Goal: Use online tool/utility: Utilize a website feature to perform a specific function

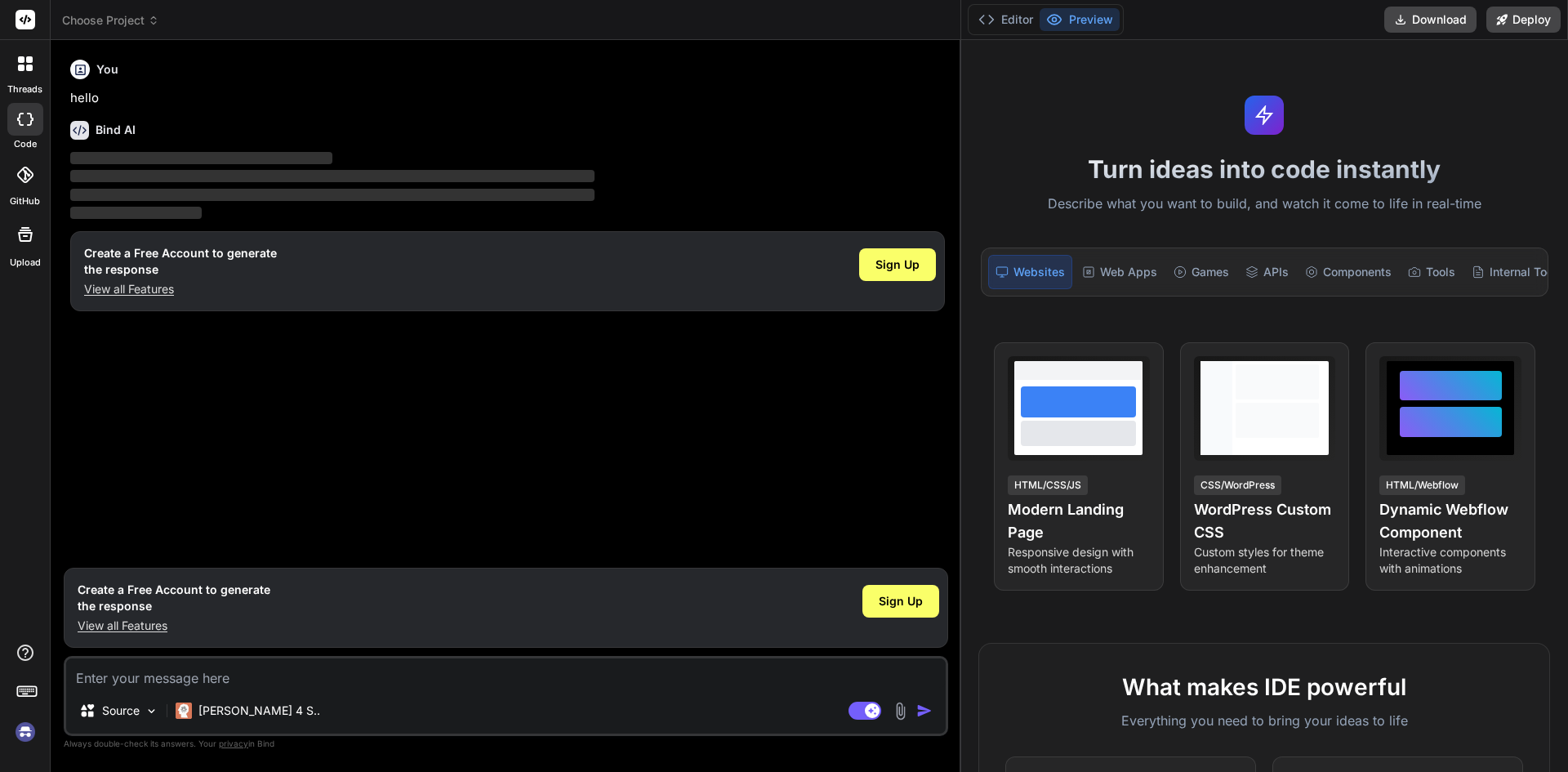
drag, startPoint x: 551, startPoint y: 134, endPoint x: 944, endPoint y: 198, distance: 398.2
click at [944, 198] on div "Bind AI Web Search Created with Pixso. Code Generator You hello Bind AI ‌ ‌ ‌ ‌…" at bounding box center [506, 405] width 911 height 732
click at [267, 703] on div "[PERSON_NAME] 4 S.." at bounding box center [248, 710] width 157 height 33
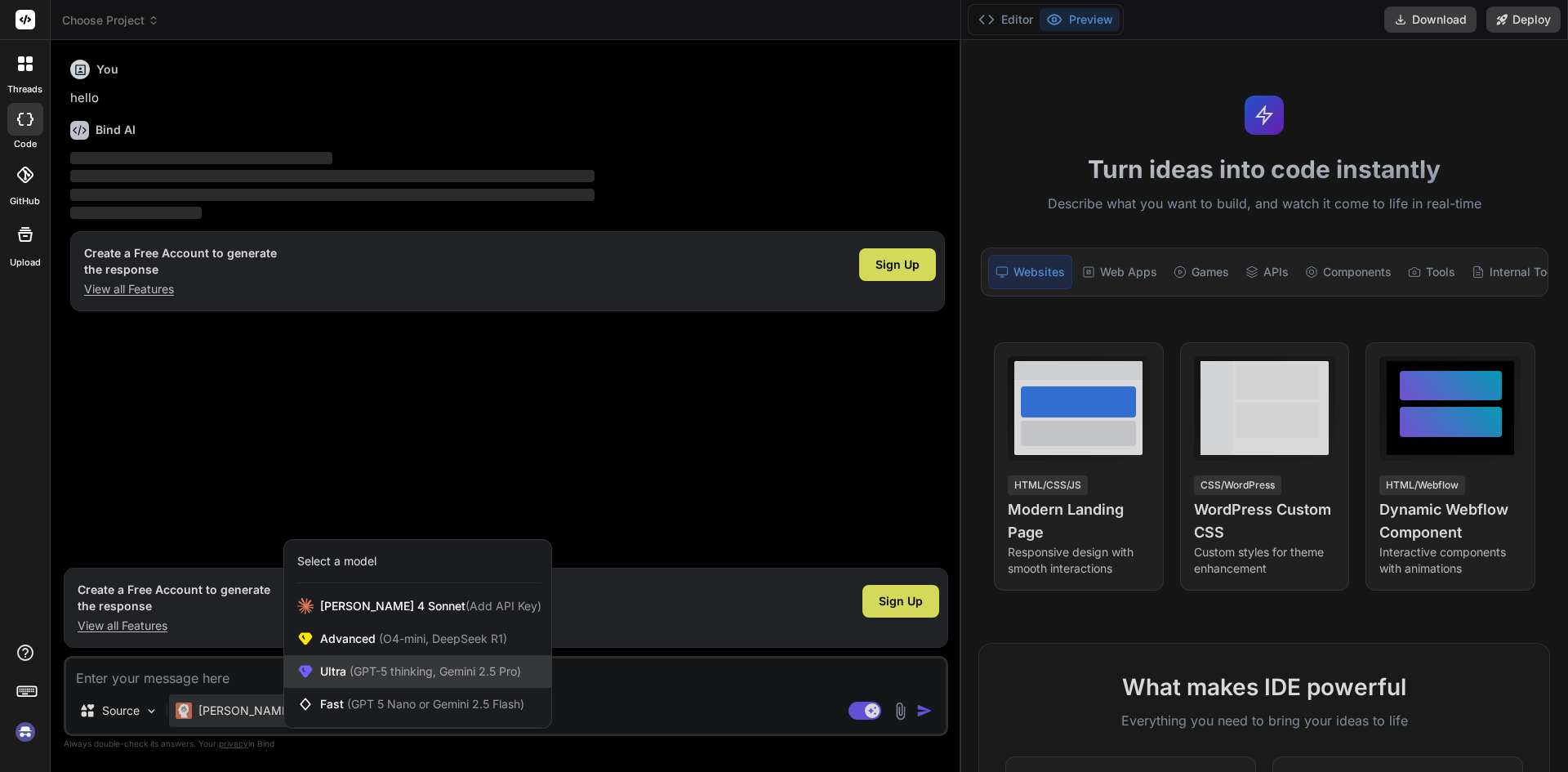
click at [451, 681] on div "Ultra (GPT-5 thinking, Gemini 2.5 Pro)" at bounding box center [418, 671] width 267 height 33
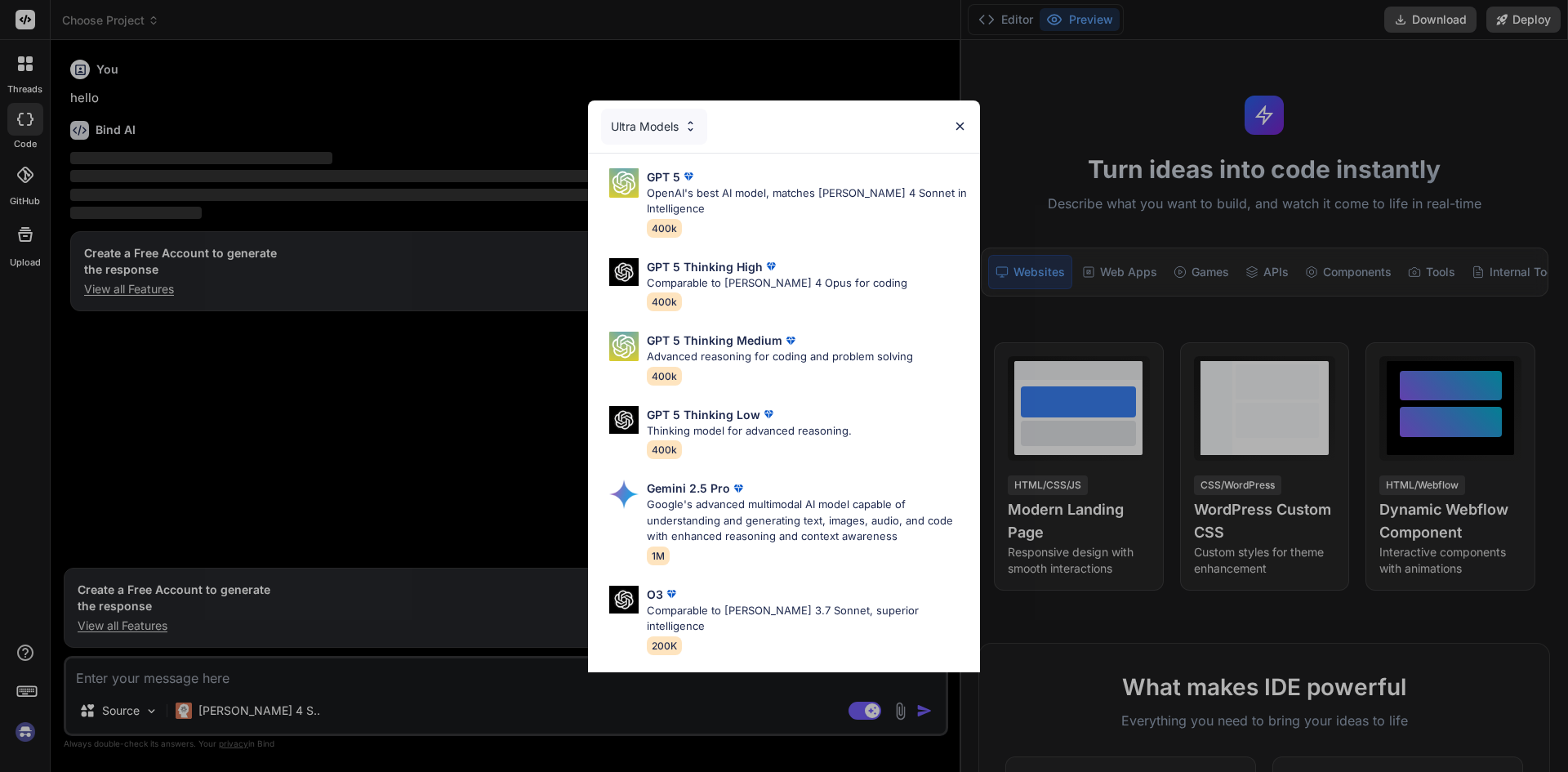
click at [372, 477] on div "Ultra Models GPT 5 OpenAI's best AI model, matches Claude 4 Sonnet in Intellige…" at bounding box center [784, 386] width 1568 height 772
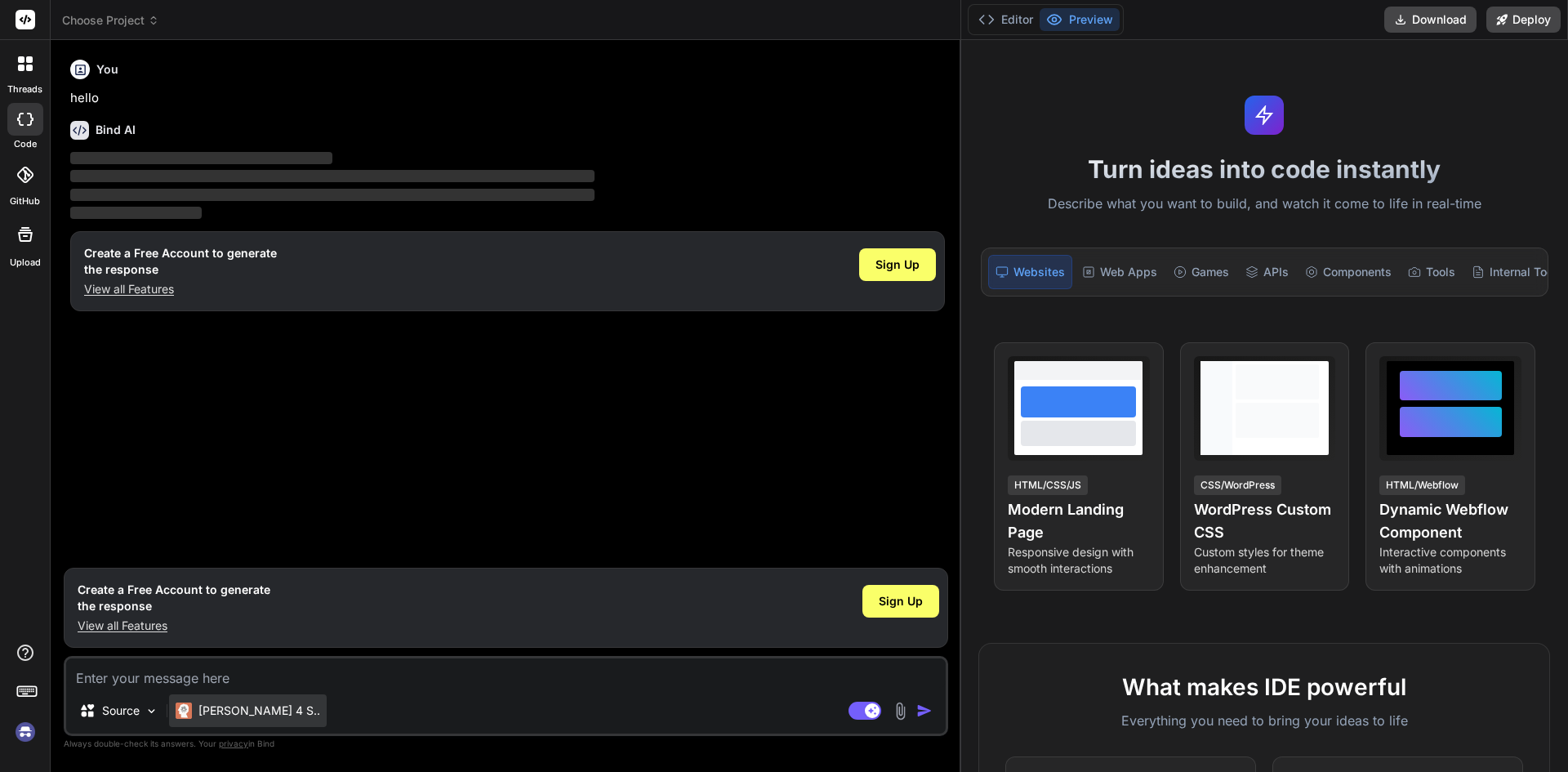
click at [240, 713] on p "[PERSON_NAME] 4 S.." at bounding box center [259, 710] width 122 height 16
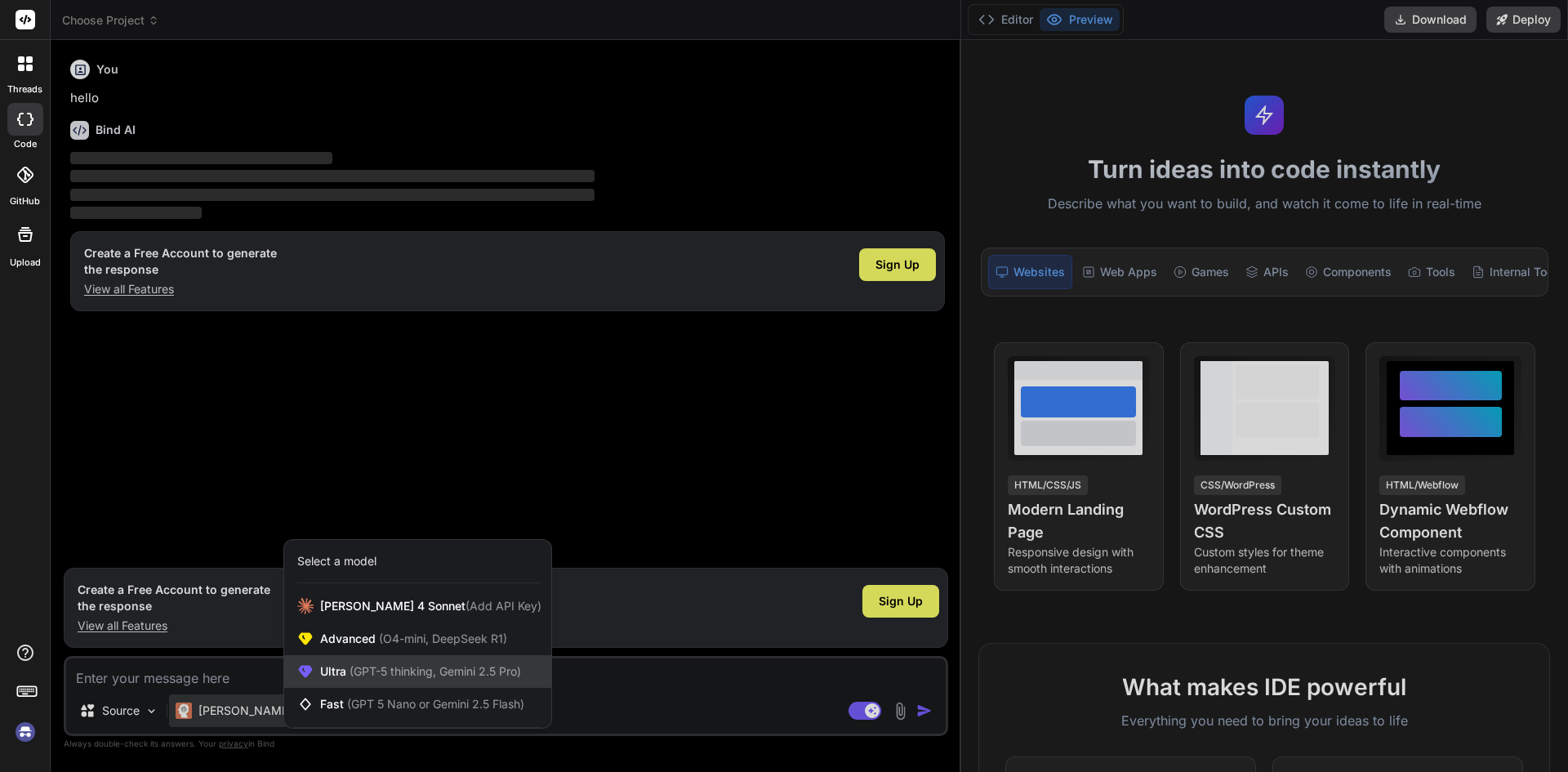
click at [405, 674] on span "(GPT-5 thinking, Gemini 2.5 Pro)" at bounding box center [433, 671] width 174 height 14
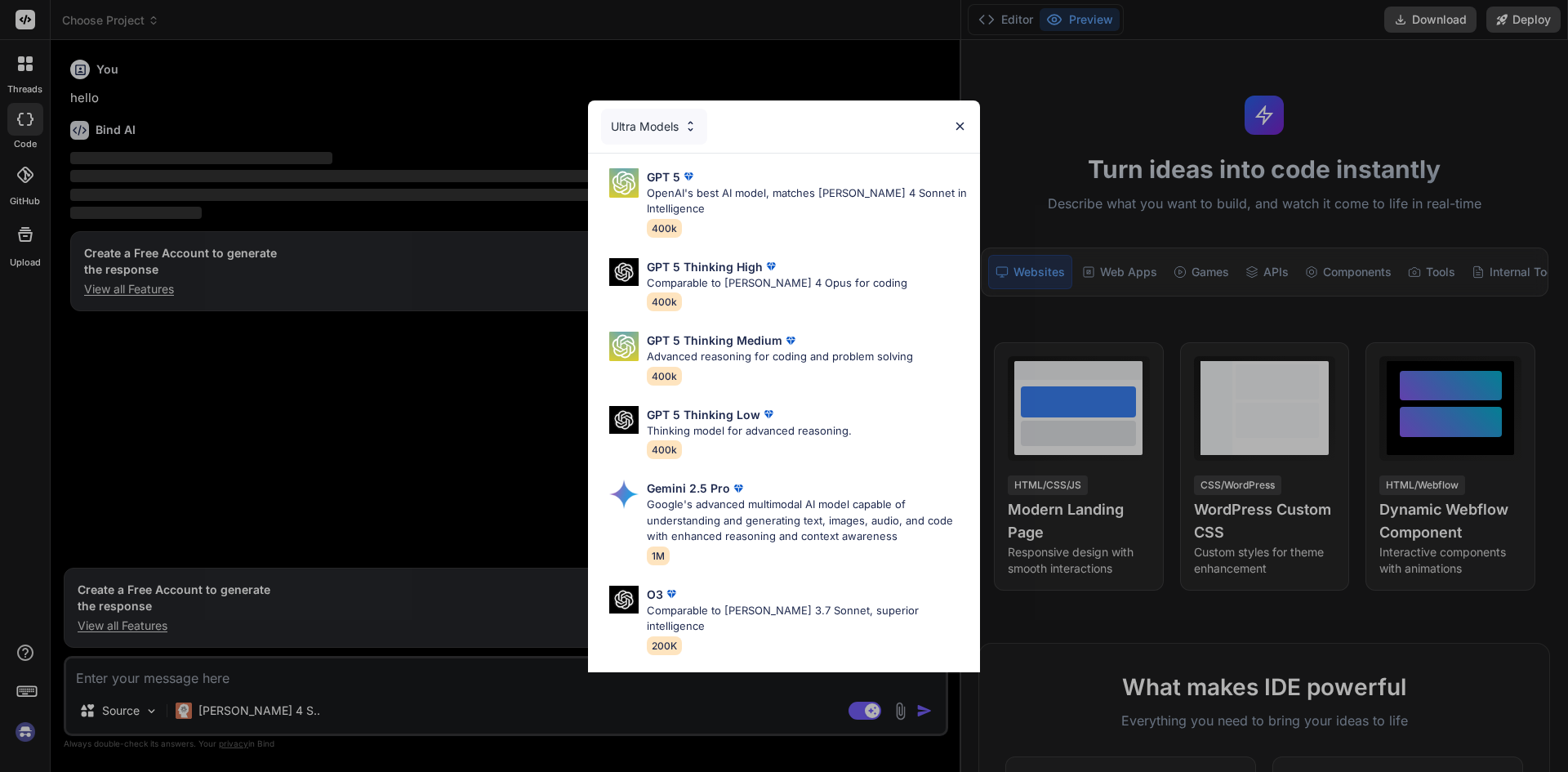
click at [641, 126] on div "Ultra Models" at bounding box center [653, 126] width 106 height 36
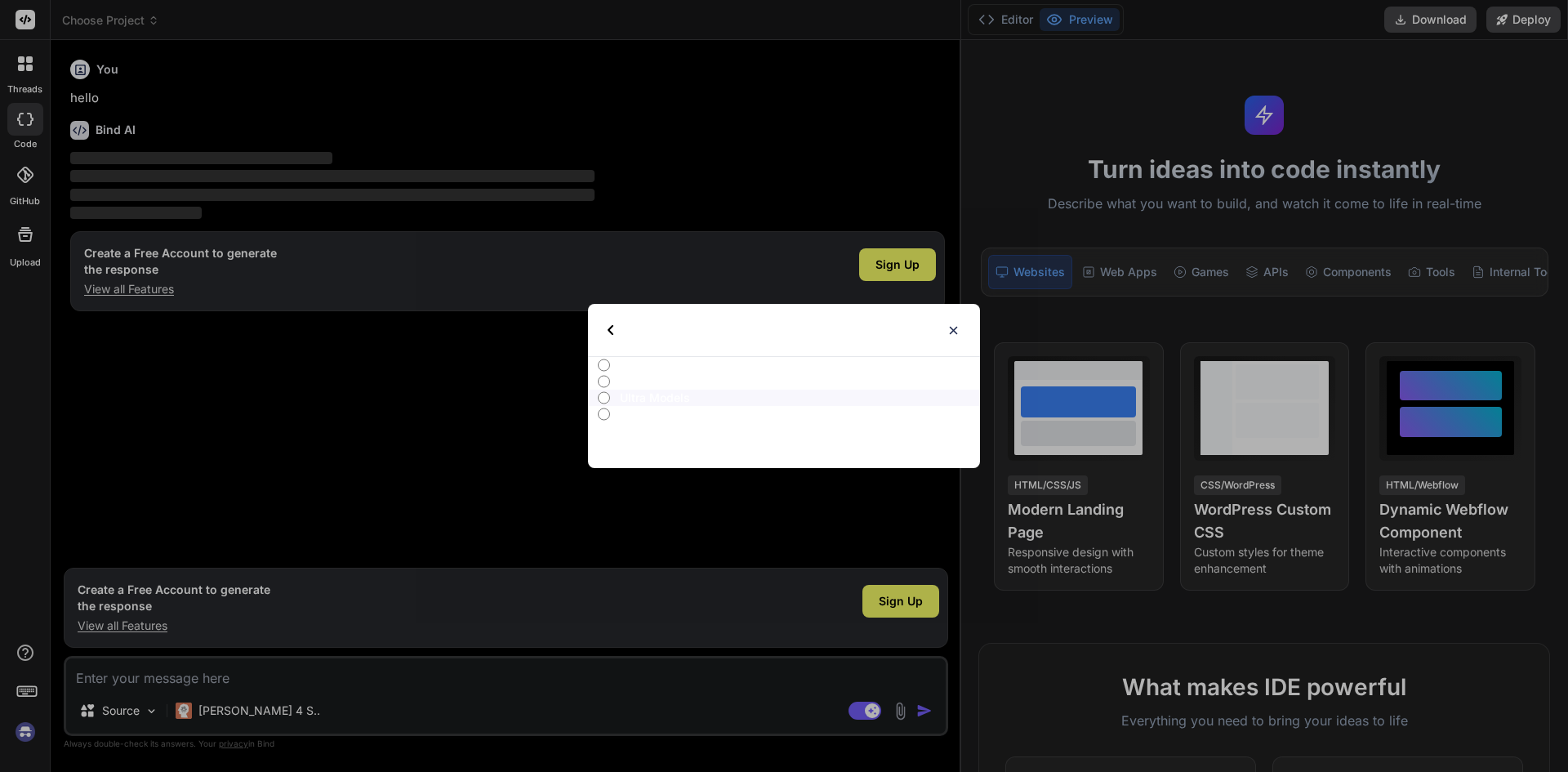
click at [603, 379] on input "Advanced Models" at bounding box center [603, 381] width 12 height 13
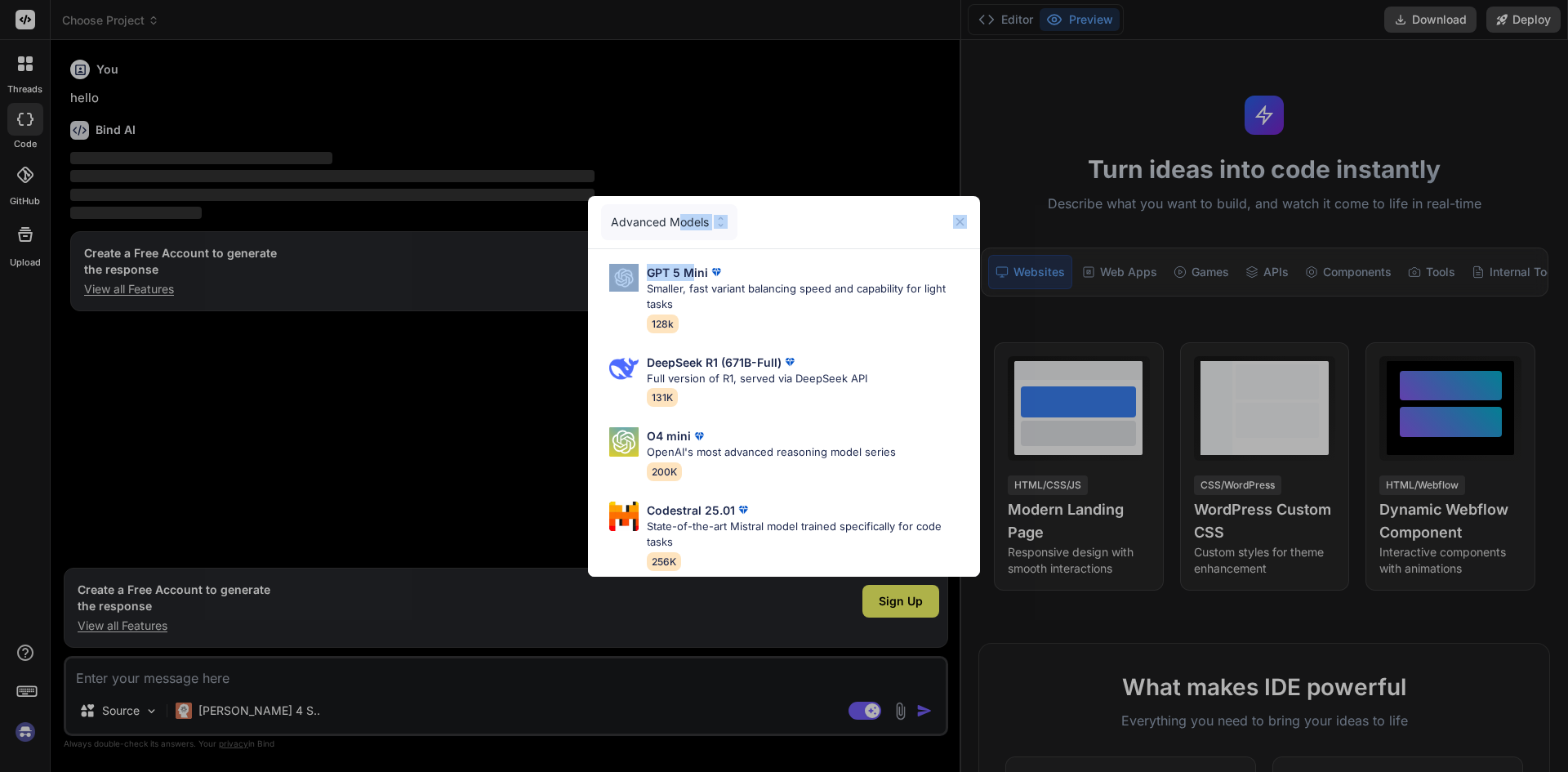
drag, startPoint x: 693, startPoint y: 263, endPoint x: 677, endPoint y: 222, distance: 44.0
click at [677, 222] on div "Advanced Models GPT 5 Mini Smaller, fast variant balancing speed and capability…" at bounding box center [784, 387] width 392 height 381
click at [684, 257] on div "GPT 5 Mini Smaller, fast variant balancing speed and capability for light tasks…" at bounding box center [784, 298] width 366 height 81
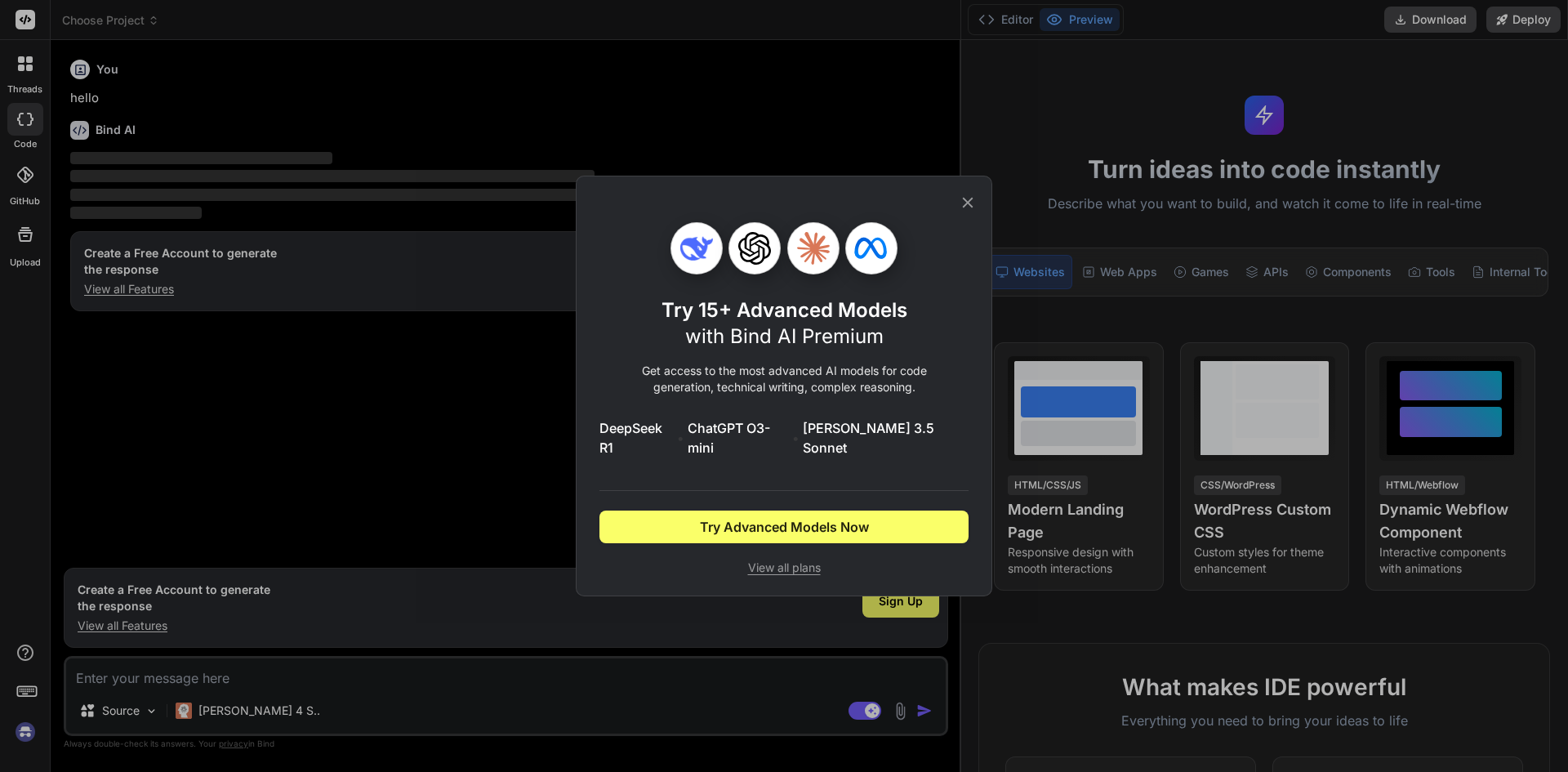
click at [769, 562] on span "View all plans" at bounding box center [784, 567] width 369 height 16
click at [964, 210] on icon at bounding box center [967, 202] width 18 height 18
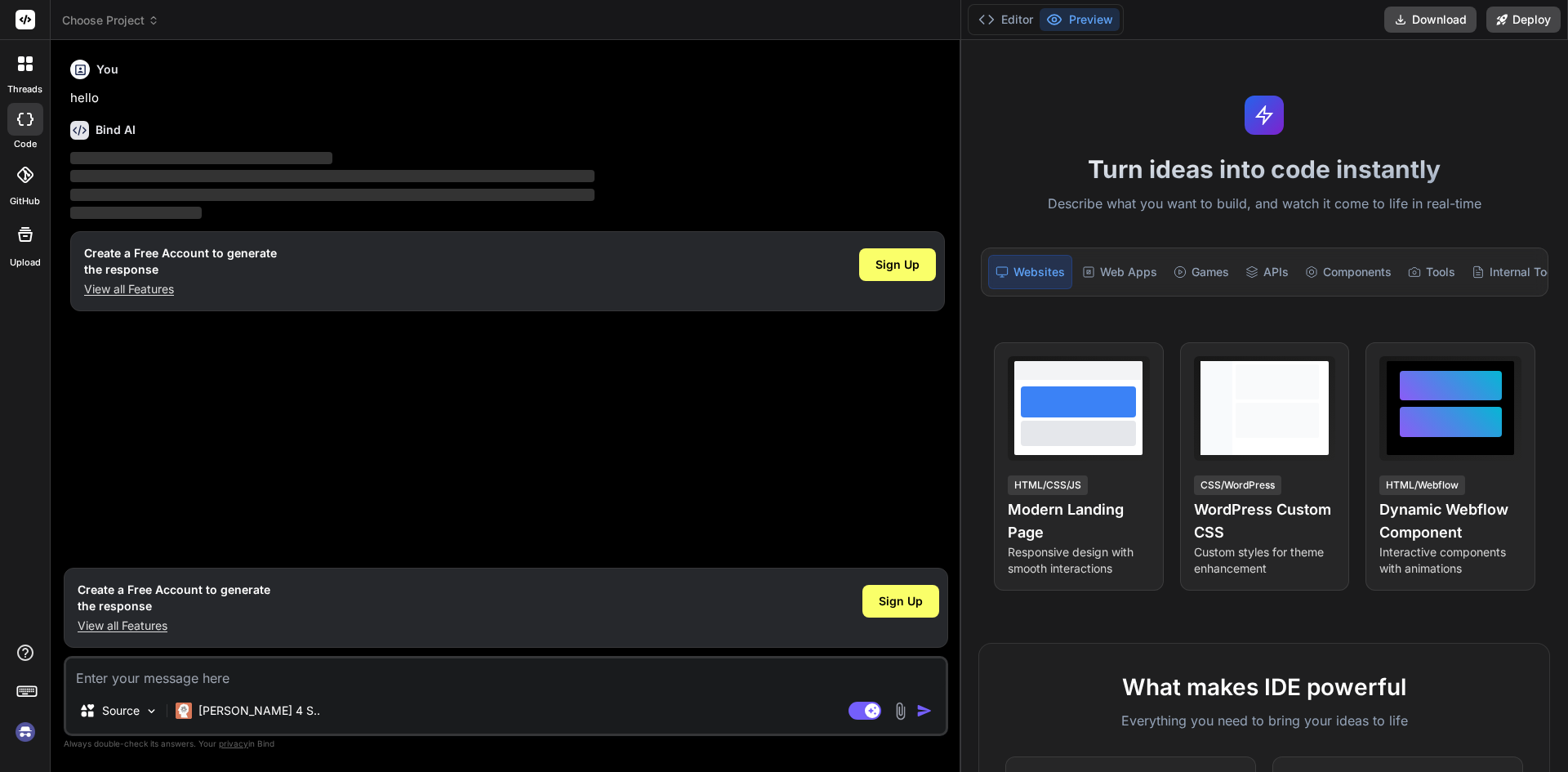
click at [21, 734] on img at bounding box center [25, 731] width 28 height 28
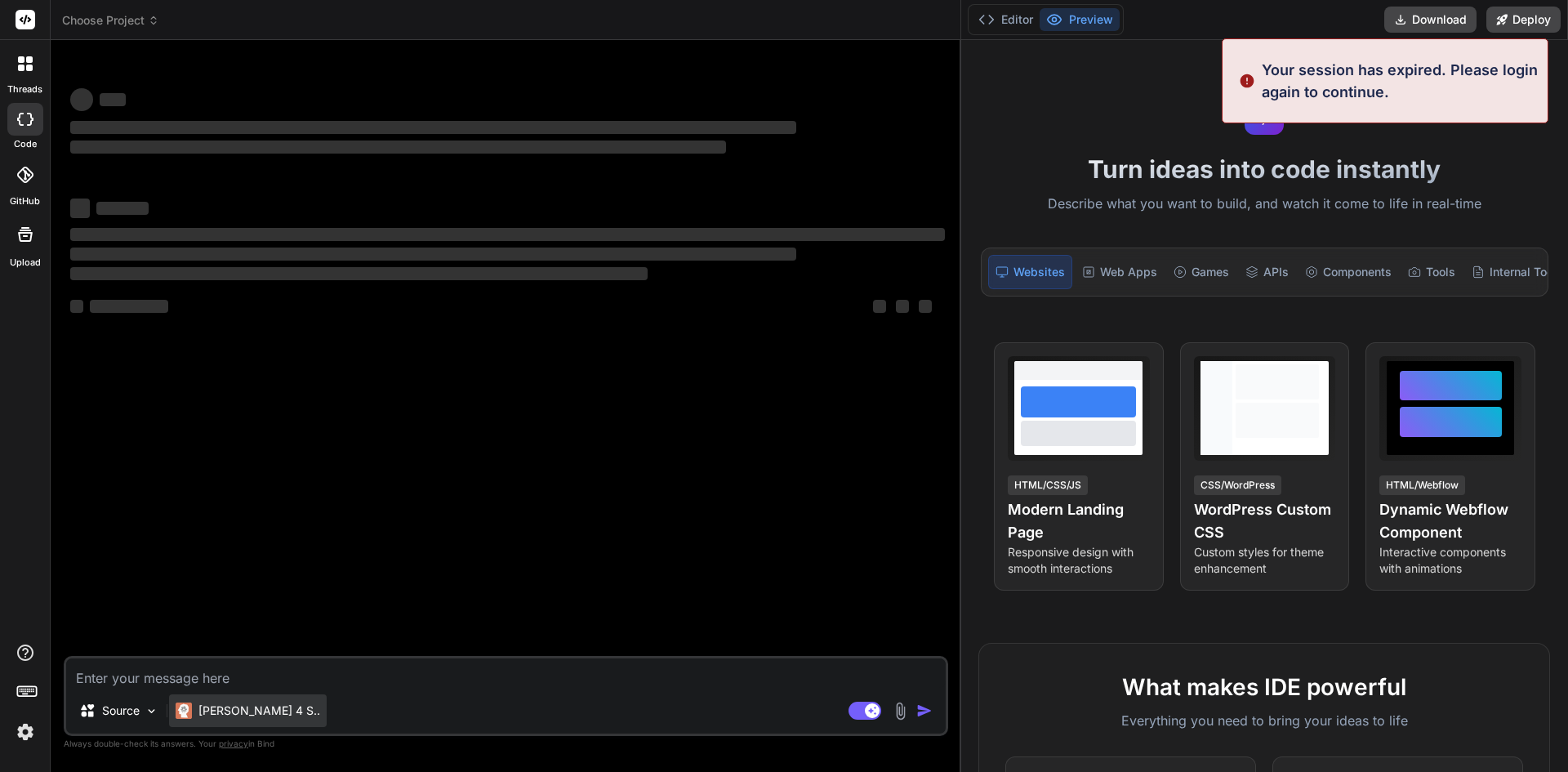
click at [197, 716] on div "[PERSON_NAME] 4 S.." at bounding box center [247, 710] width 145 height 16
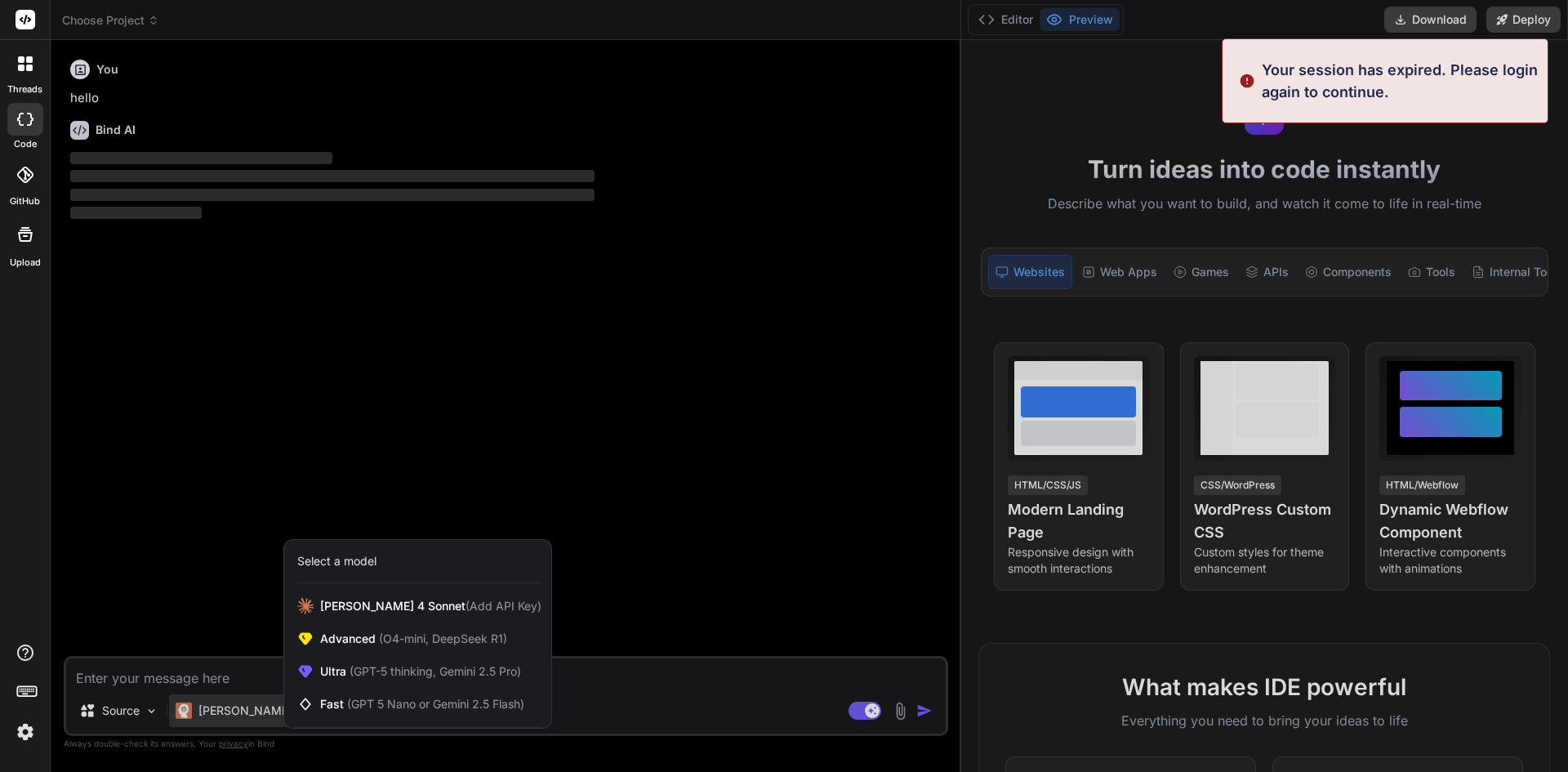
type textarea "x"
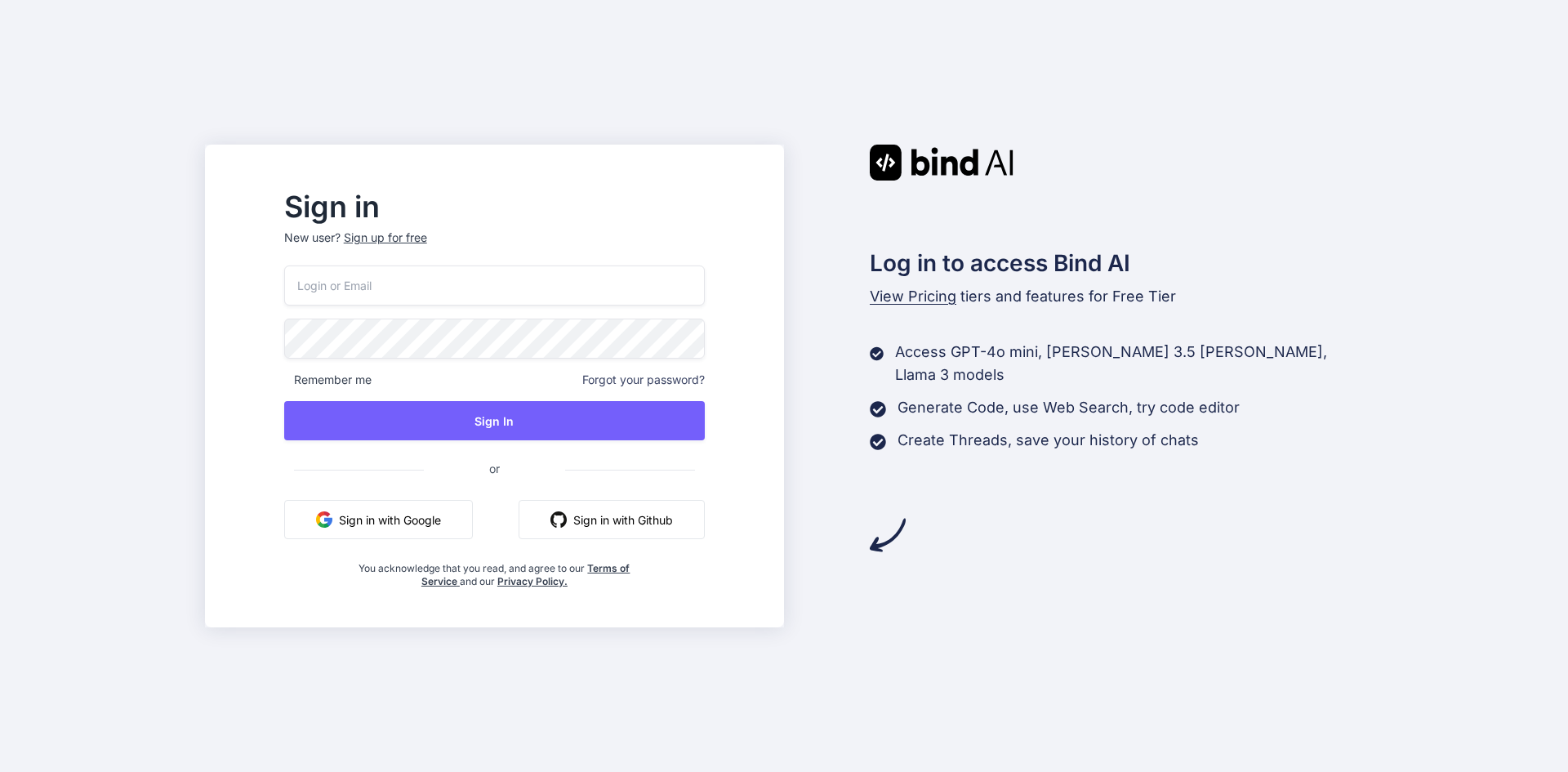
click at [408, 275] on input "email" at bounding box center [494, 285] width 421 height 40
type input "dev9@yopmail.com"
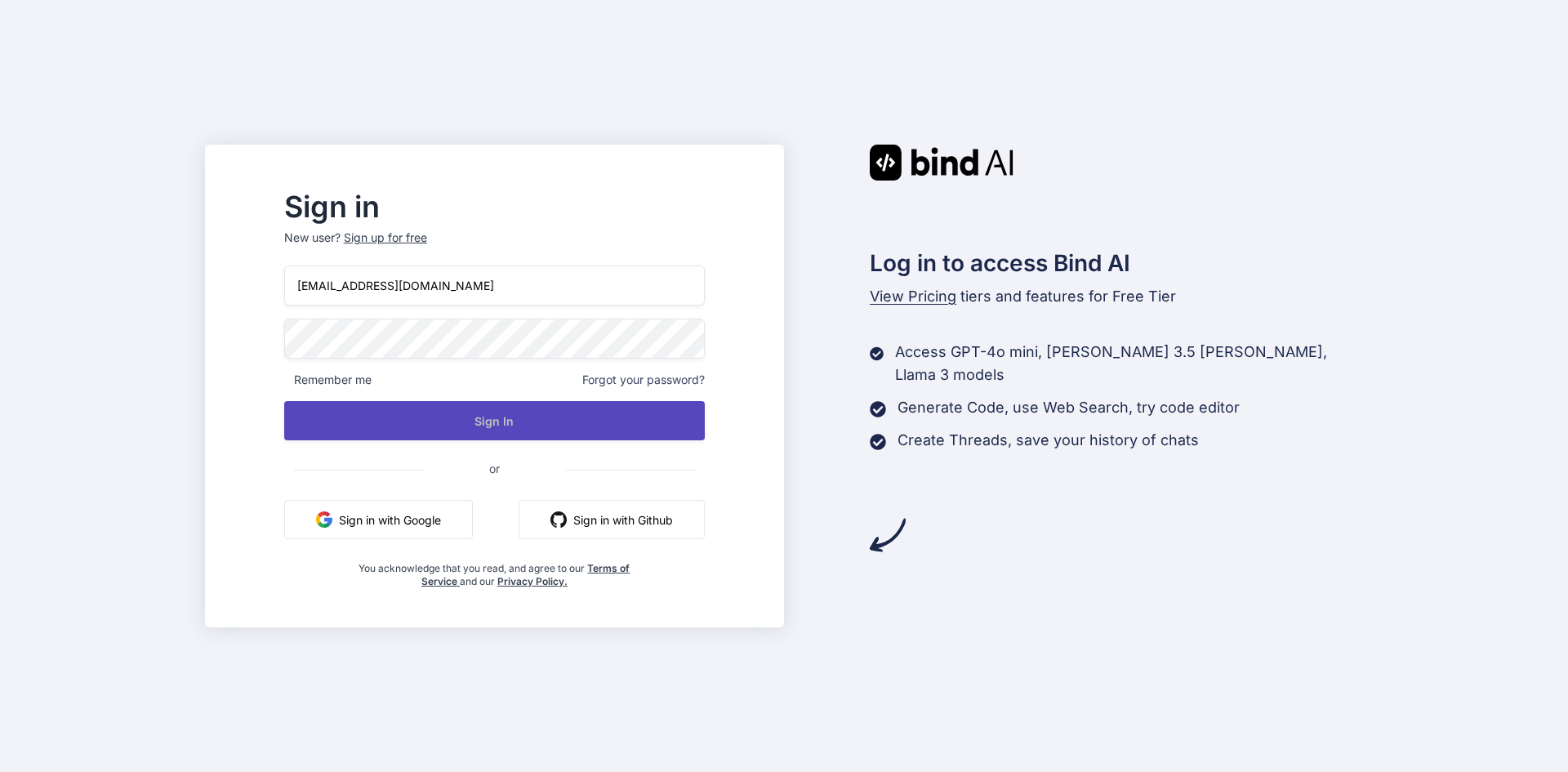
click at [463, 417] on button "Sign In" at bounding box center [494, 421] width 421 height 39
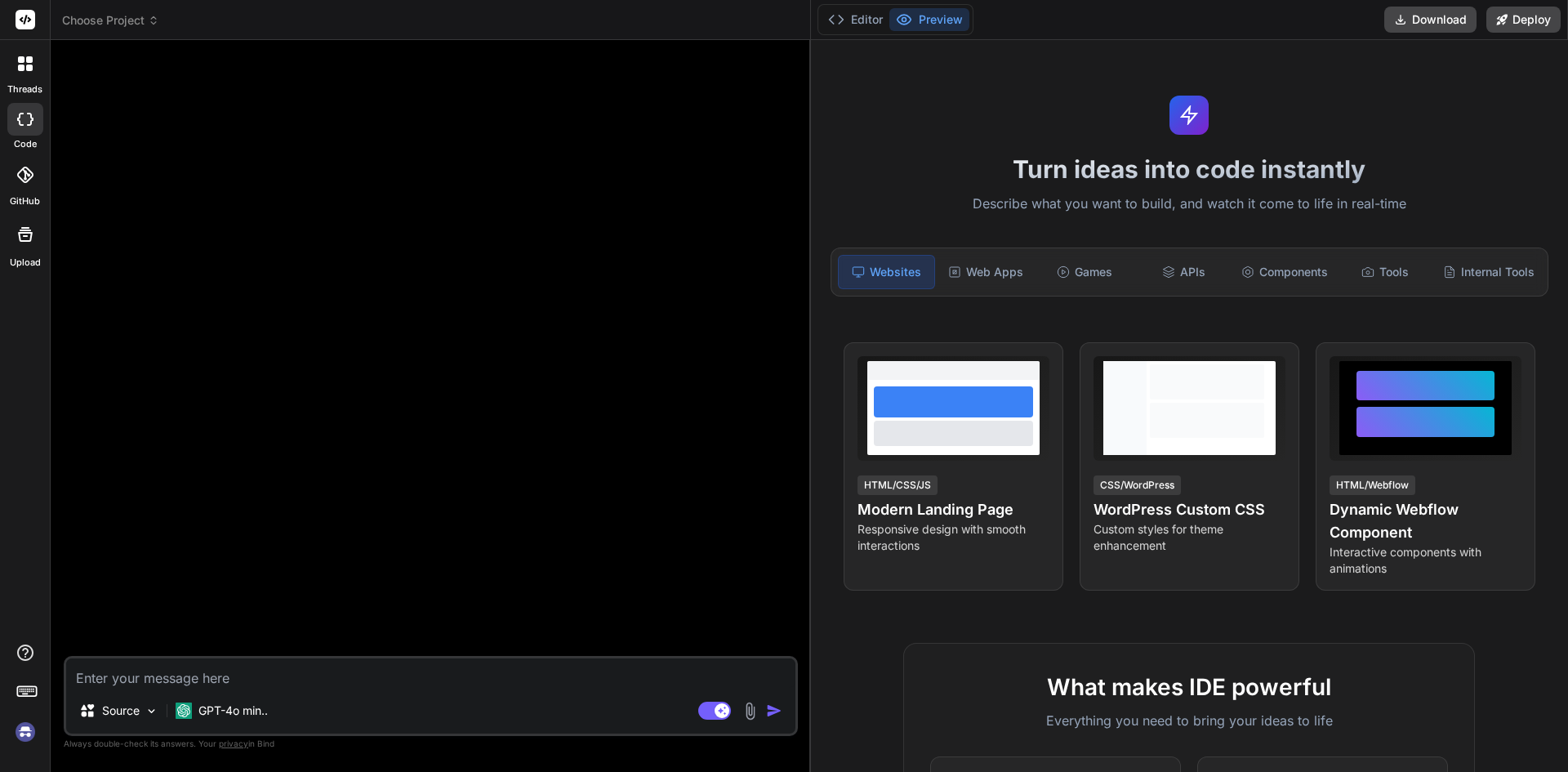
type textarea "x"
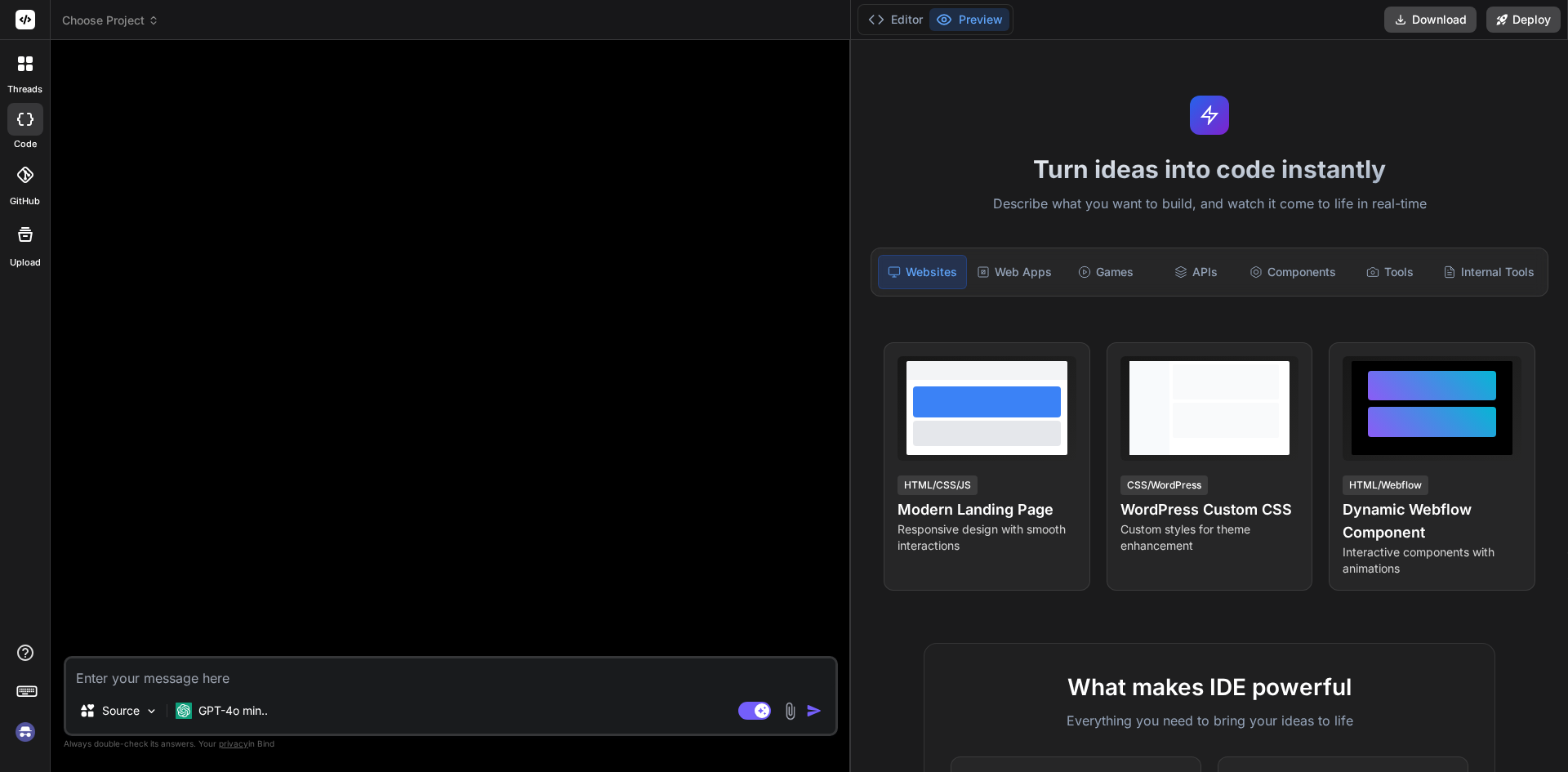
drag, startPoint x: 550, startPoint y: 313, endPoint x: 827, endPoint y: 326, distance: 277.3
click at [827, 326] on div "Bind AI Web Search Created with Pixso. Code Generator Source GPT-4o min.. Agent…" at bounding box center [451, 405] width 801 height 732
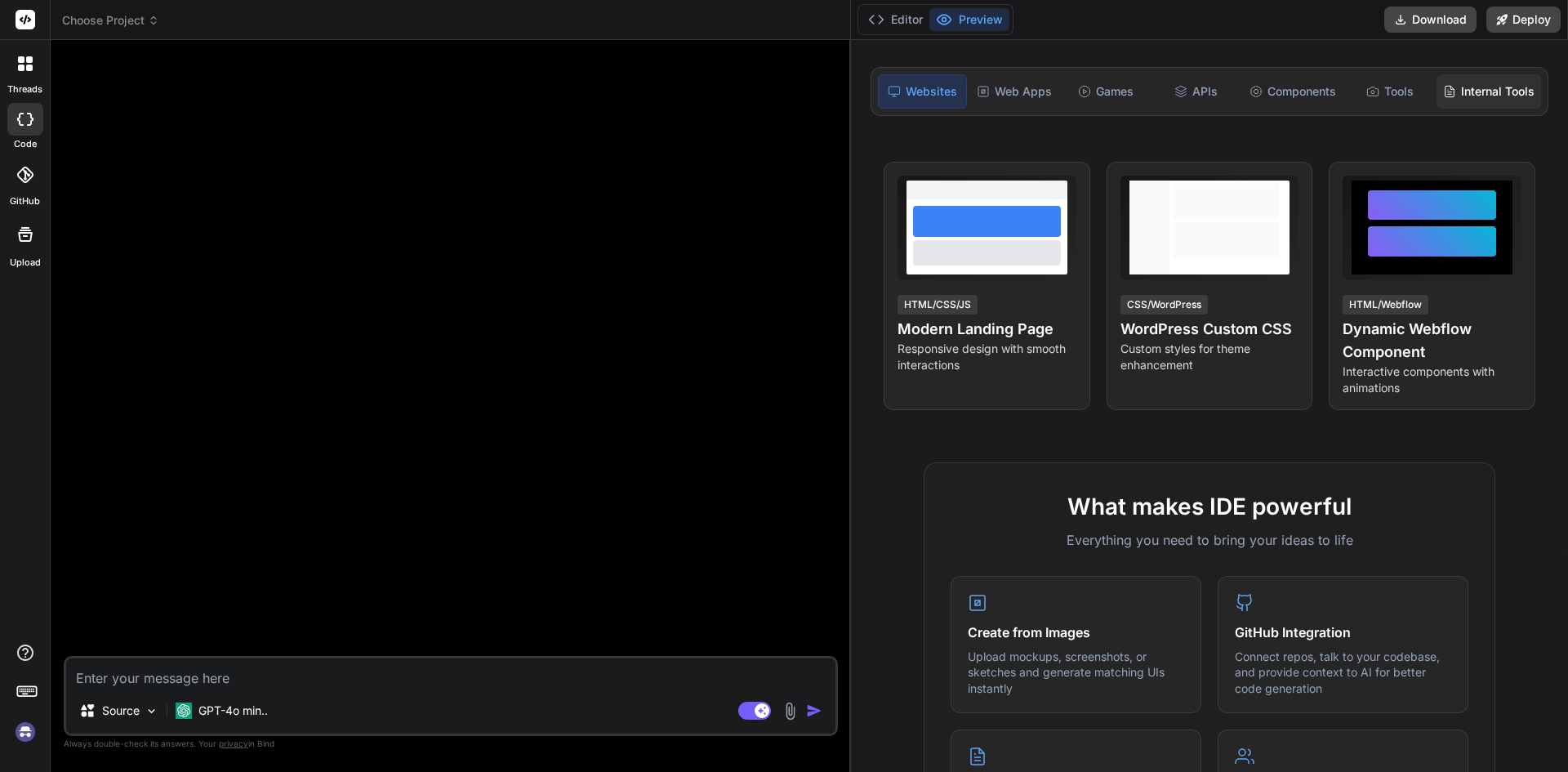
scroll to position [81, 0]
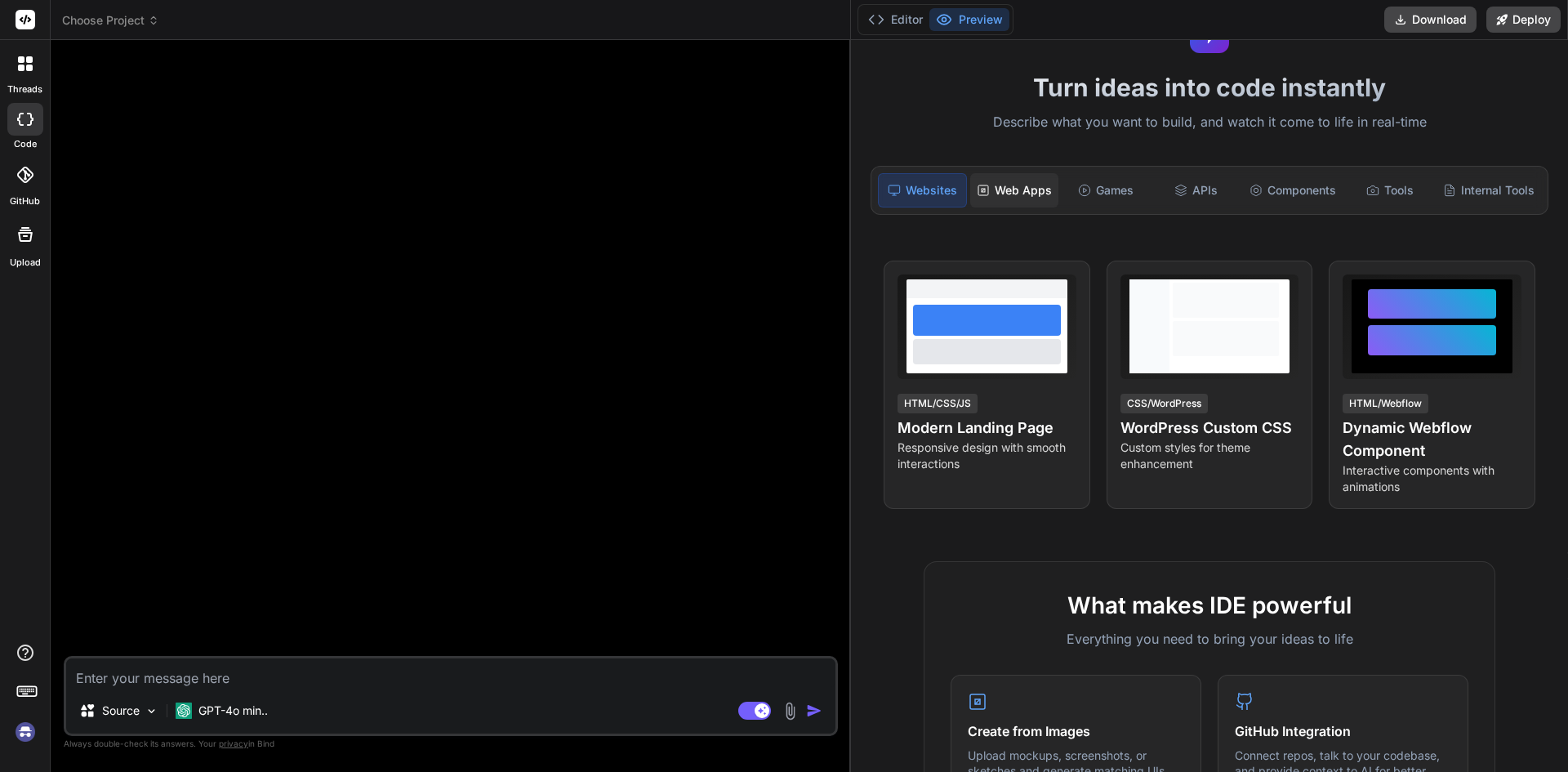
click at [1018, 193] on div "Web Apps" at bounding box center [1014, 190] width 88 height 35
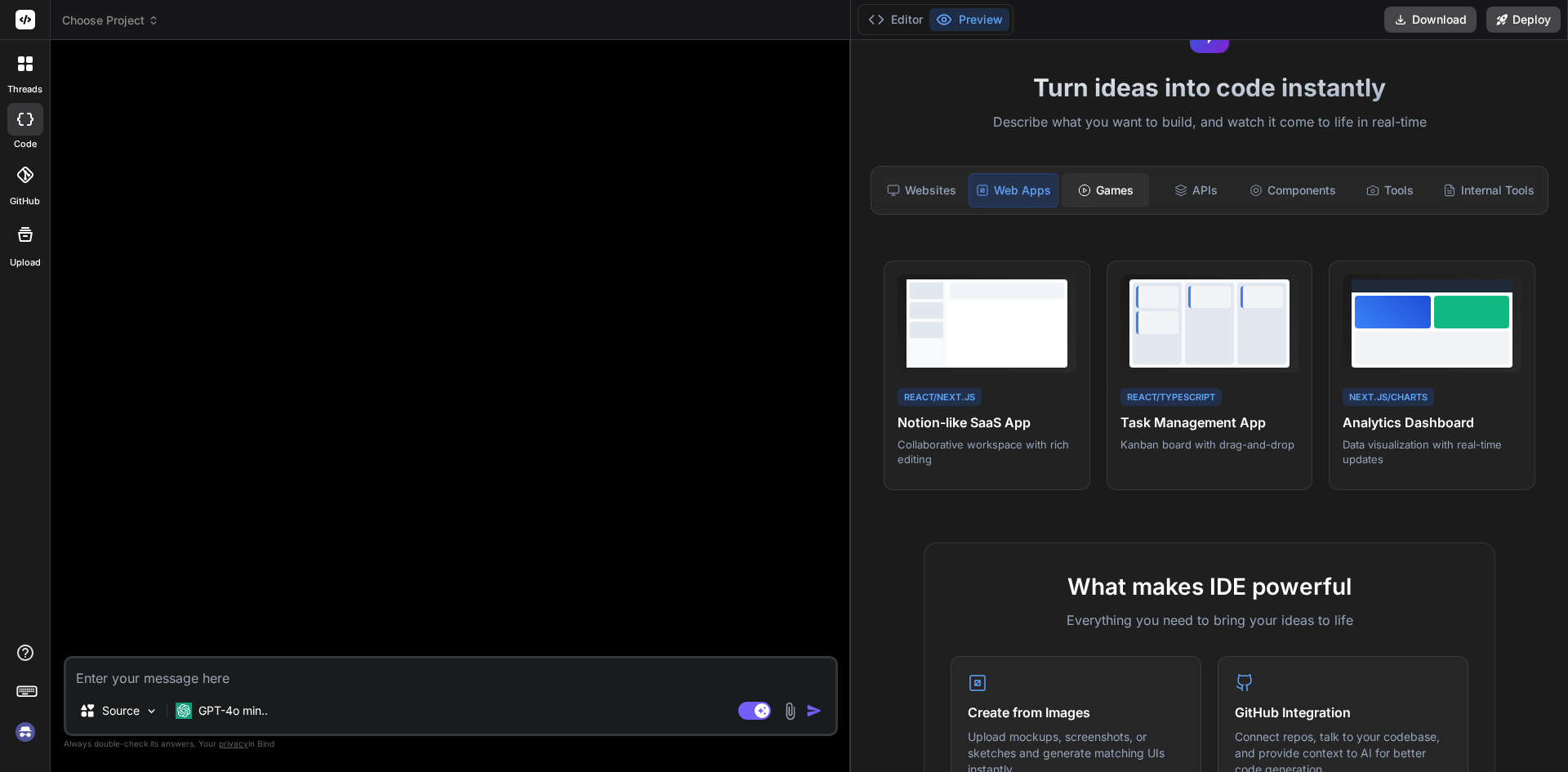
click at [1109, 188] on div "Games" at bounding box center [1104, 190] width 87 height 35
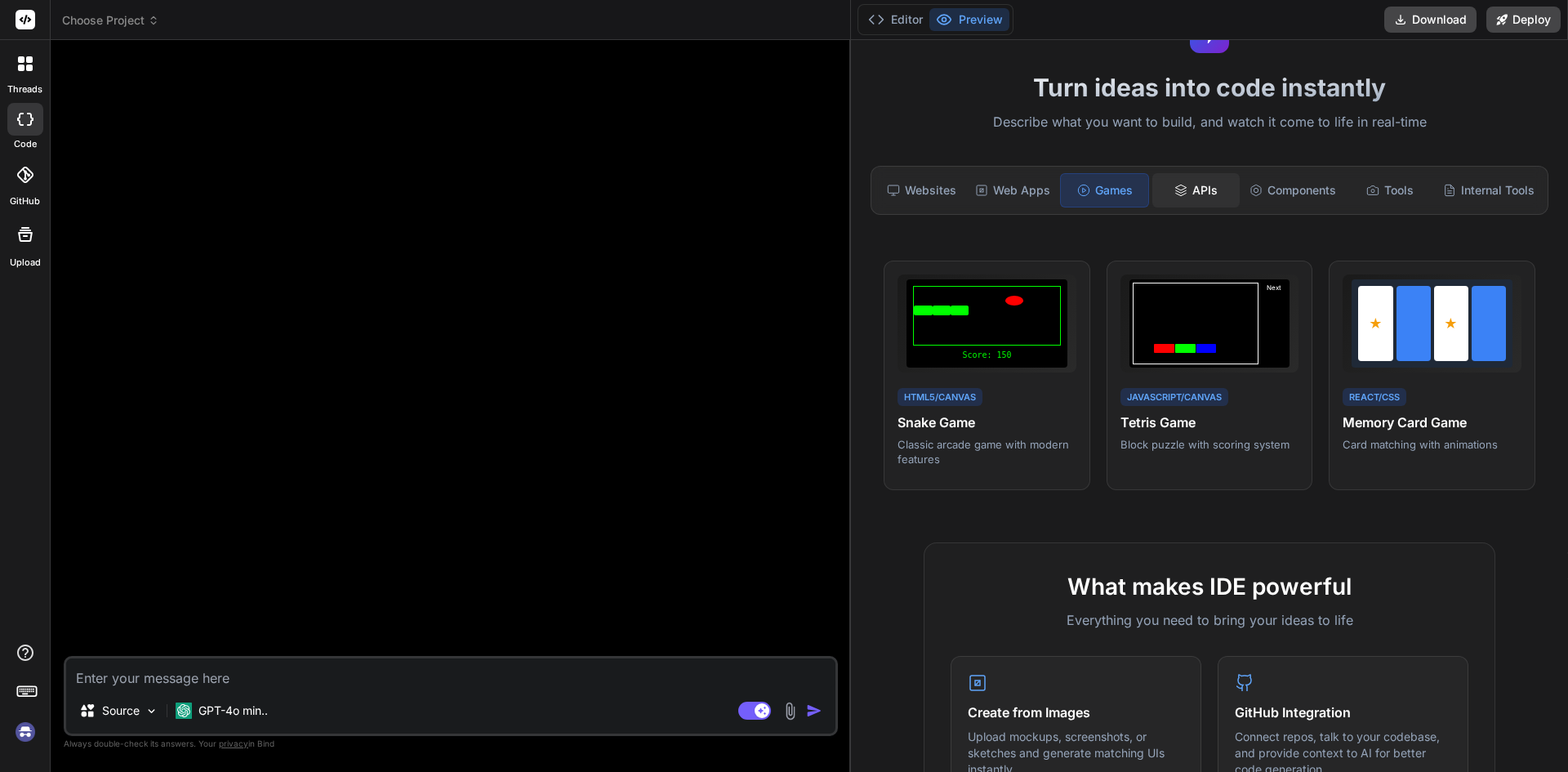
click at [1198, 187] on div "APIs" at bounding box center [1196, 190] width 87 height 35
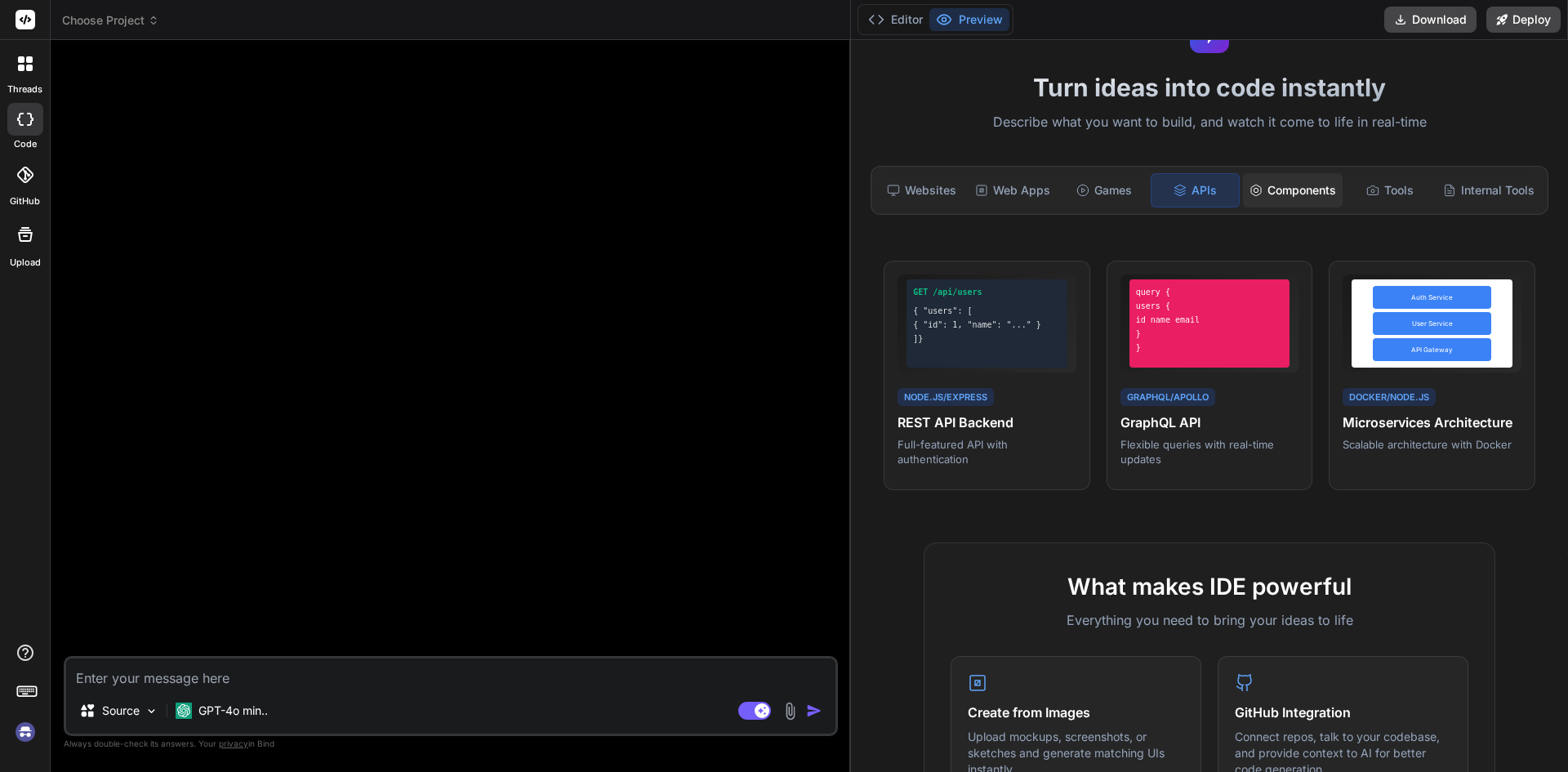
click at [1284, 181] on div "Components" at bounding box center [1293, 190] width 100 height 35
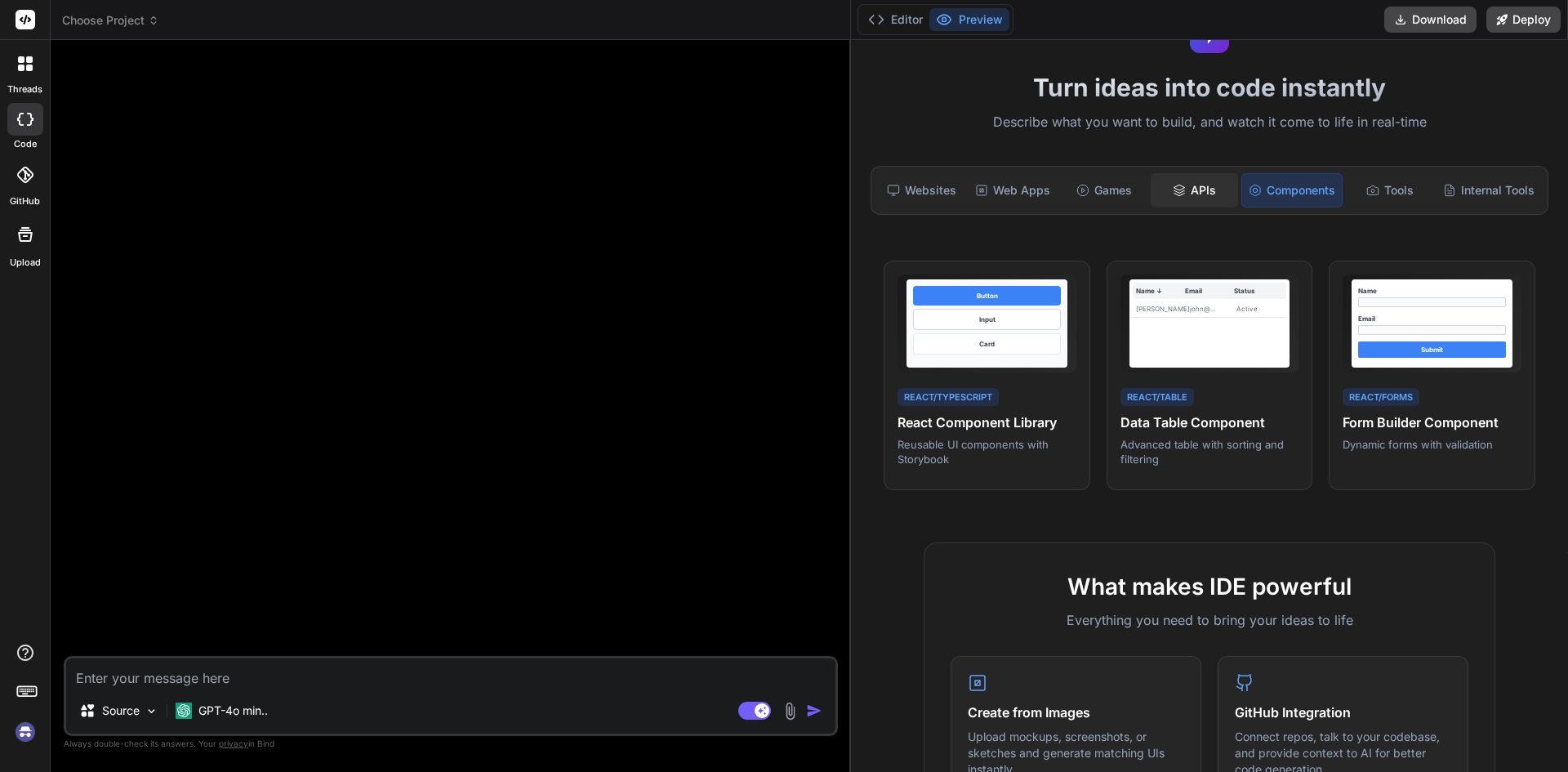
click at [1188, 186] on div "APIs" at bounding box center [1194, 190] width 87 height 35
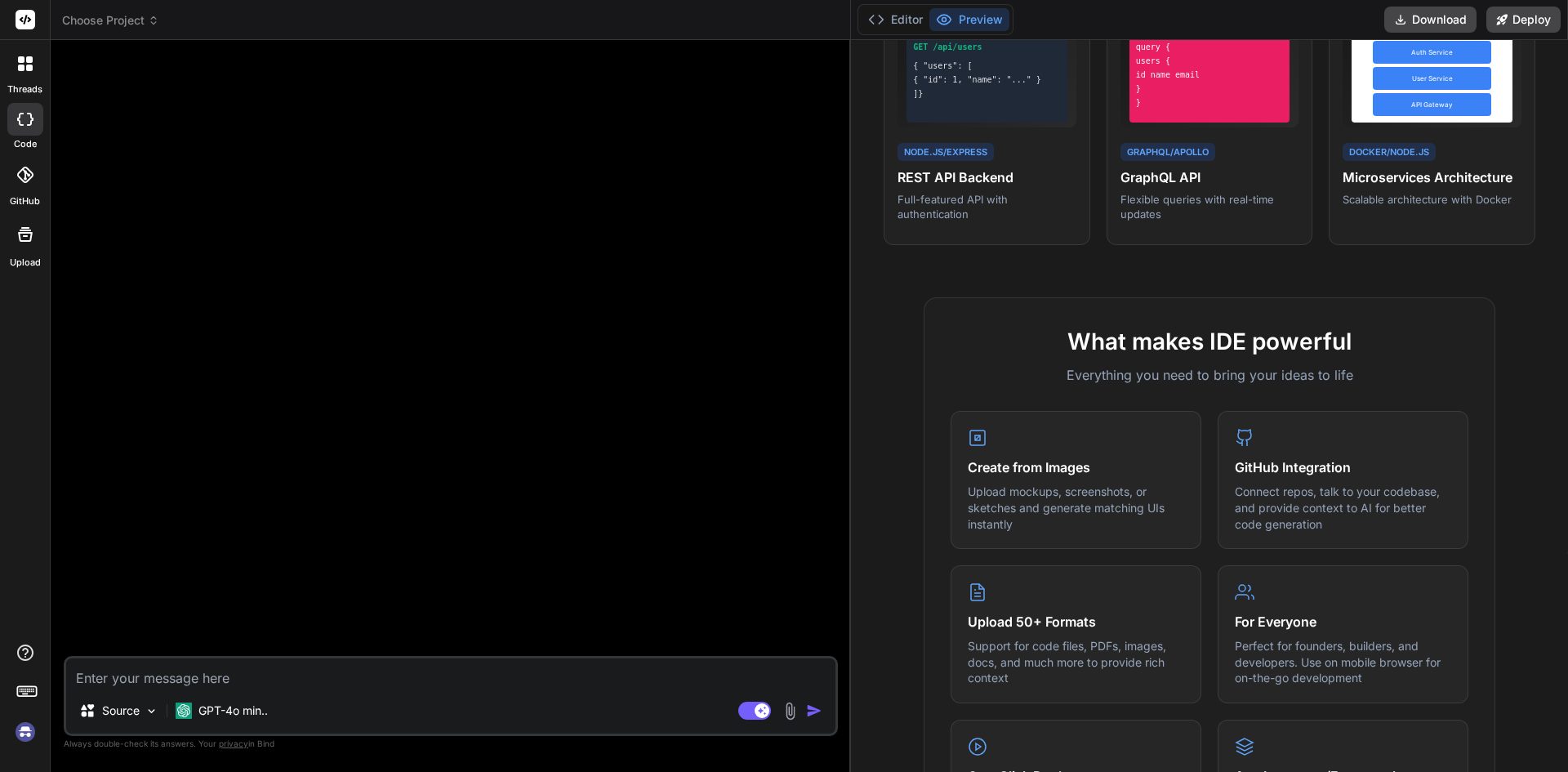
scroll to position [408, 0]
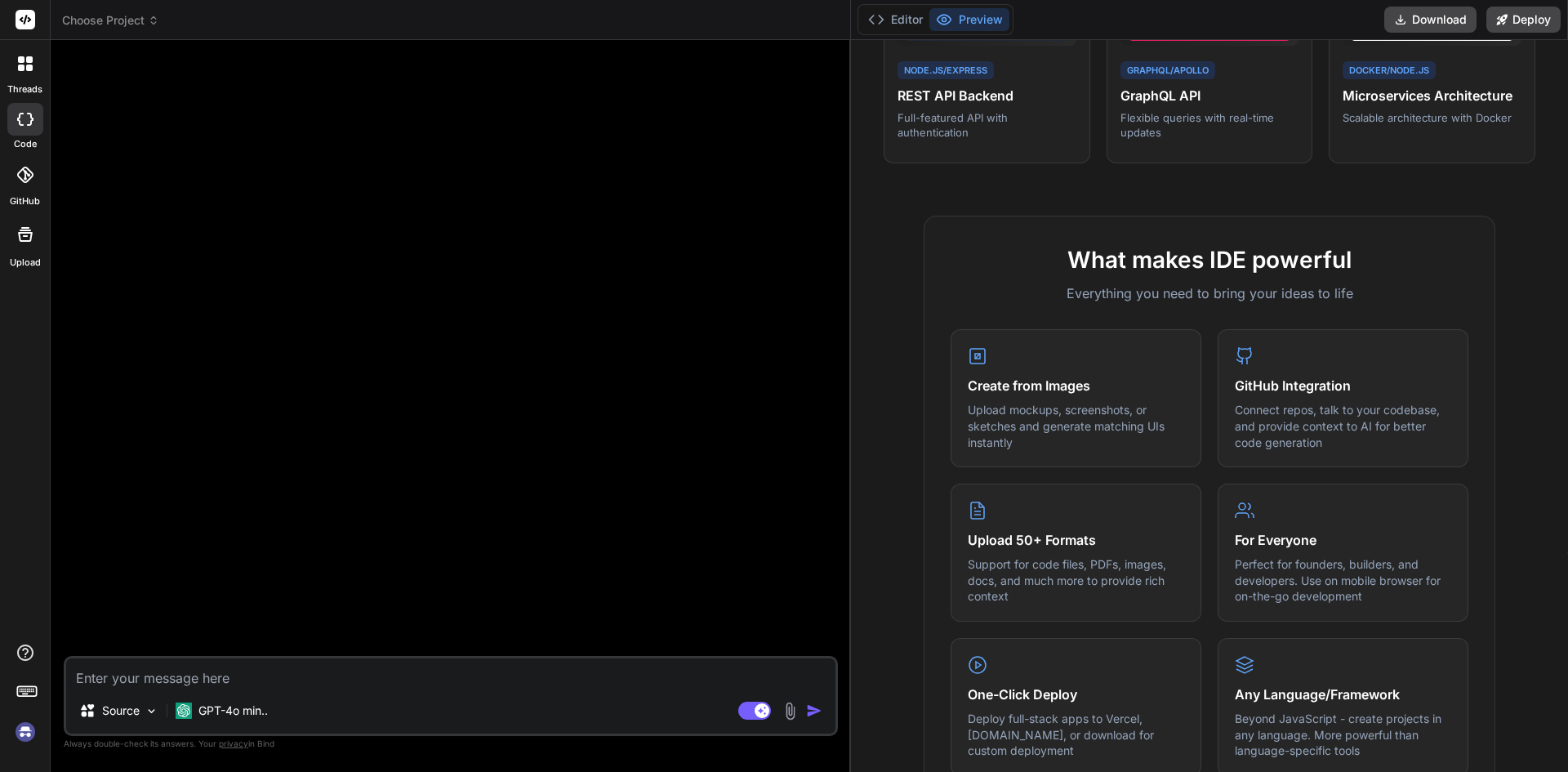
click at [267, 687] on textarea at bounding box center [450, 673] width 769 height 30
click at [248, 675] on textarea at bounding box center [450, 673] width 769 height 30
paste textarea "export function getDatesInRange(startDate, endDate) { const dates = []; let cur…"
type textarea "export function getDatesInRange(startDate, endDate) { const dates = []; let cur…"
type textarea "x"
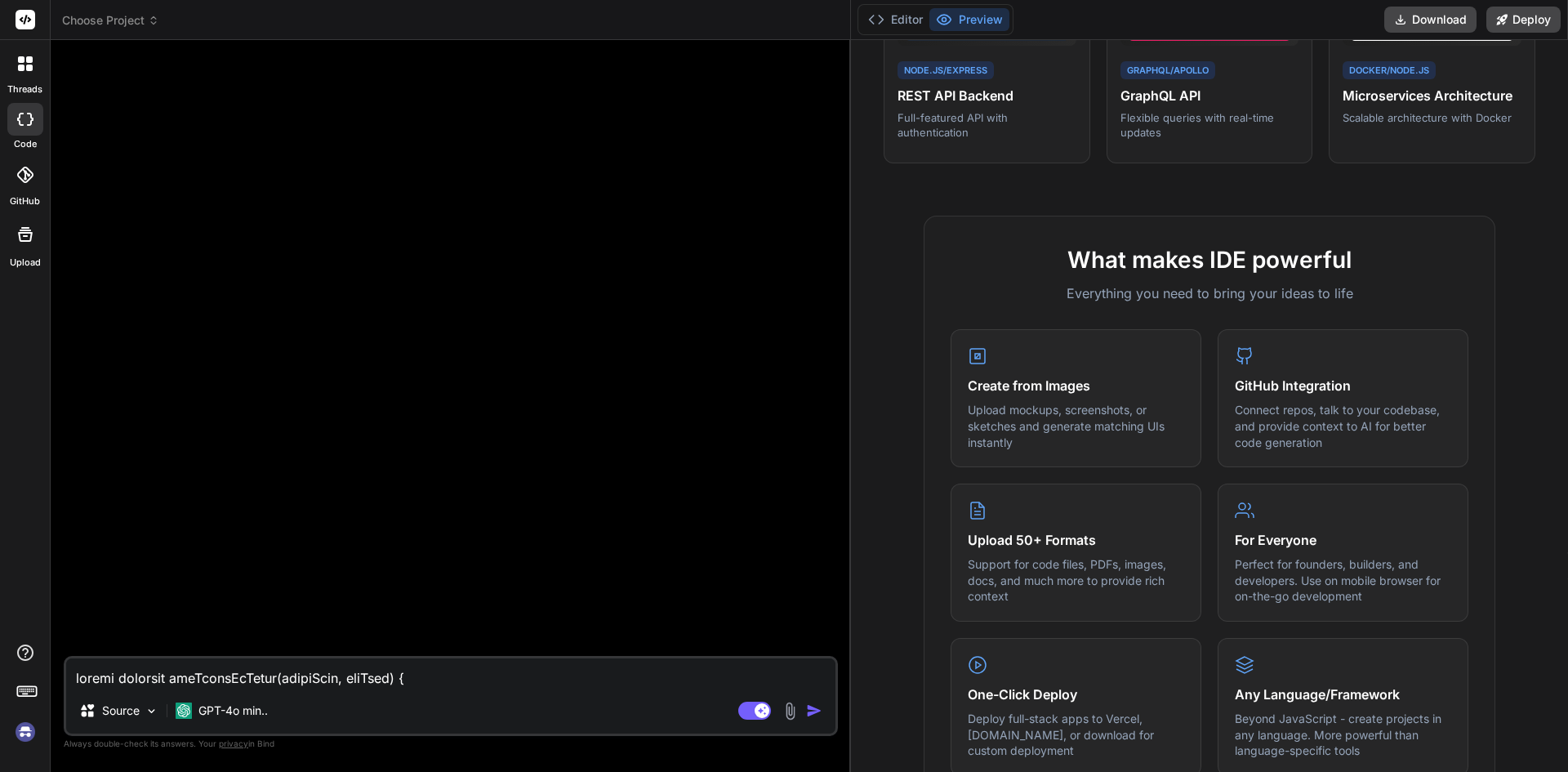
scroll to position [2727, 0]
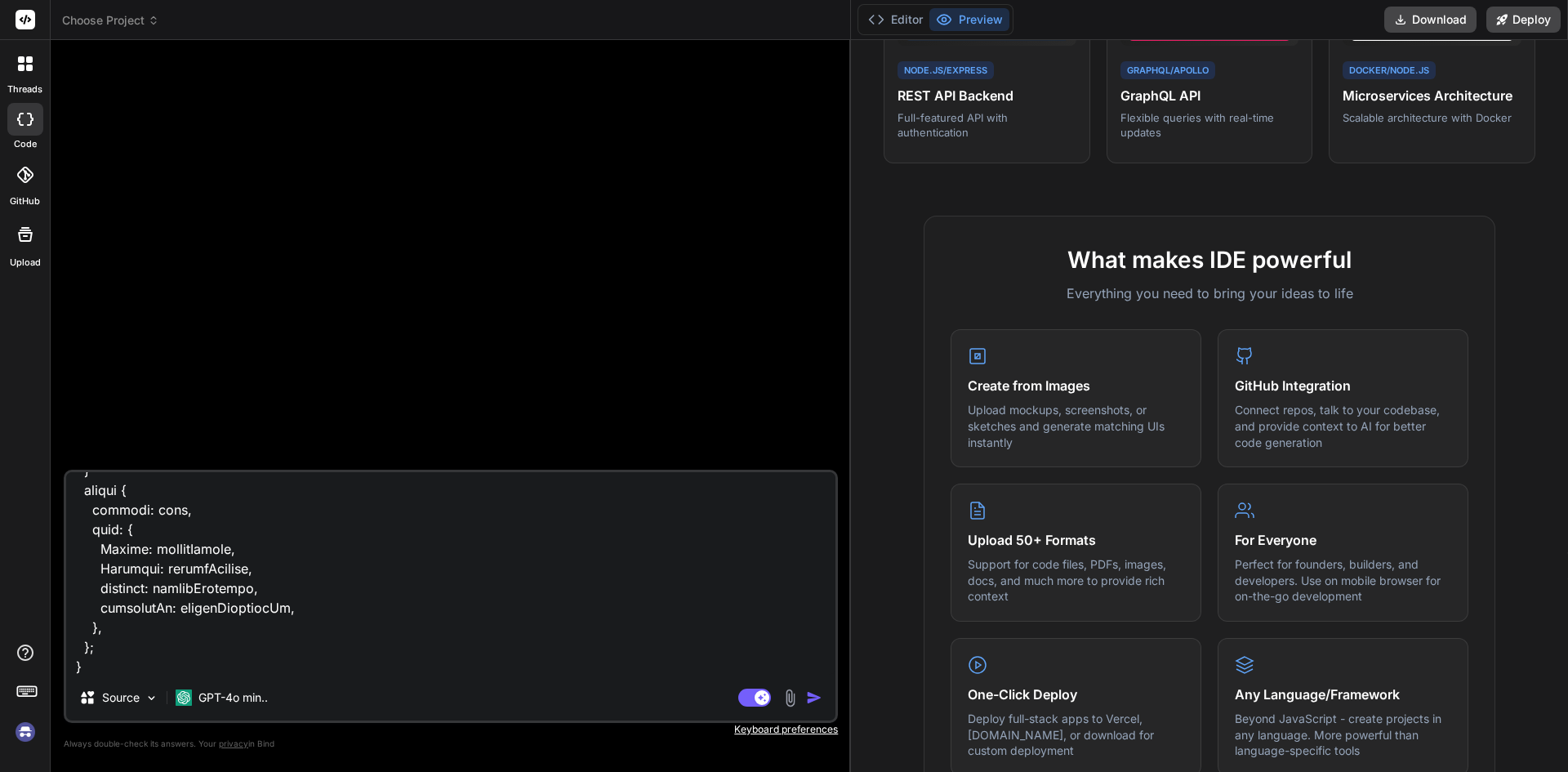
type textarea "export function getDatesInRange(startDate, endDate) { const dates = []; let cur…"
type textarea "x"
type textarea "export function getDatesInRange(startDate, endDate) { const dates = []; let cur…"
type textarea "x"
type textarea "export function getDatesInRange(startDate, endDate) { const dates = []; let cur…"
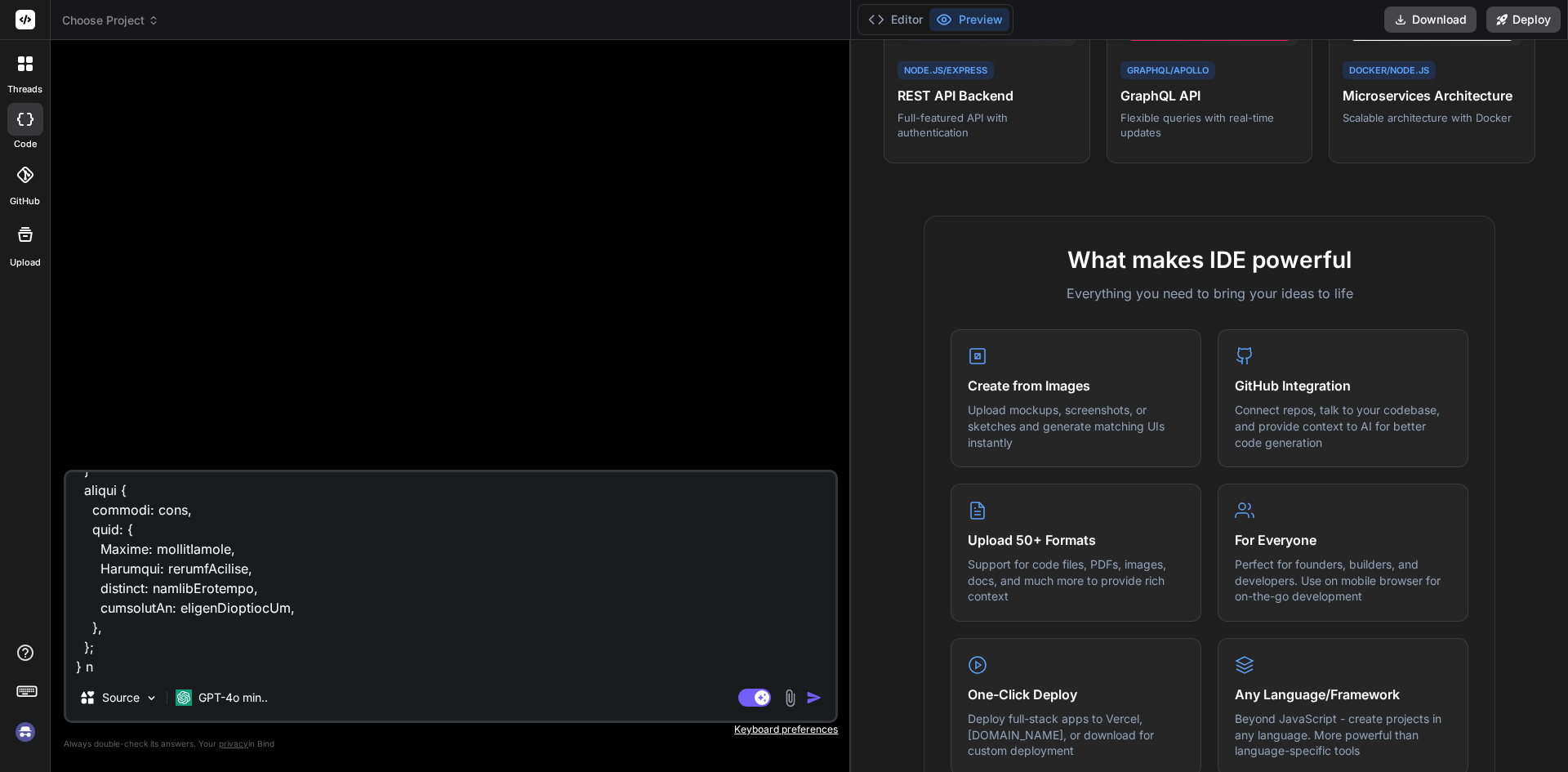
type textarea "x"
type textarea "export function getDatesInRange(startDate, endDate) { const dates = []; let cur…"
type textarea "x"
type textarea "export function getDatesInRange(startDate, endDate) { const dates = []; let cur…"
type textarea "x"
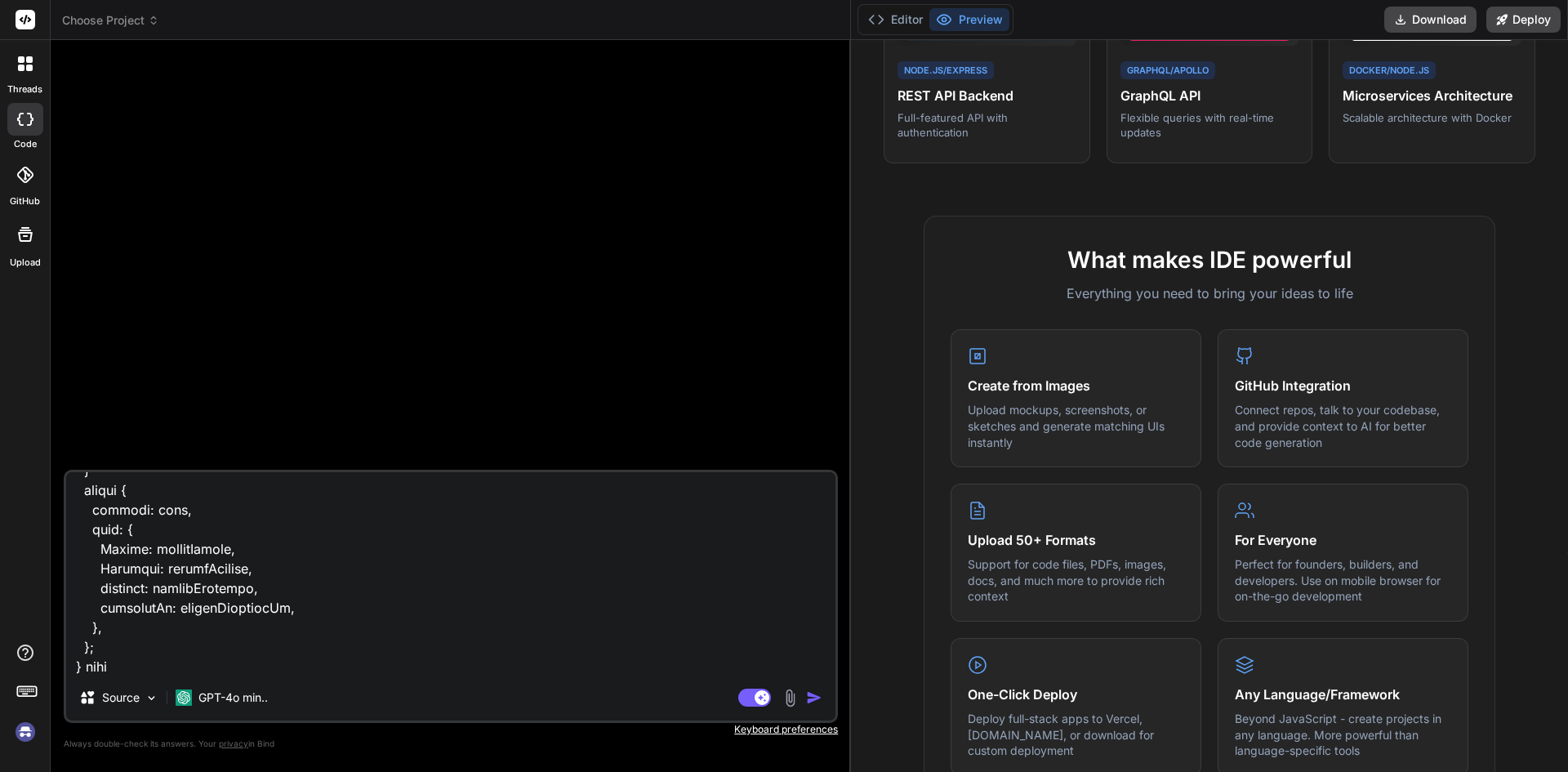
type textarea "export function getDatesInRange(startDate, endDate) { const dates = []; let cur…"
type textarea "x"
type textarea "export function getDatesInRange(startDate, endDate) { const dates = []; let cur…"
type textarea "x"
type textarea "export function getDatesInRange(startDate, endDate) { const dates = []; let cur…"
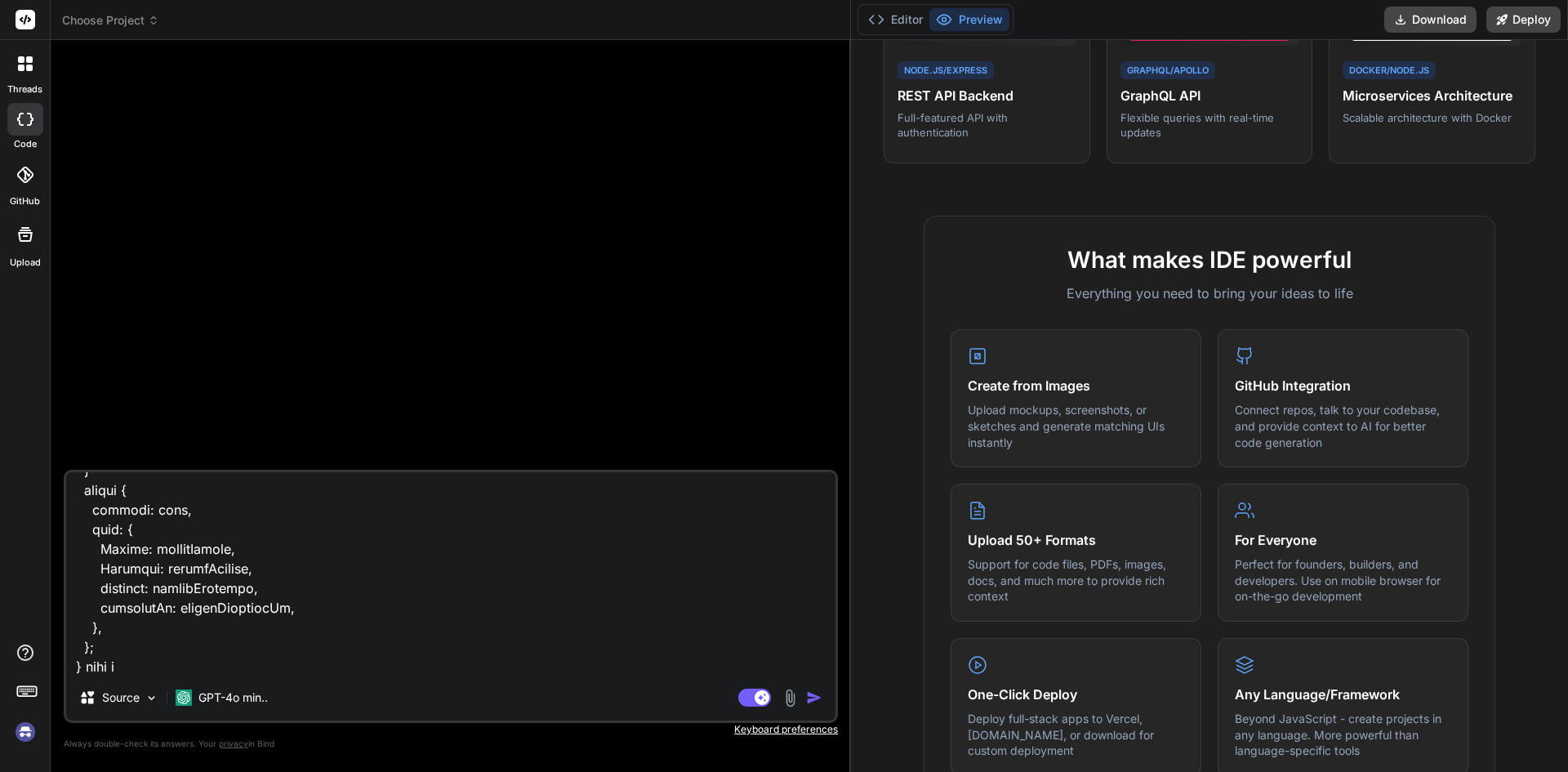
type textarea "x"
type textarea "export function getDatesInRange(startDate, endDate) { const dates = []; let cur…"
type textarea "x"
type textarea "export function getDatesInRange(startDate, endDate) { const dates = []; let cur…"
type textarea "x"
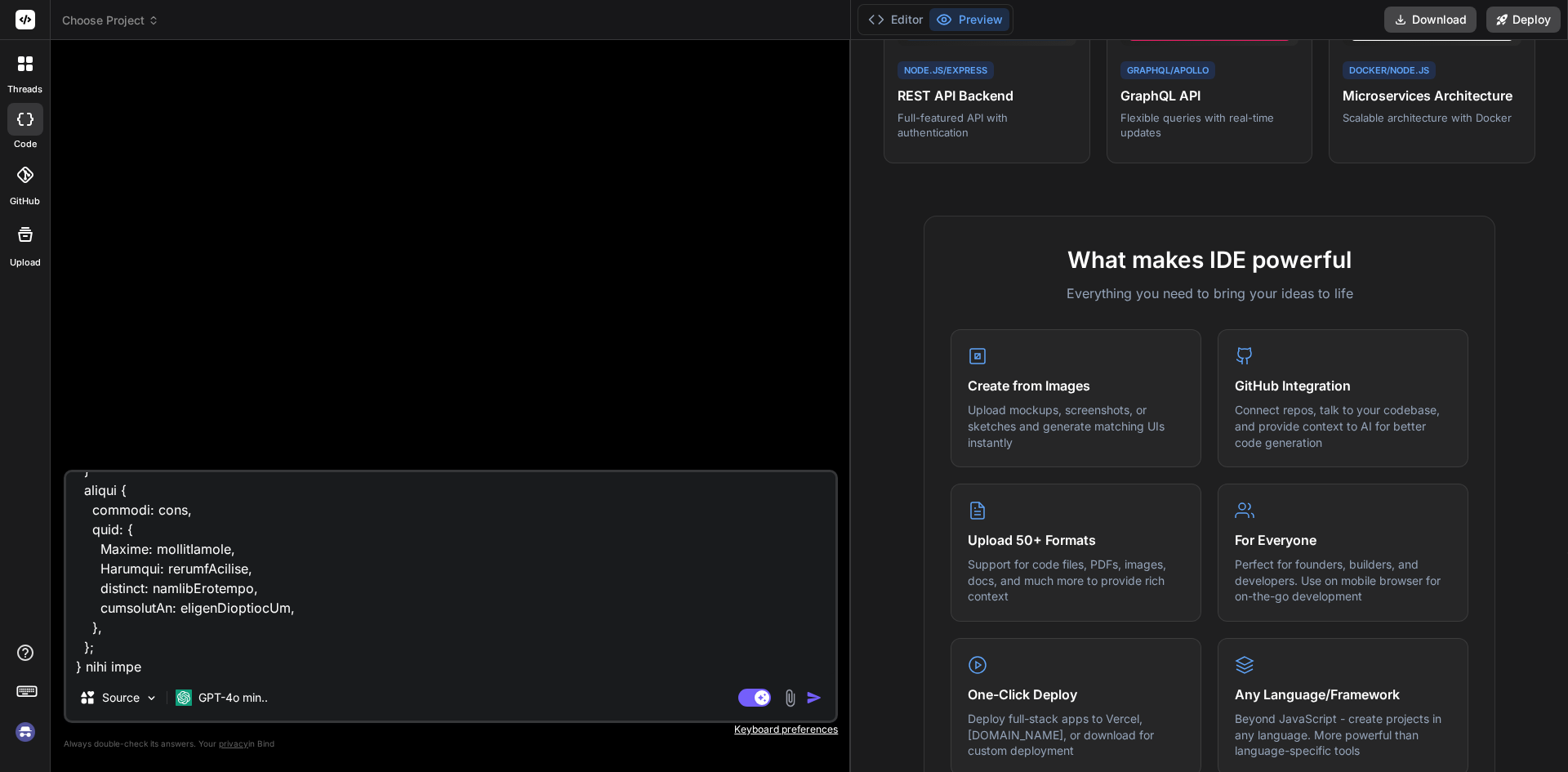
type textarea "export function getDatesInRange(startDate, endDate) { const dates = []; let cur…"
type textarea "x"
type textarea "export function getDatesInRange(startDate, endDate) { const dates = []; let cur…"
type textarea "x"
type textarea "export function getDatesInRange(startDate, endDate) { const dates = []; let cur…"
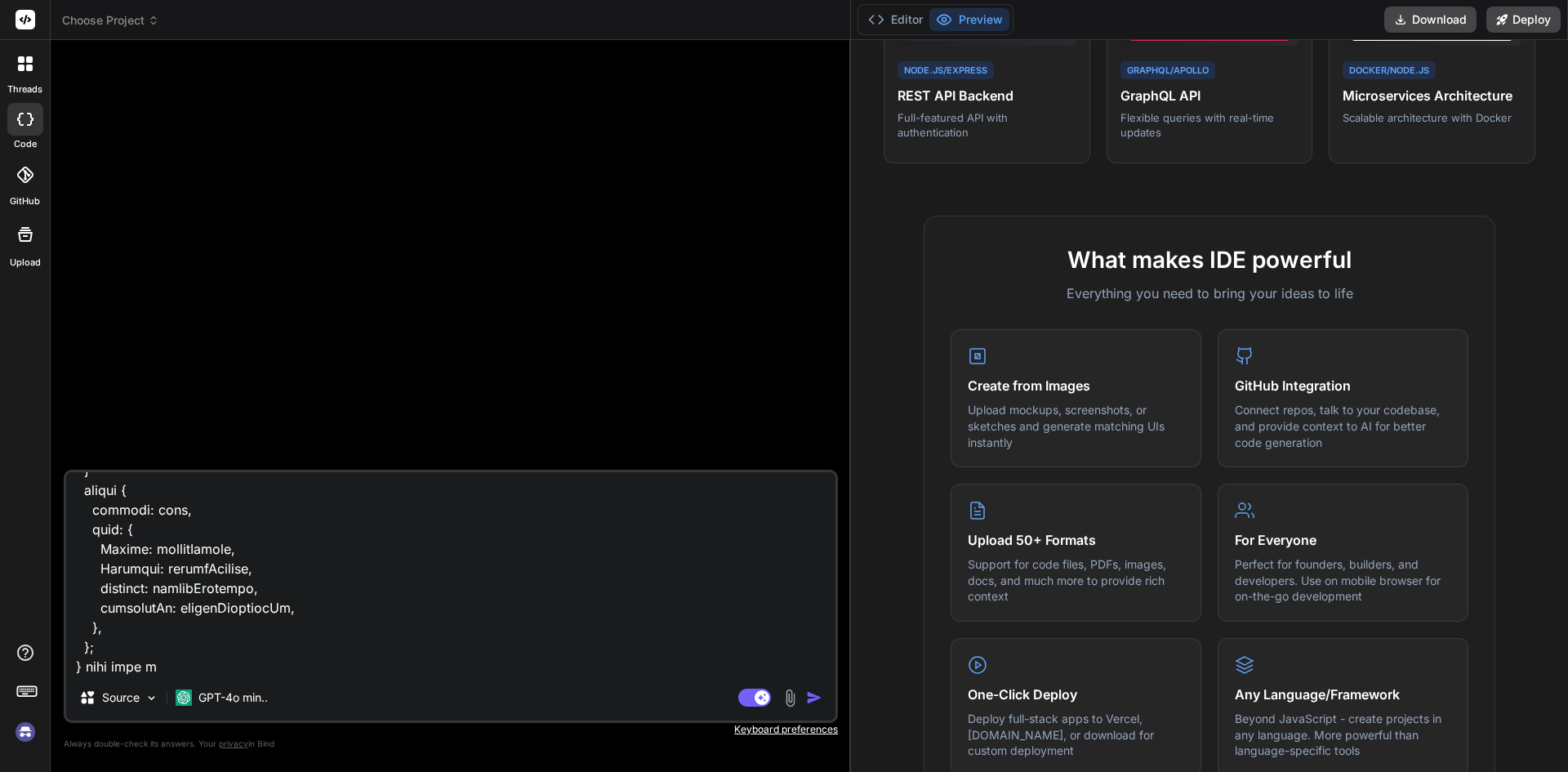
type textarea "x"
type textarea "export function getDatesInRange(startDate, endDate) { const dates = []; let cur…"
type textarea "x"
type textarea "export function getDatesInRange(startDate, endDate) { const dates = []; let cur…"
type textarea "x"
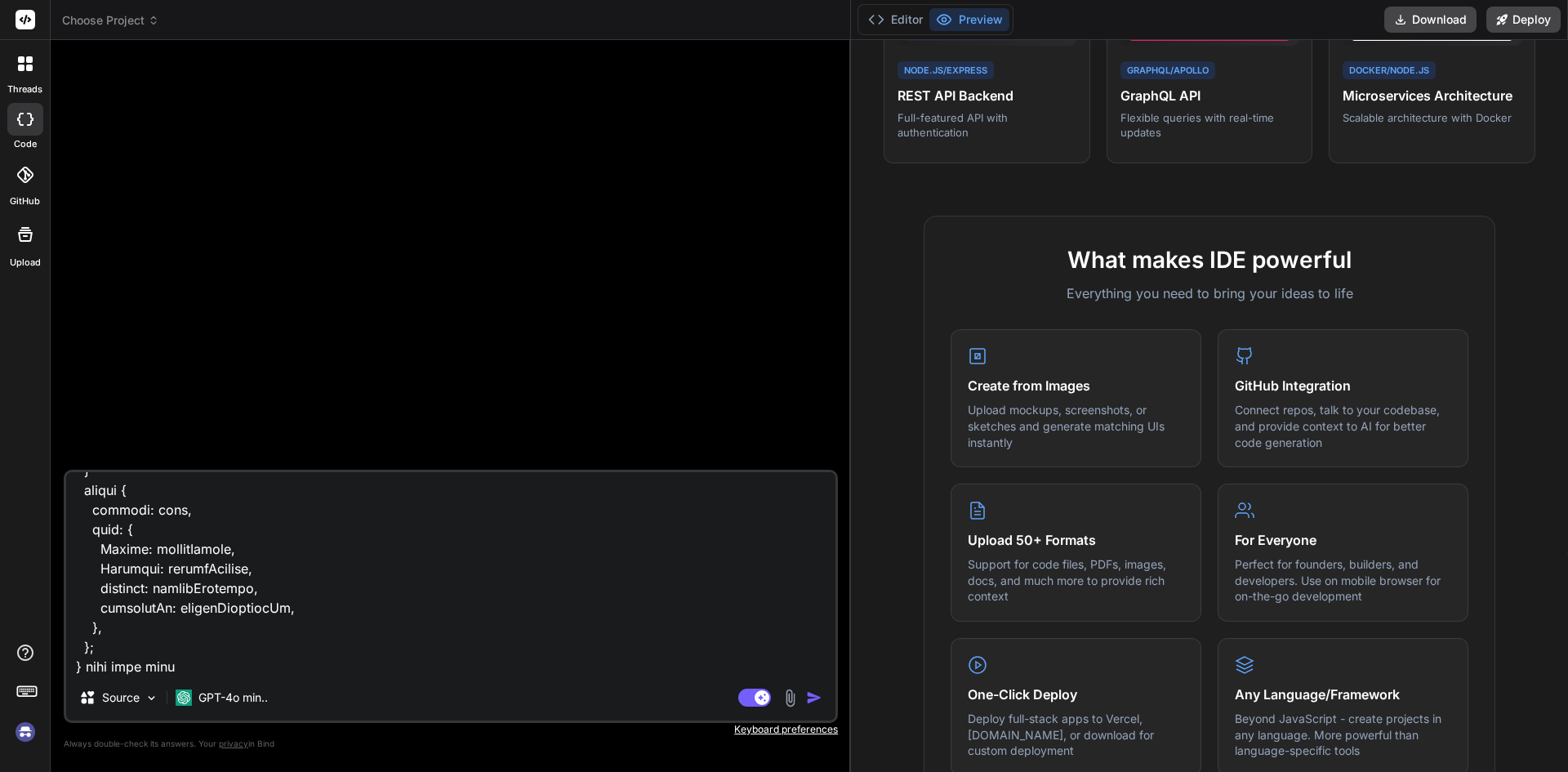
type textarea "export function getDatesInRange(startDate, endDate) { const dates = []; let cur…"
type textarea "x"
type textarea "export function getDatesInRange(startDate, endDate) { const dates = []; let cur…"
type textarea "x"
type textarea "export function getDatesInRange(startDate, endDate) { const dates = []; let cur…"
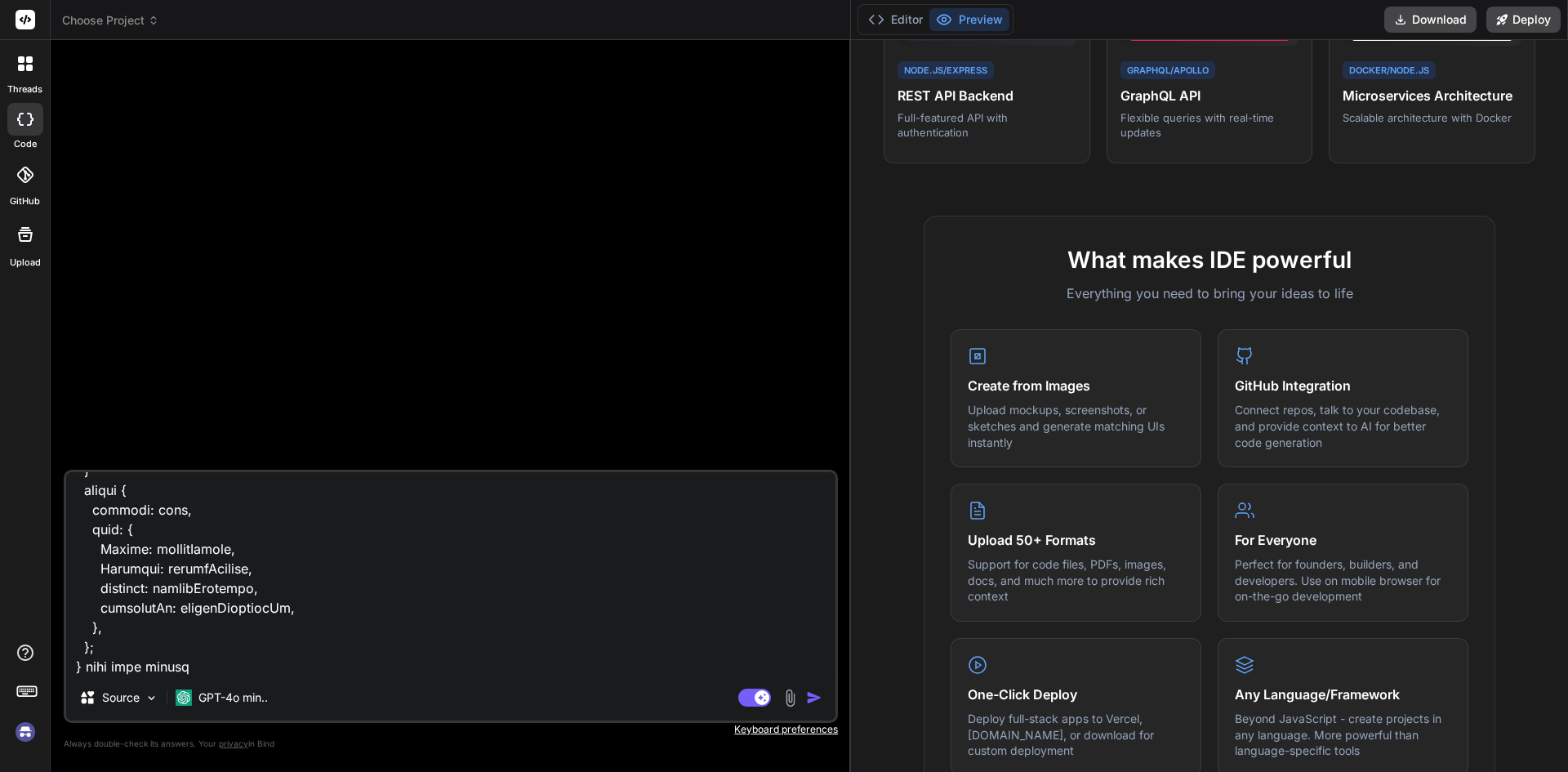
type textarea "x"
type textarea "export function getDatesInRange(startDate, endDate) { const dates = []; let cur…"
type textarea "x"
type textarea "export function getDatesInRange(startDate, endDate) { const dates = []; let cur…"
type textarea "x"
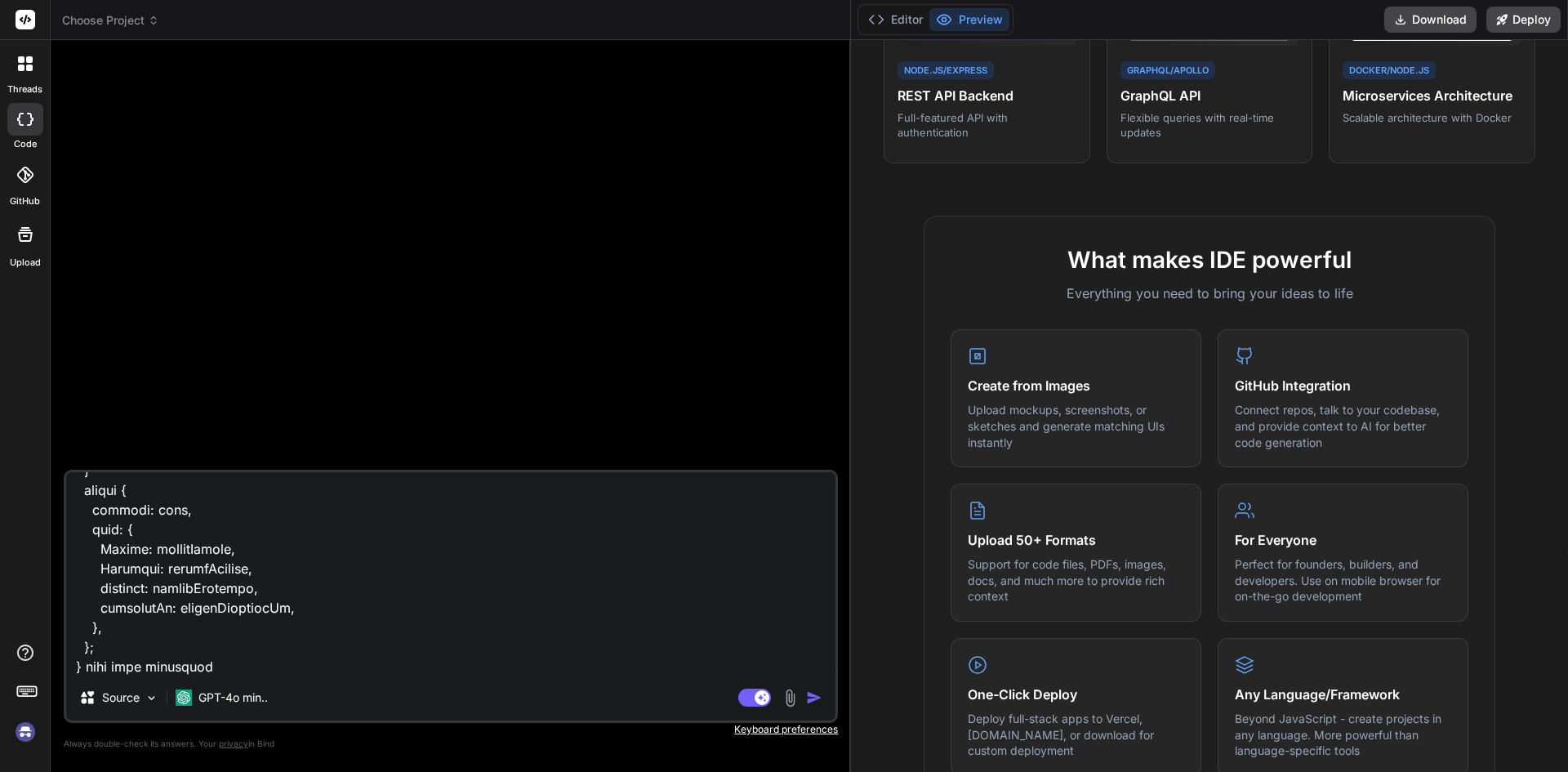
type textarea "export function getDatesInRange(startDate, endDate) { const dates = []; let cur…"
type textarea "x"
type textarea "export function getDatesInRange(startDate, endDate) { const dates = []; let cur…"
type textarea "x"
type textarea "export function getDatesInRange(startDate, endDate) { const dates = []; let cur…"
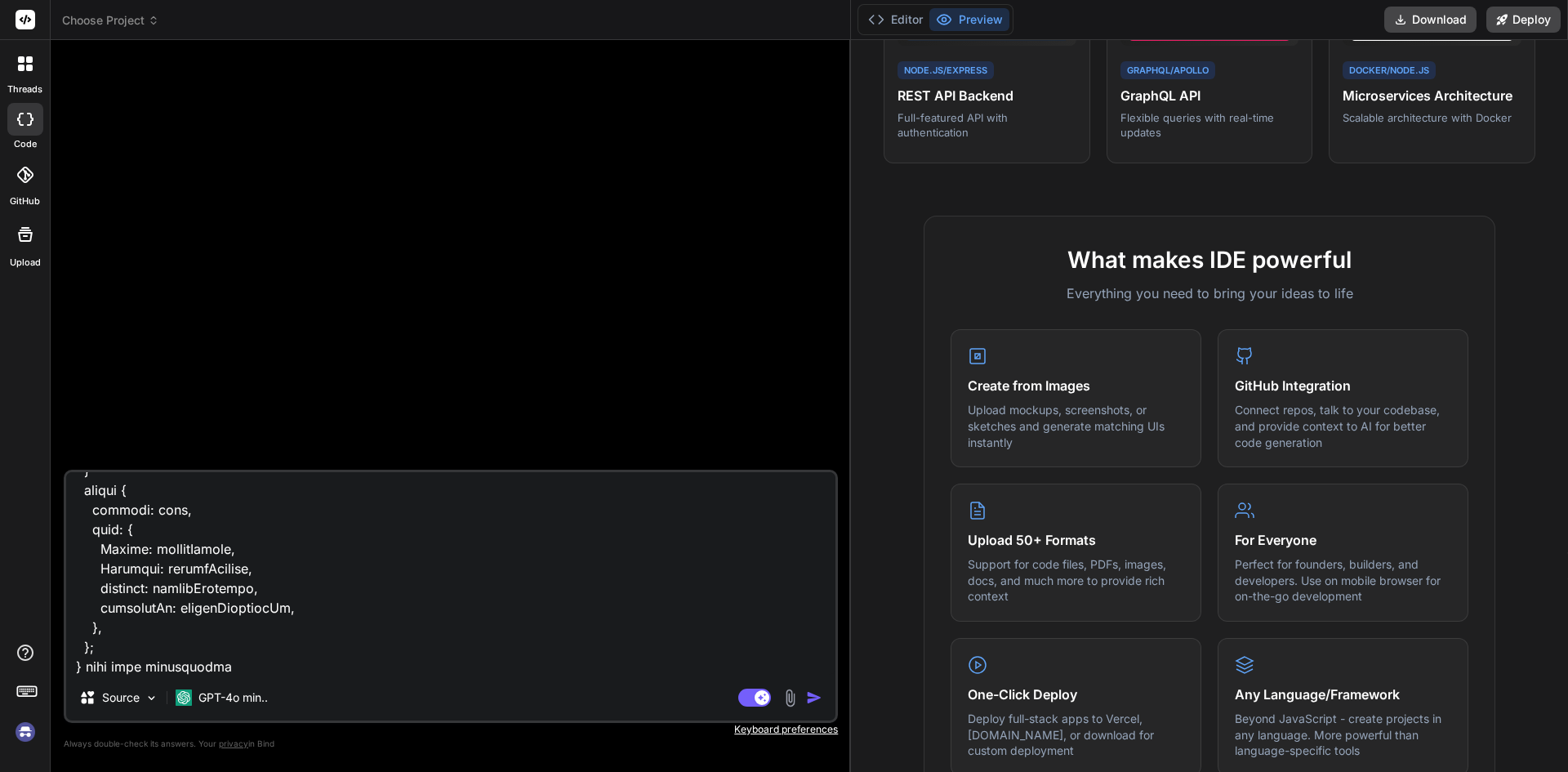
type textarea "x"
type textarea "export function getDatesInRange(startDate, endDate) { const dates = []; let cur…"
type textarea "x"
type textarea "export function getDatesInRange(startDate, endDate) { const dates = []; let cur…"
type textarea "x"
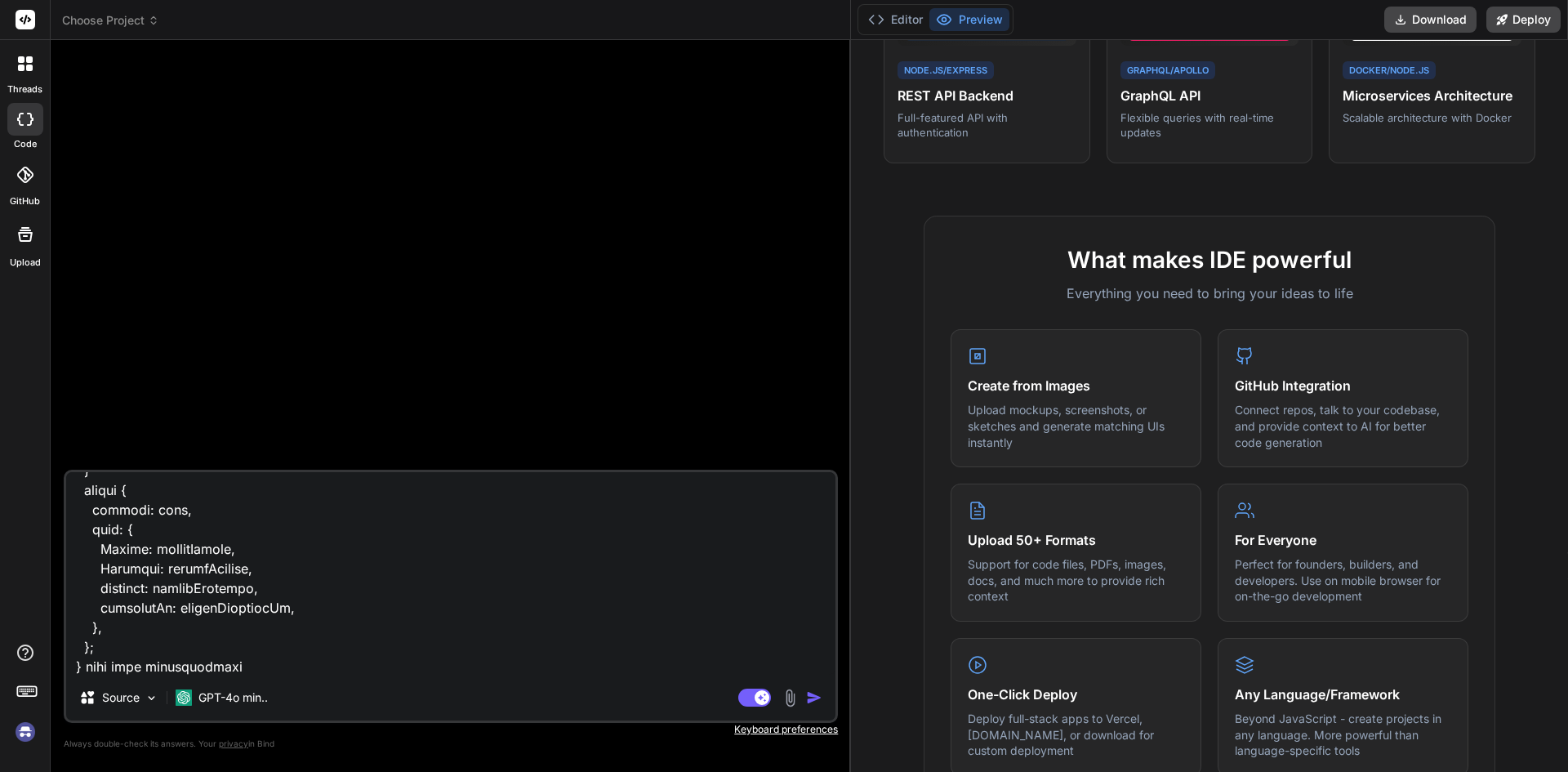
type textarea "export function getDatesInRange(startDate, endDate) { const dates = []; let cur…"
type textarea "x"
type textarea "export function getDatesInRange(startDate, endDate) { const dates = []; let cur…"
type textarea "x"
type textarea "export function getDatesInRange(startDate, endDate) { const dates = []; let cur…"
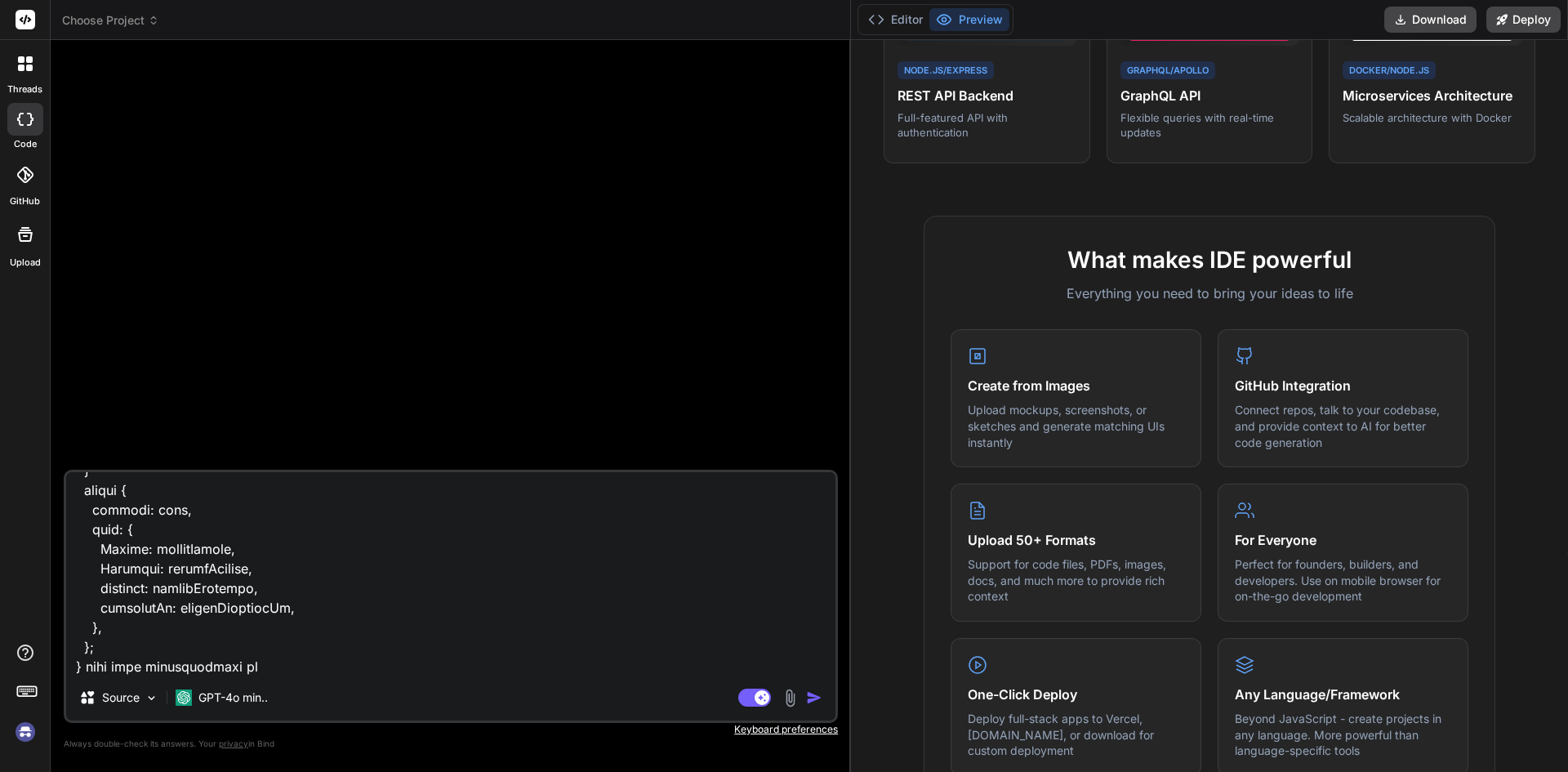
type textarea "x"
type textarea "export function getDatesInRange(startDate, endDate) { const dates = []; let cur…"
type textarea "x"
type textarea "export function getDatesInRange(startDate, endDate) { const dates = []; let cur…"
type textarea "x"
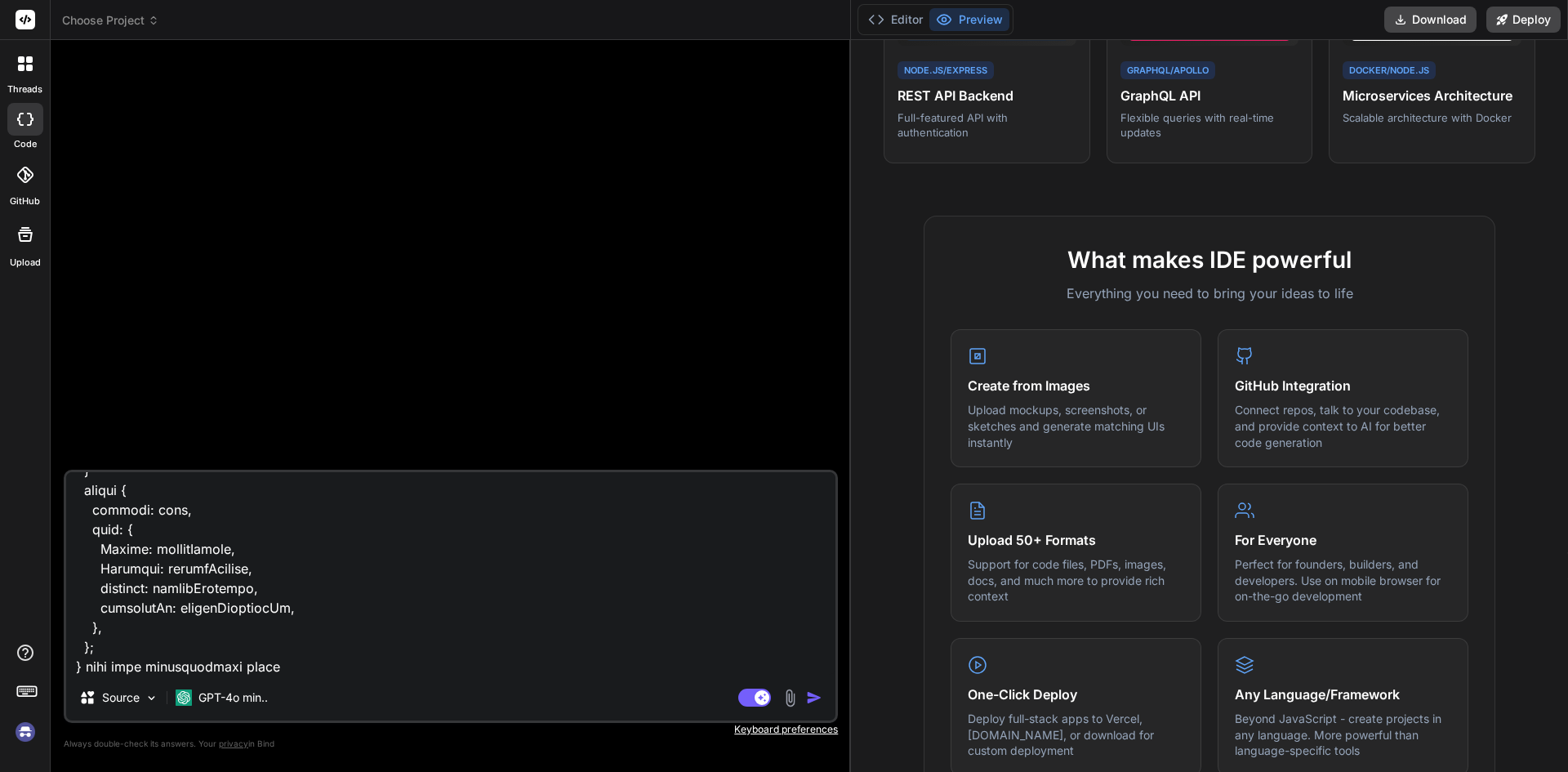
type textarea "export function getDatesInRange(startDate, endDate) { const dates = []; let cur…"
type textarea "x"
type textarea "export function getDatesInRange(startDate, endDate) { const dates = []; let cur…"
type textarea "x"
type textarea "export function getDatesInRange(startDate, endDate) { const dates = []; let cur…"
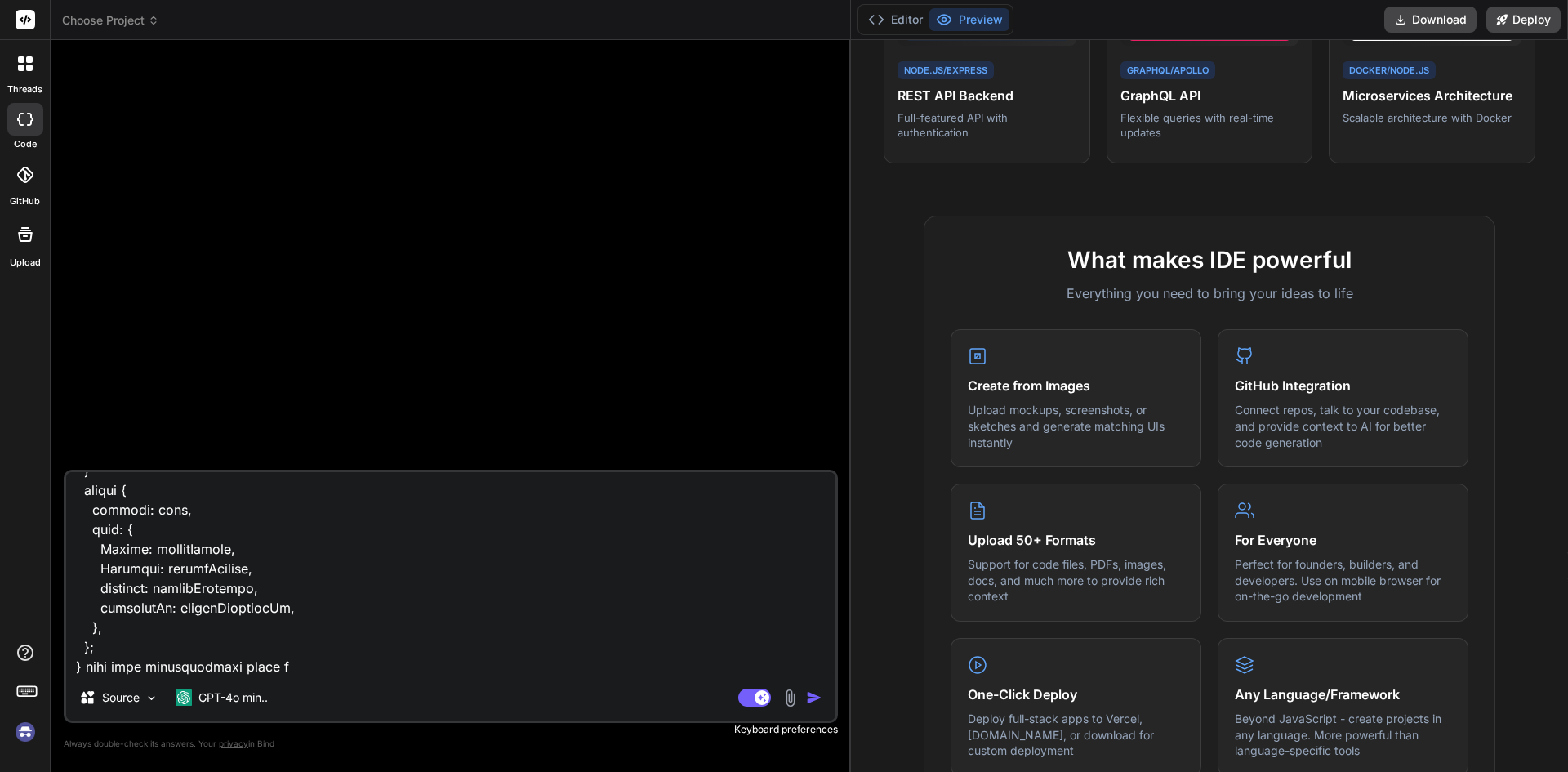
type textarea "x"
type textarea "export function getDatesInRange(startDate, endDate) { const dates = []; let cur…"
type textarea "x"
type textarea "export function getDatesInRange(startDate, endDate) { const dates = []; let cur…"
type textarea "x"
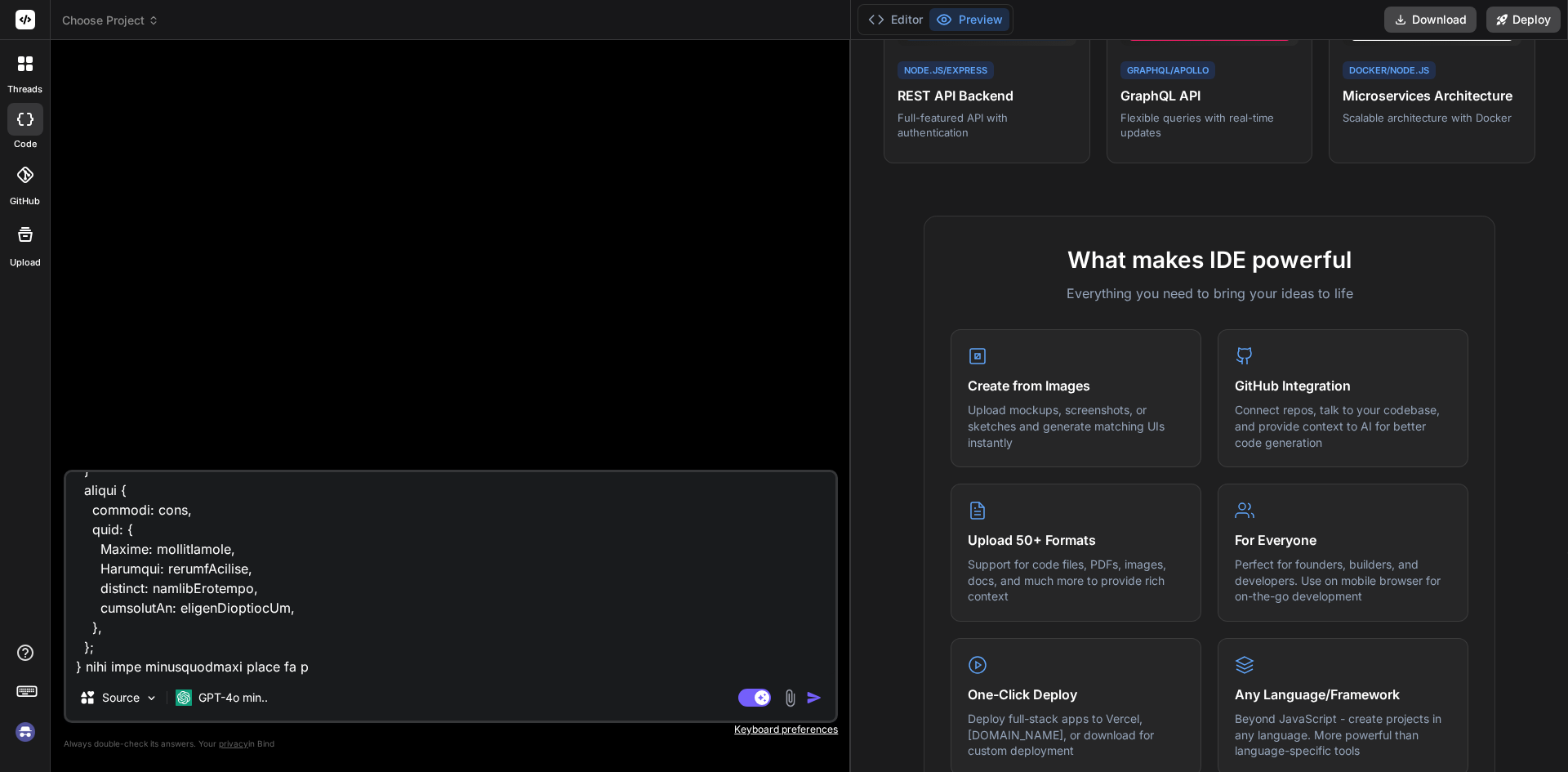
type textarea "export function getDatesInRange(startDate, endDate) { const dates = []; let cur…"
type textarea "x"
type textarea "export function getDatesInRange(startDate, endDate) { const dates = []; let cur…"
type textarea "x"
type textarea "export function getDatesInRange(startDate, endDate) { const dates = []; let cur…"
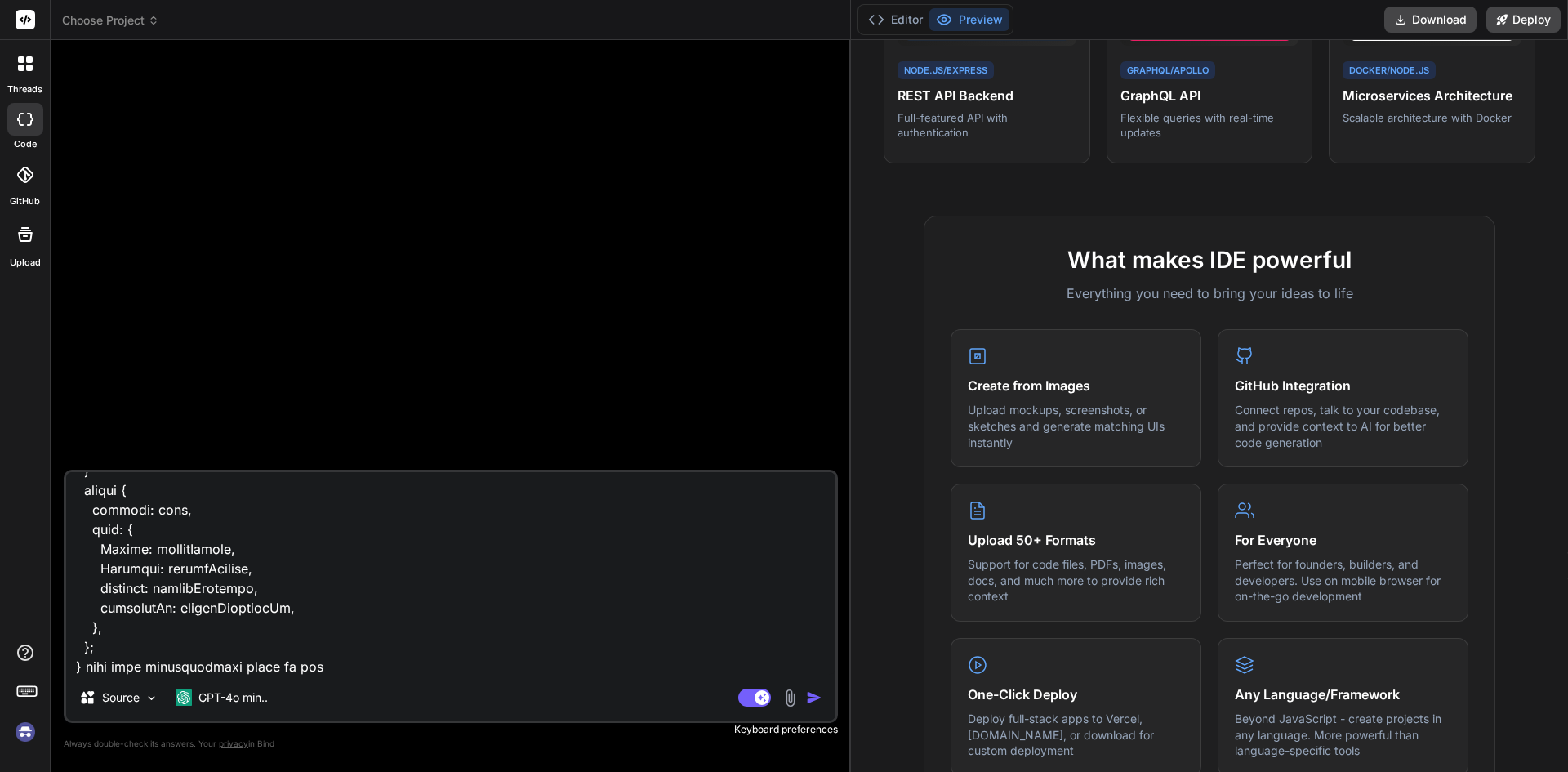
type textarea "x"
type textarea "export function getDatesInRange(startDate, endDate) { const dates = []; let cur…"
type textarea "x"
type textarea "export function getDatesInRange(startDate, endDate) { const dates = []; let cur…"
type textarea "x"
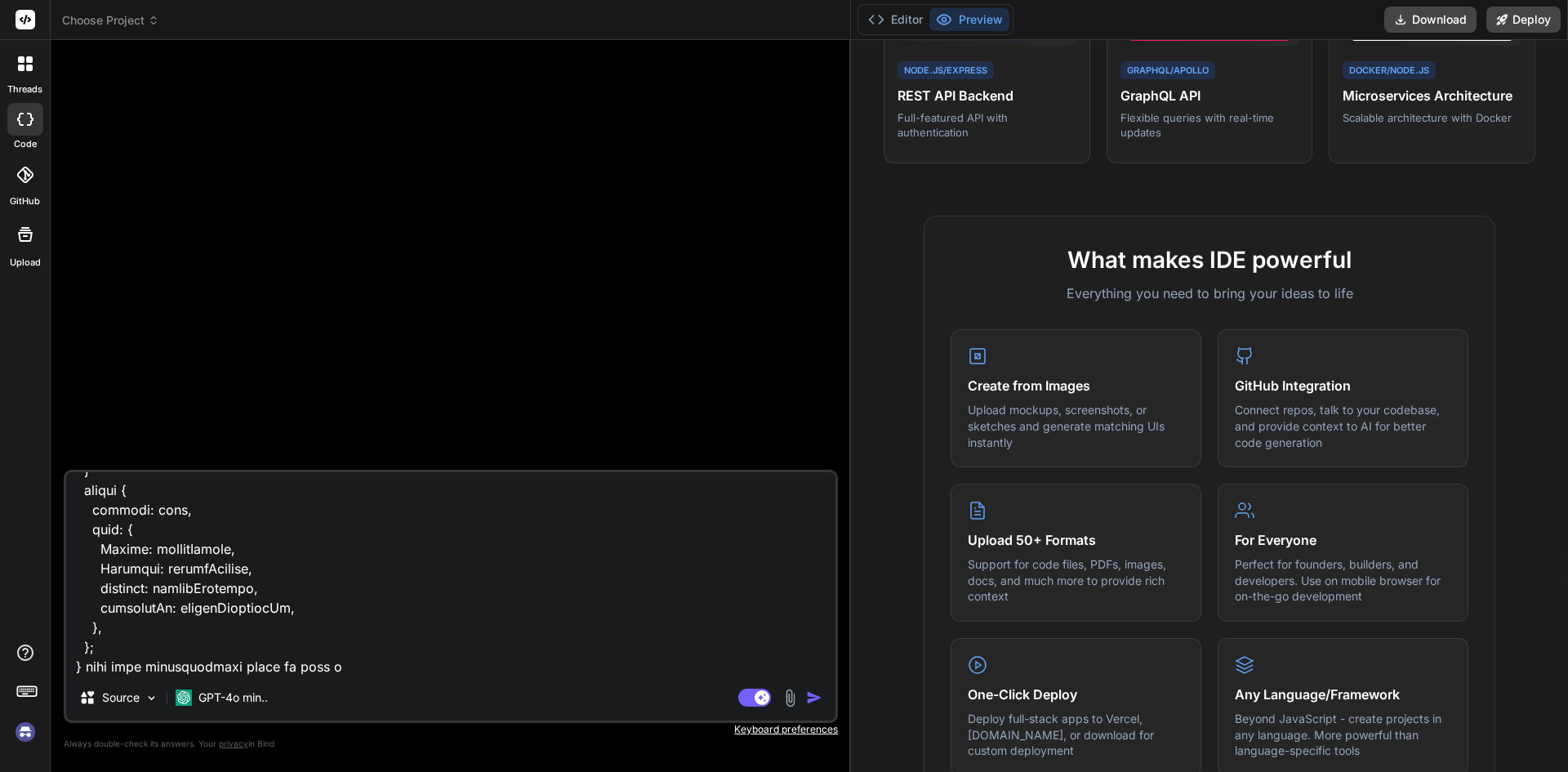
type textarea "export function getDatesInRange(startDate, endDate) { const dates = []; let cur…"
type textarea "x"
type textarea "export function getDatesInRange(startDate, endDate) { const dates = []; let cur…"
type textarea "x"
type textarea "export function getDatesInRange(startDate, endDate) { const dates = []; let cur…"
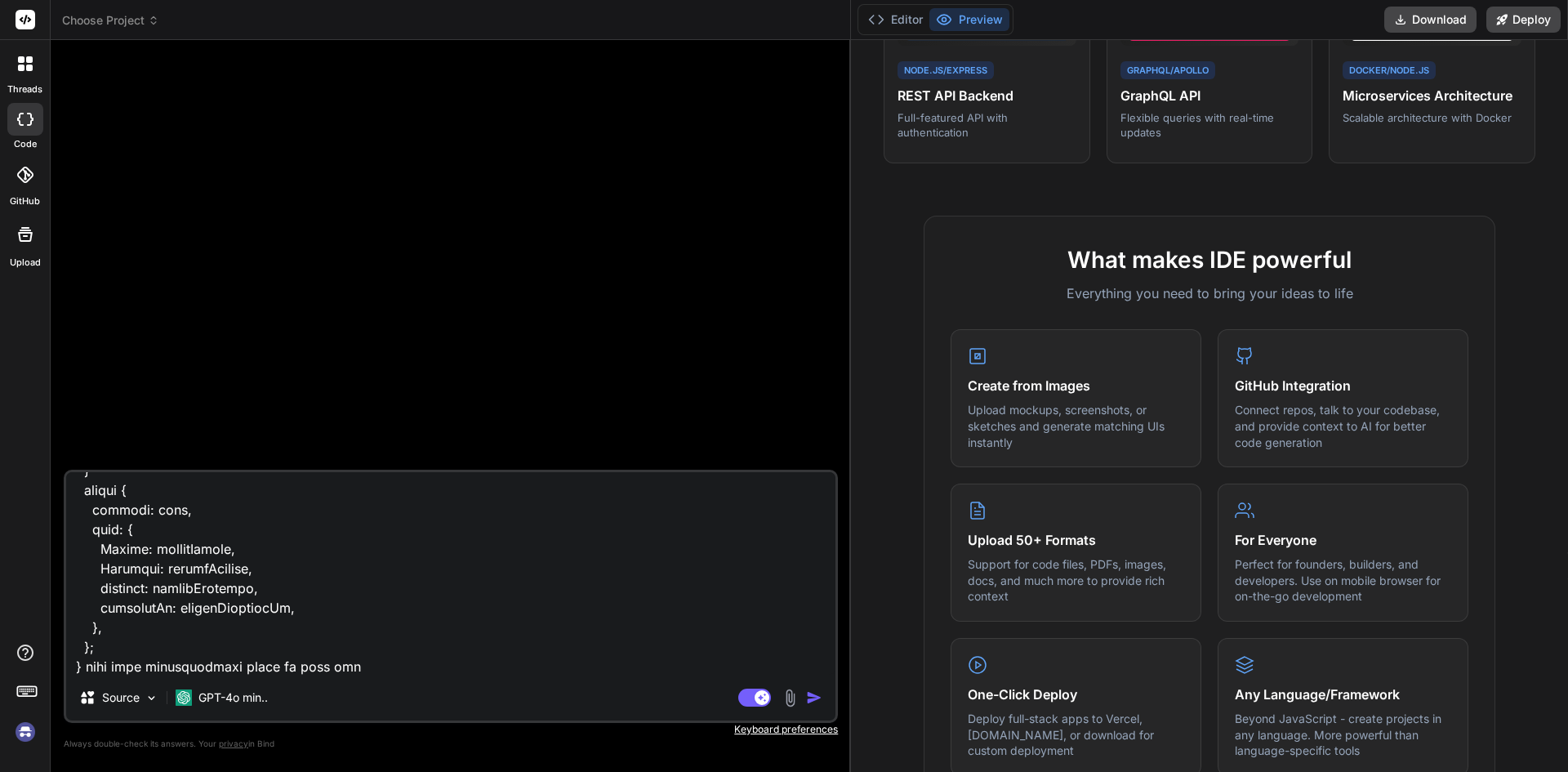
type textarea "x"
type textarea "export function getDatesInRange(startDate, endDate) { const dates = []; let cur…"
type textarea "x"
type textarea "export function getDatesInRange(startDate, endDate) { const dates = []; let cur…"
type textarea "x"
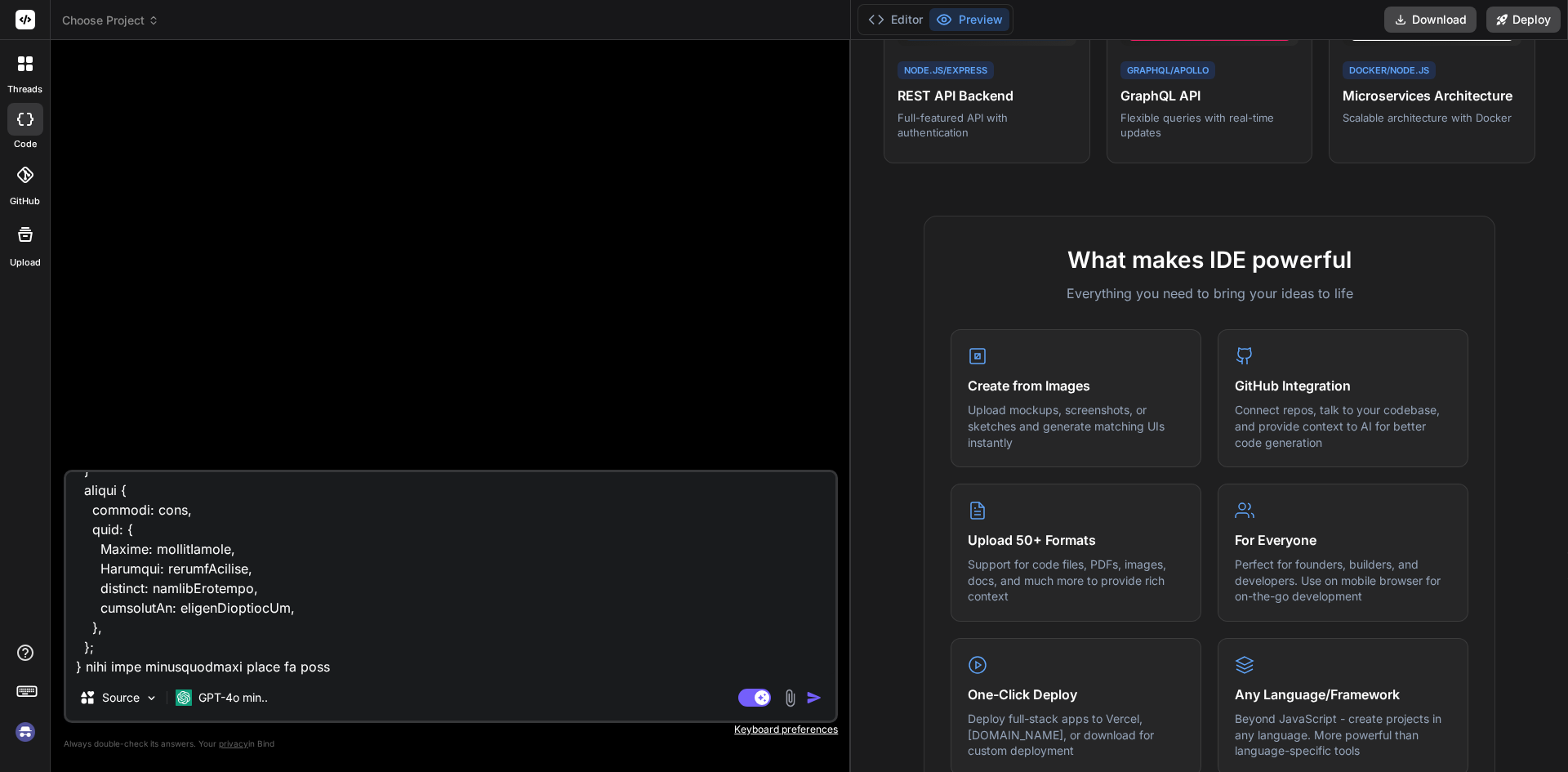
type textarea "export function getDatesInRange(startDate, endDate) { const dates = []; let cur…"
type textarea "x"
type textarea "export function getDatesInRange(startDate, endDate) { const dates = []; let cur…"
type textarea "x"
type textarea "export function getDatesInRange(startDate, endDate) { const dates = []; let cur…"
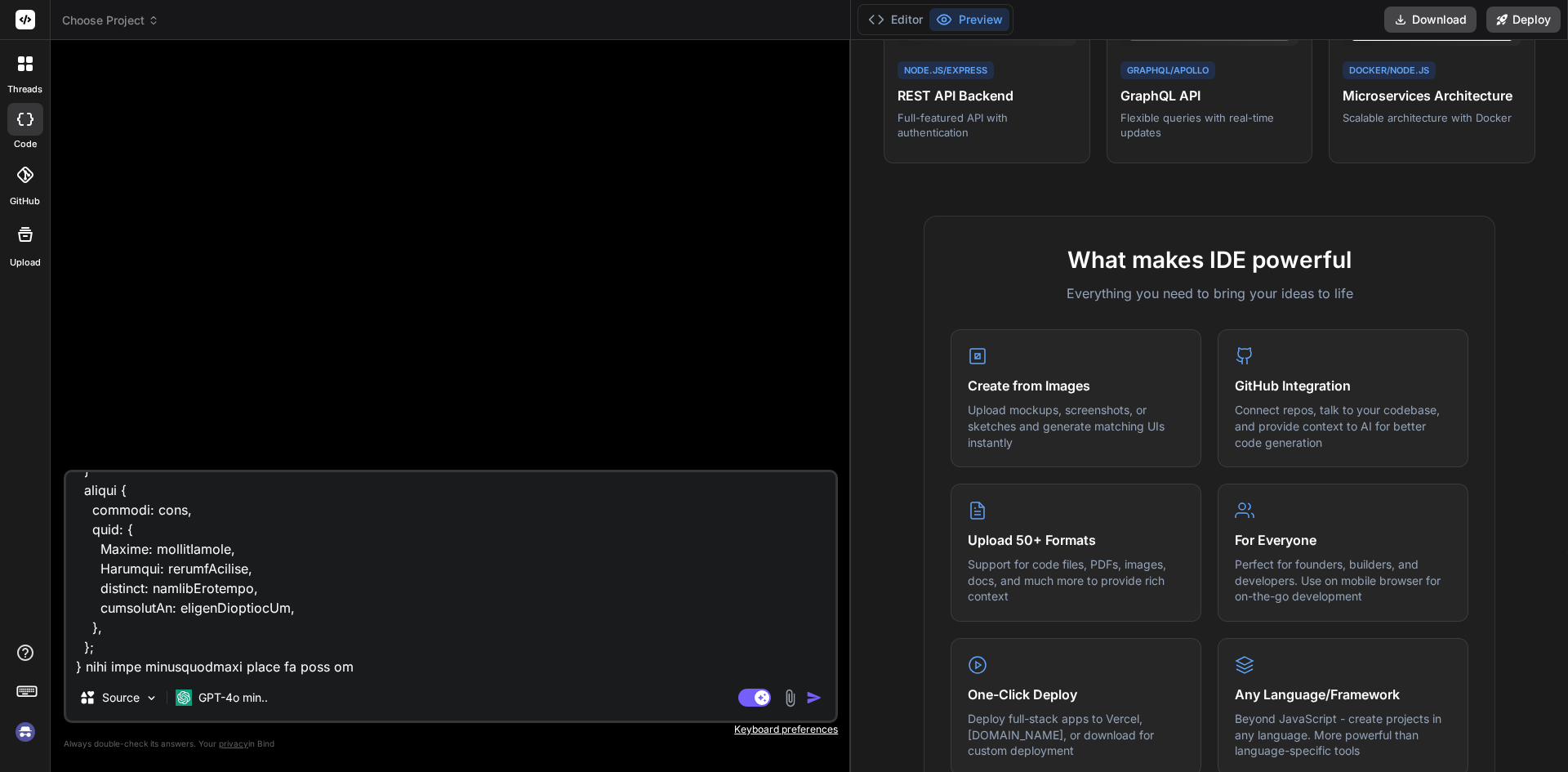
type textarea "x"
type textarea "export function getDatesInRange(startDate, endDate) { const dates = []; let cur…"
type textarea "x"
type textarea "export function getDatesInRange(startDate, endDate) { const dates = []; let cur…"
type textarea "x"
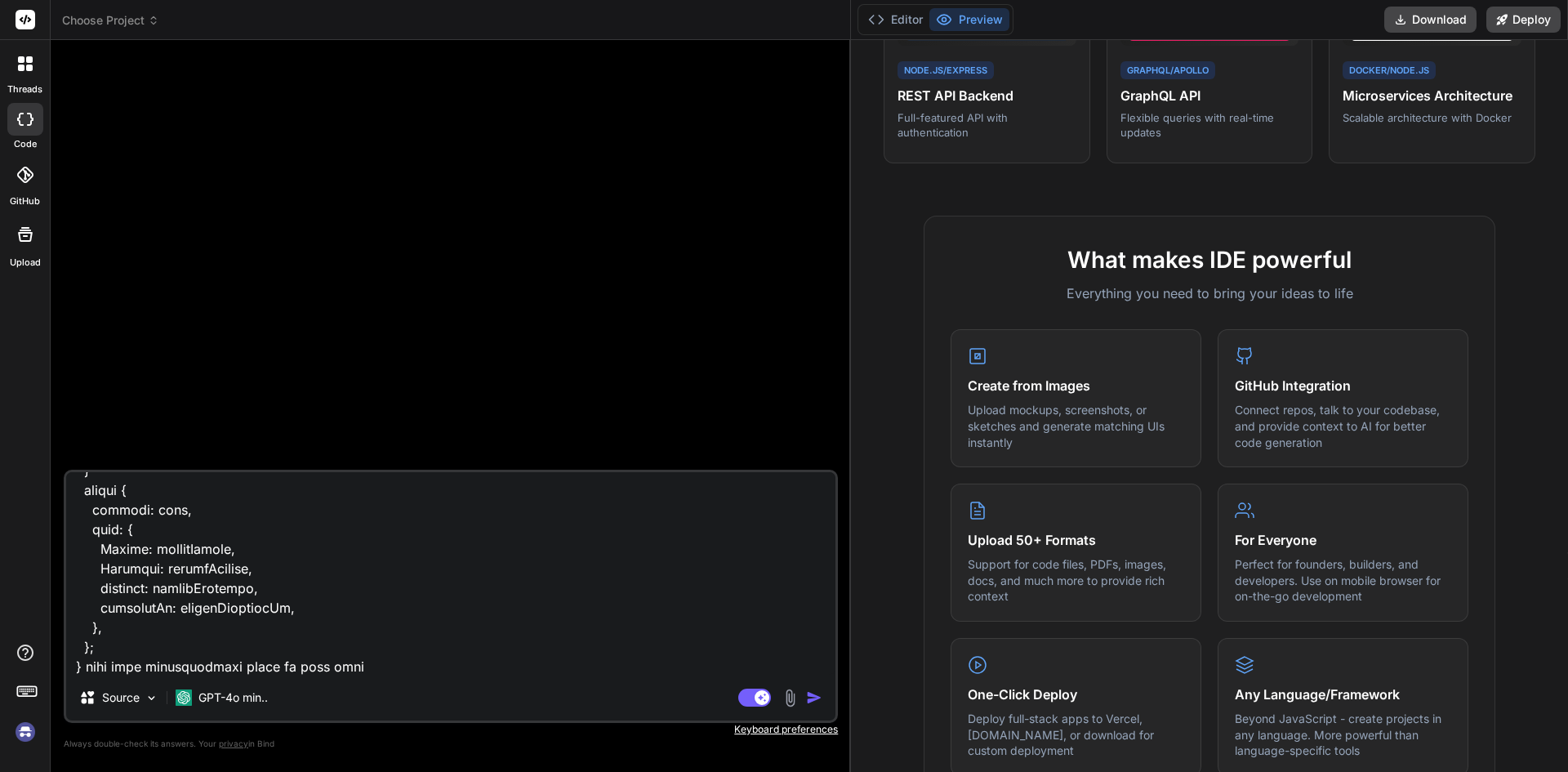
type textarea "export function getDatesInRange(startDate, endDate) { const dates = []; let cur…"
type textarea "x"
type textarea "export function getDatesInRange(startDate, endDate) { const dates = []; let cur…"
type textarea "x"
type textarea "export function getDatesInRange(startDate, endDate) { const dates = []; let cur…"
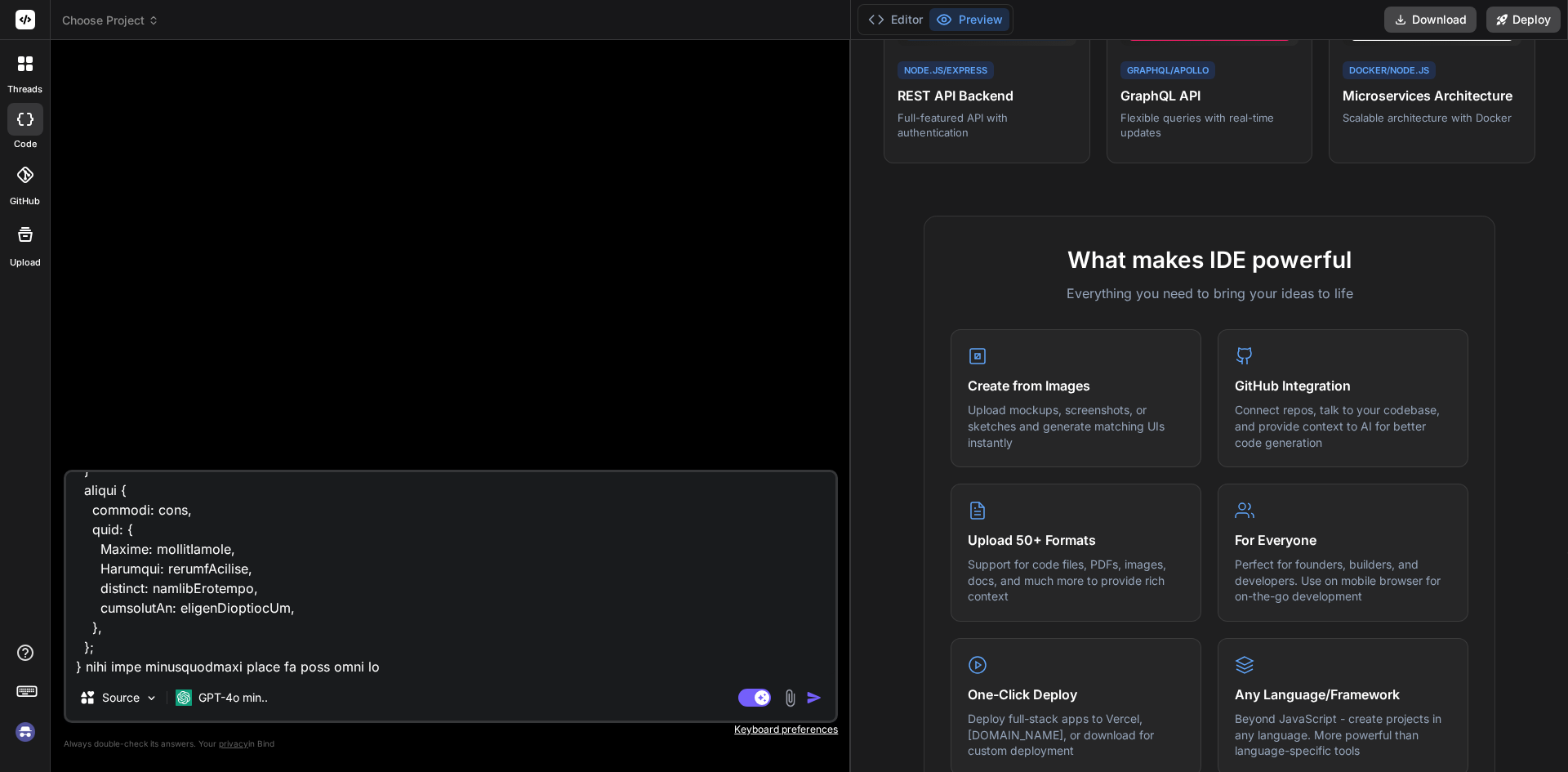
type textarea "x"
type textarea "export function getDatesInRange(startDate, endDate) { const dates = []; let cur…"
type textarea "x"
type textarea "export function getDatesInRange(startDate, endDate) { const dates = []; let cur…"
type textarea "x"
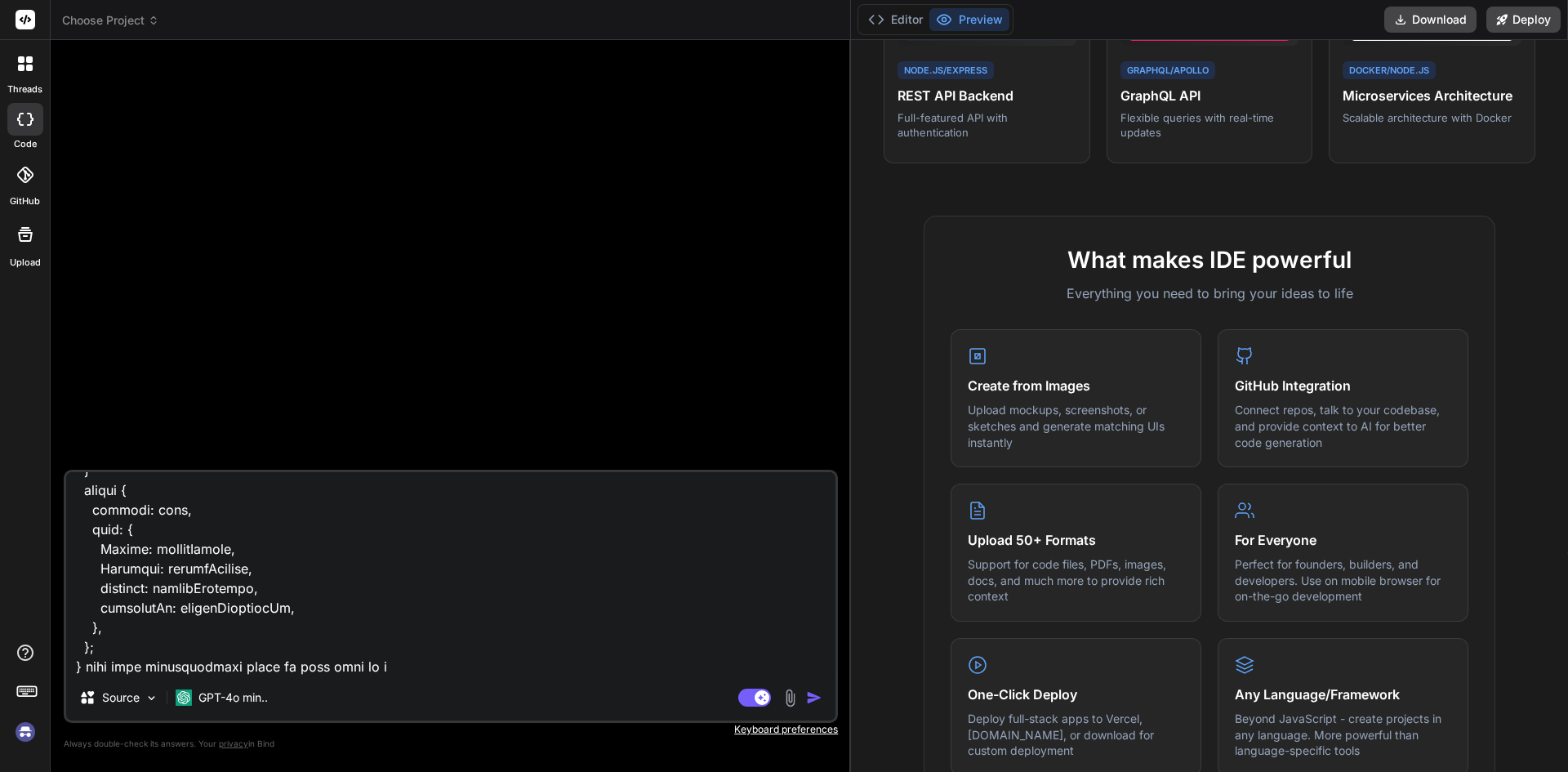
type textarea "export function getDatesInRange(startDate, endDate) { const dates = []; let cur…"
type textarea "x"
type textarea "export function getDatesInRange(startDate, endDate) { const dates = []; let cur…"
type textarea "x"
type textarea "export function getDatesInRange(startDate, endDate) { const dates = []; let cur…"
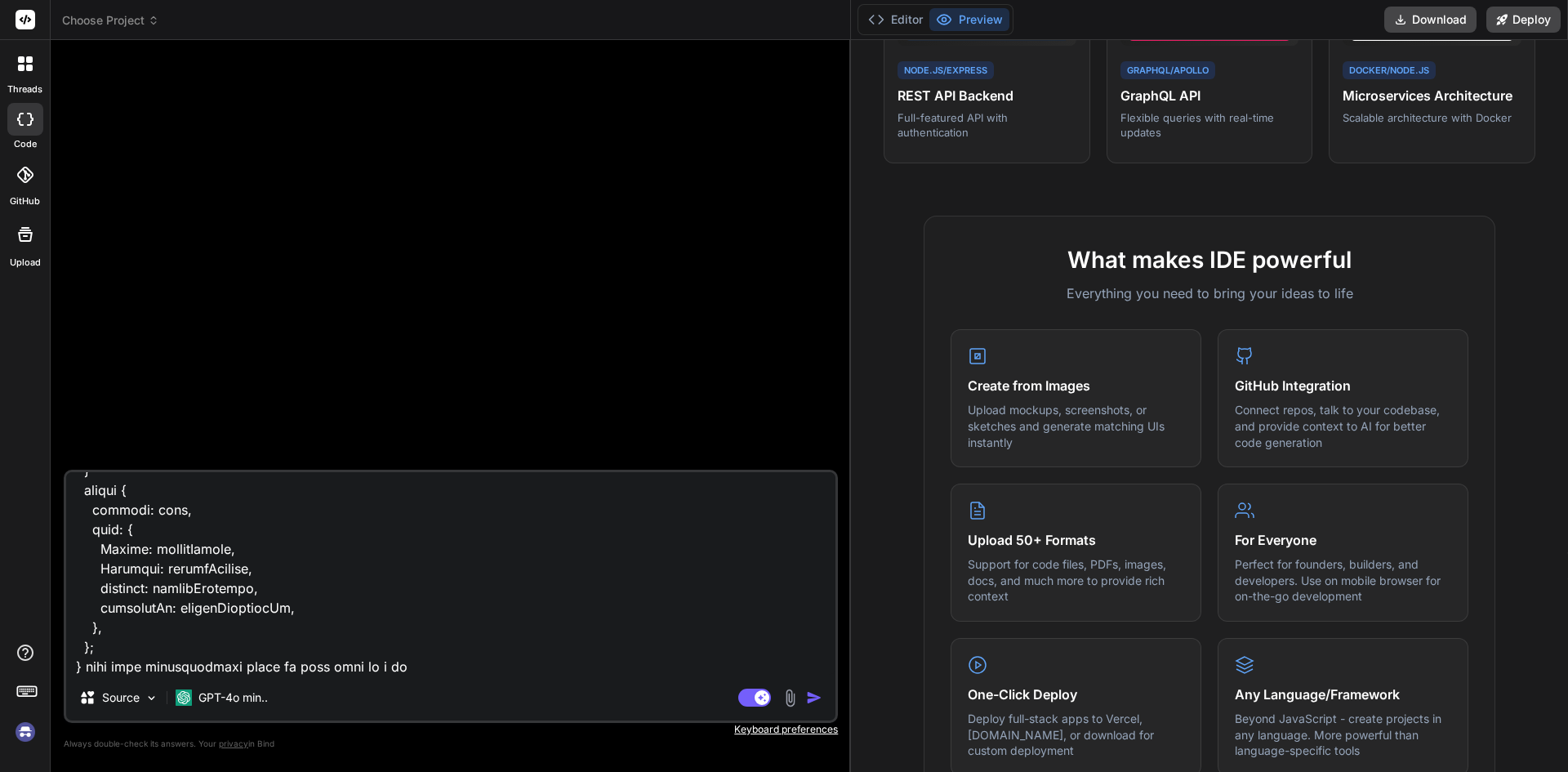
type textarea "x"
type textarea "export function getDatesInRange(startDate, endDate) { const dates = []; let cur…"
type textarea "x"
type textarea "export function getDatesInRange(startDate, endDate) { const dates = []; let cur…"
type textarea "x"
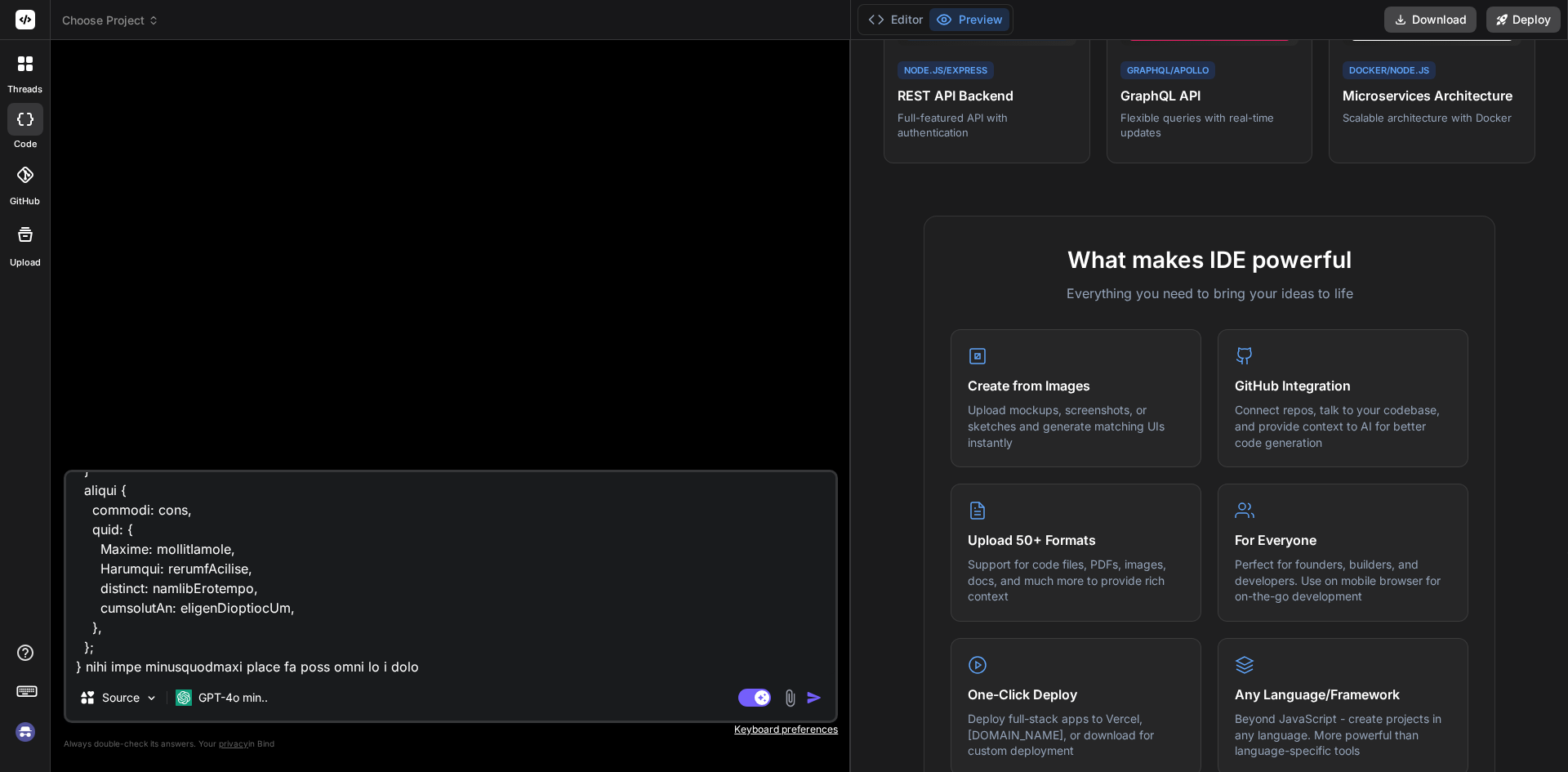
type textarea "export function getDatesInRange(startDate, endDate) { const dates = []; let cur…"
type textarea "x"
type textarea "export function getDatesInRange(startDate, endDate) { const dates = []; let cur…"
type textarea "x"
type textarea "export function getDatesInRange(startDate, endDate) { const dates = []; let cur…"
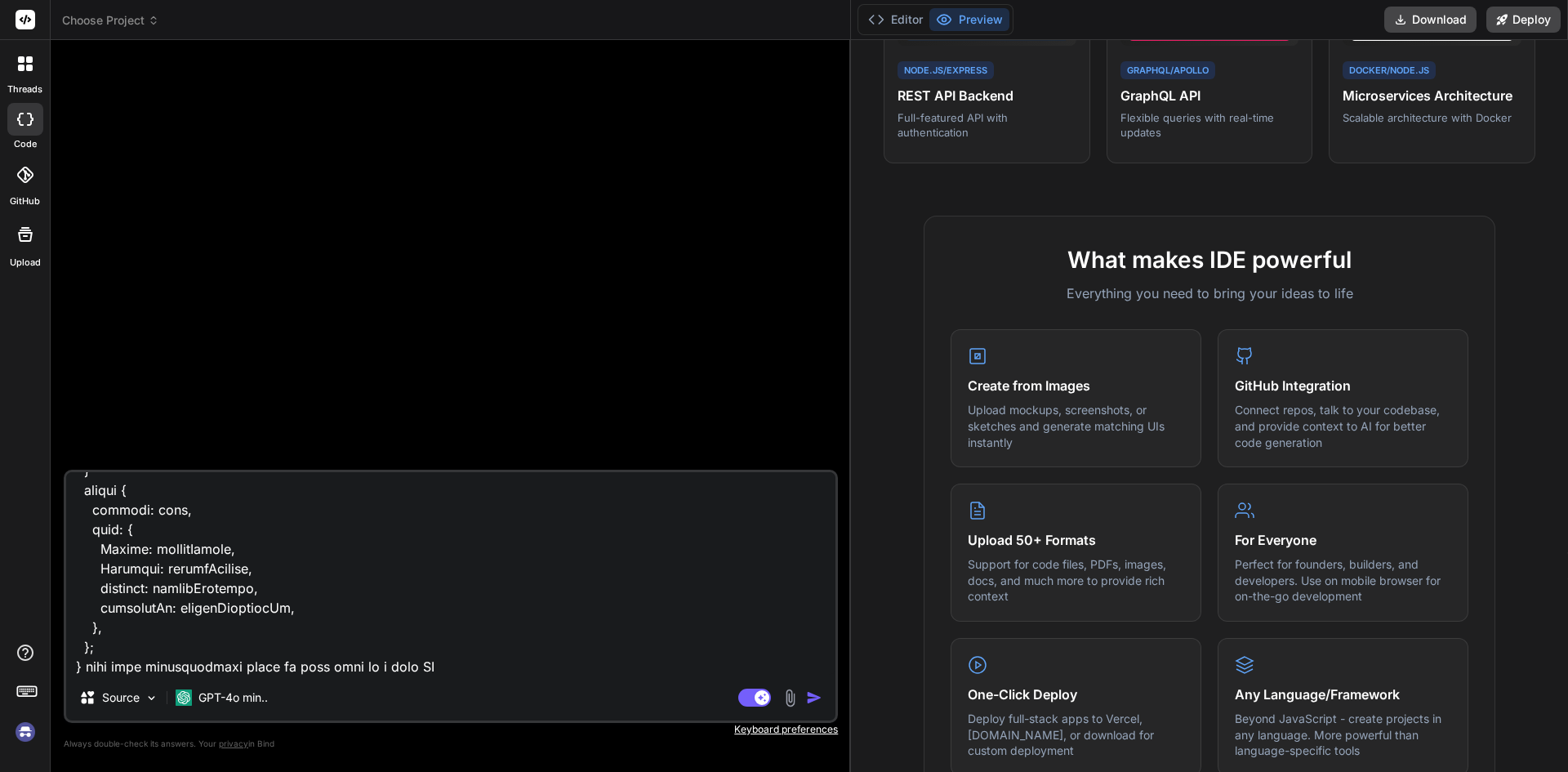
type textarea "x"
type textarea "export function getDatesInRange(startDate, endDate) { const dates = []; let cur…"
type textarea "x"
type textarea "export function getDatesInRange(startDate, endDate) { const dates = []; let cur…"
type textarea "x"
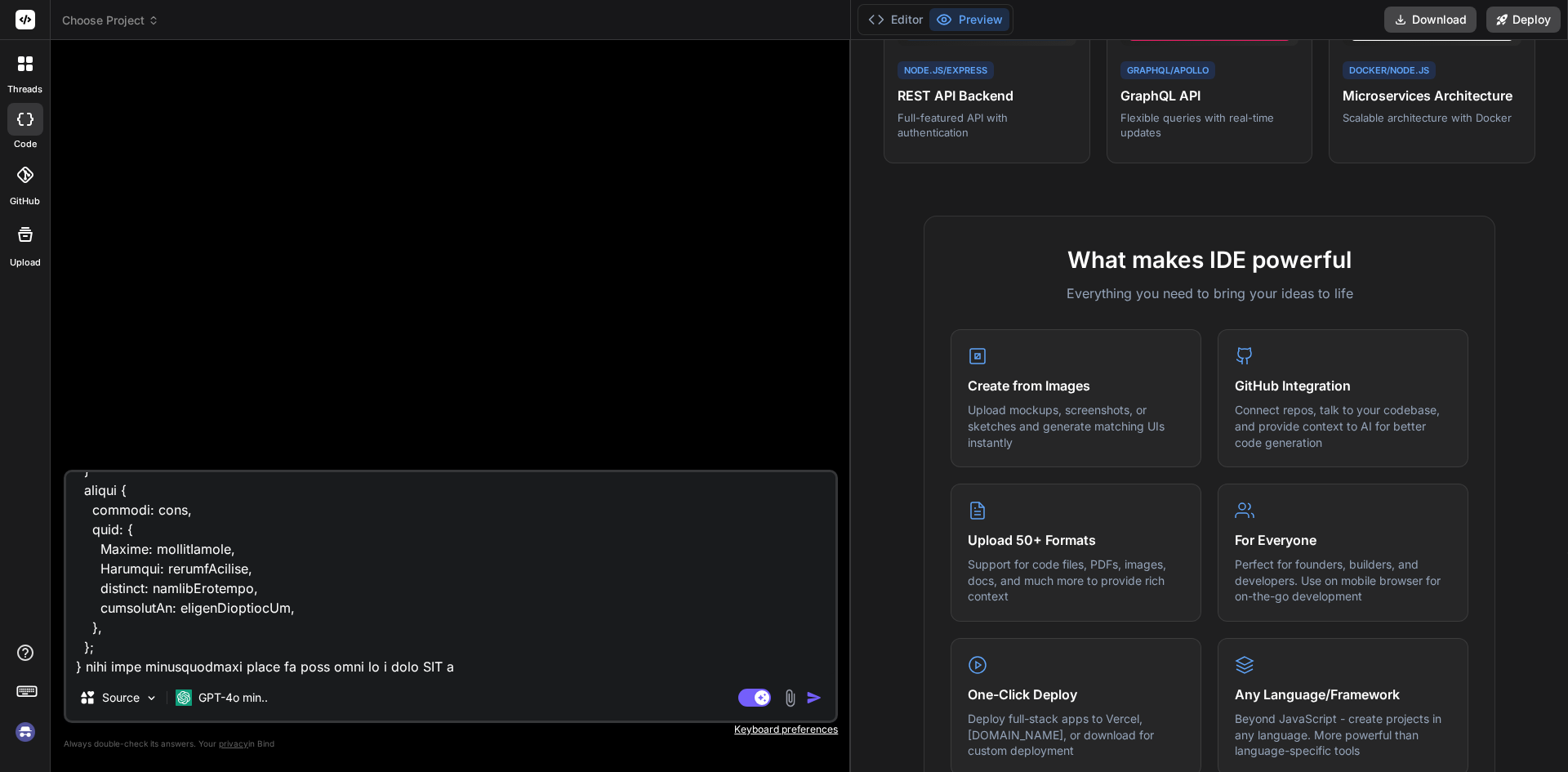
type textarea "export function getDatesInRange(startDate, endDate) { const dates = []; let cur…"
type textarea "x"
type textarea "export function getDatesInRange(startDate, endDate) { const dates = []; let cur…"
type textarea "x"
type textarea "export function getDatesInRange(startDate, endDate) { const dates = []; let cur…"
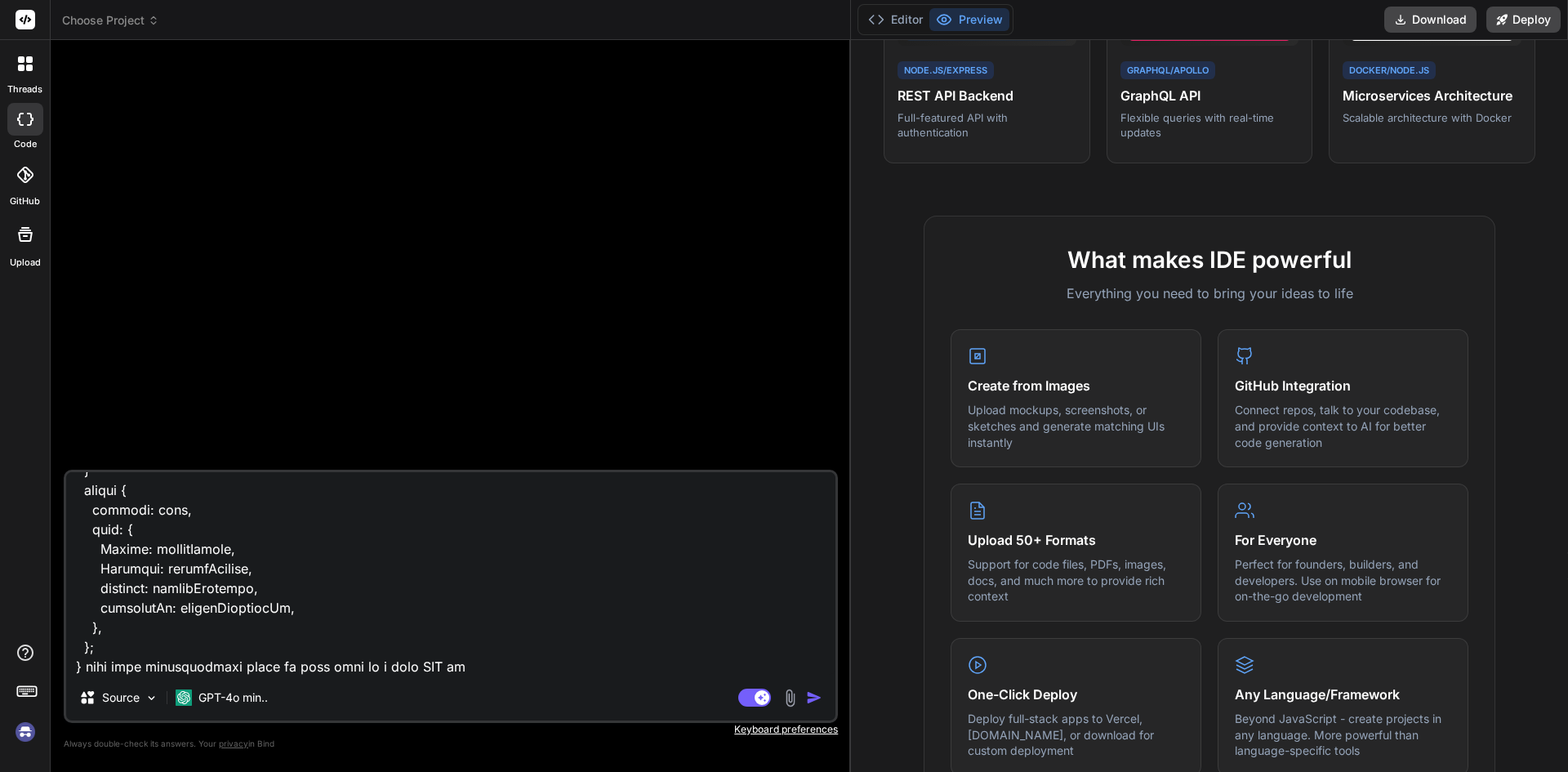
type textarea "x"
type textarea "export function getDatesInRange(startDate, endDate) { const dates = []; let cur…"
type textarea "x"
type textarea "export function getDatesInRange(startDate, endDate) { const dates = []; let cur…"
type textarea "x"
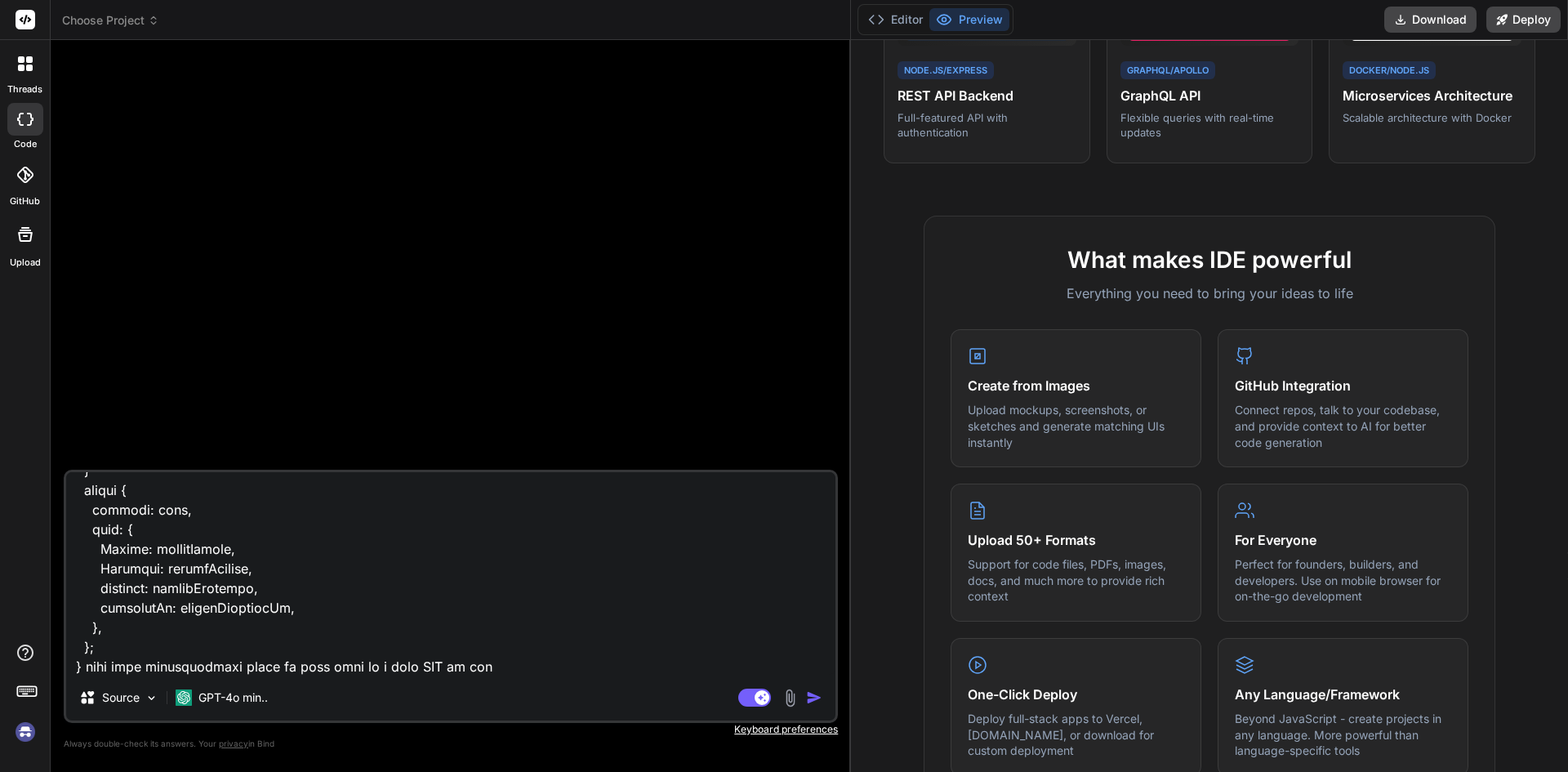
type textarea "export function getDatesInRange(startDate, endDate) { const dates = []; let cur…"
type textarea "x"
type textarea "export function getDatesInRange(startDate, endDate) { const dates = []; let cur…"
type textarea "x"
type textarea "export function getDatesInRange(startDate, endDate) { const dates = []; let cur…"
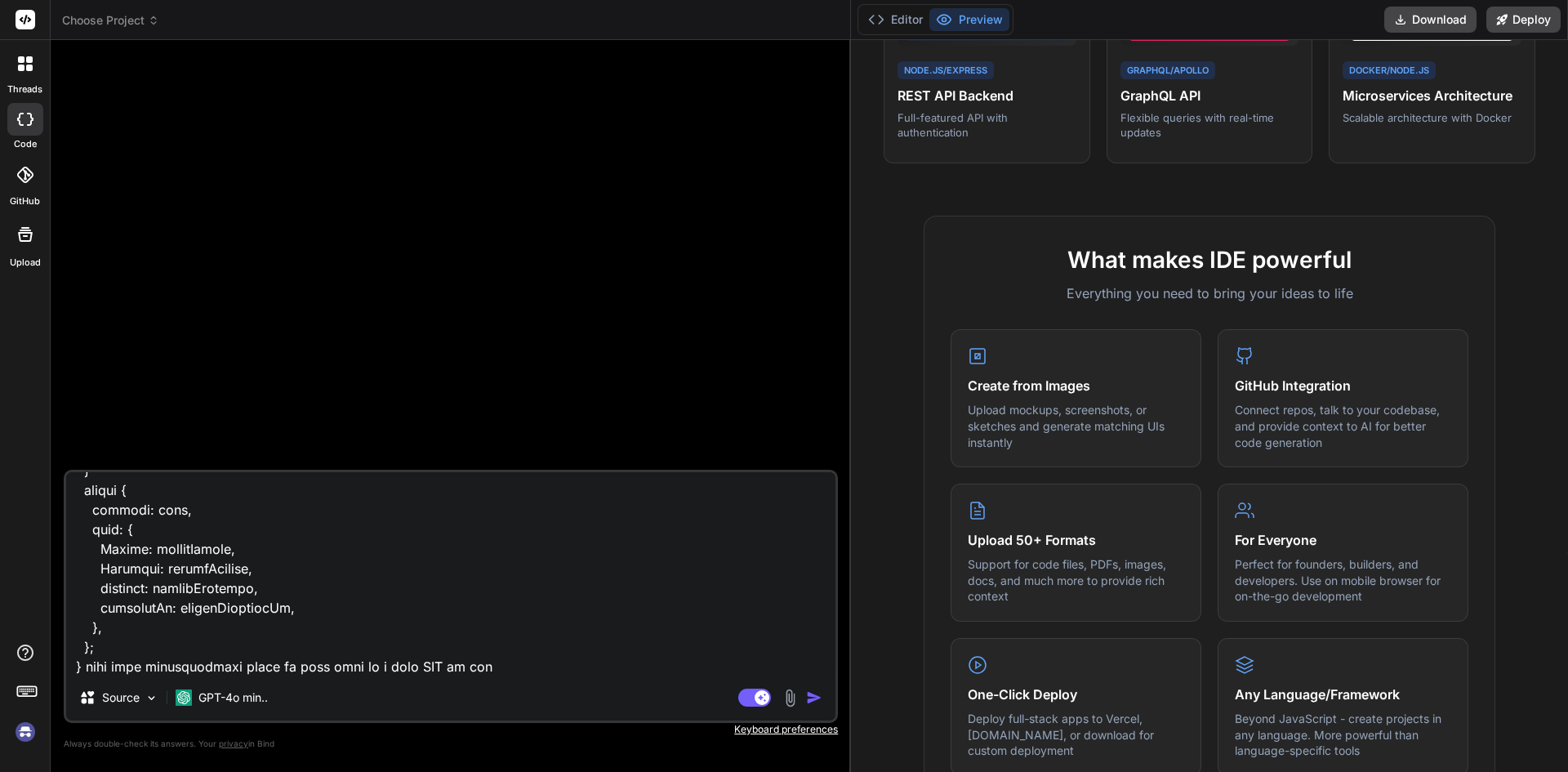
type textarea "x"
type textarea "export function getDatesInRange(startDate, endDate) { const dates = []; let cur…"
type textarea "x"
type textarea "export function getDatesInRange(startDate, endDate) { const dates = []; let cur…"
type textarea "x"
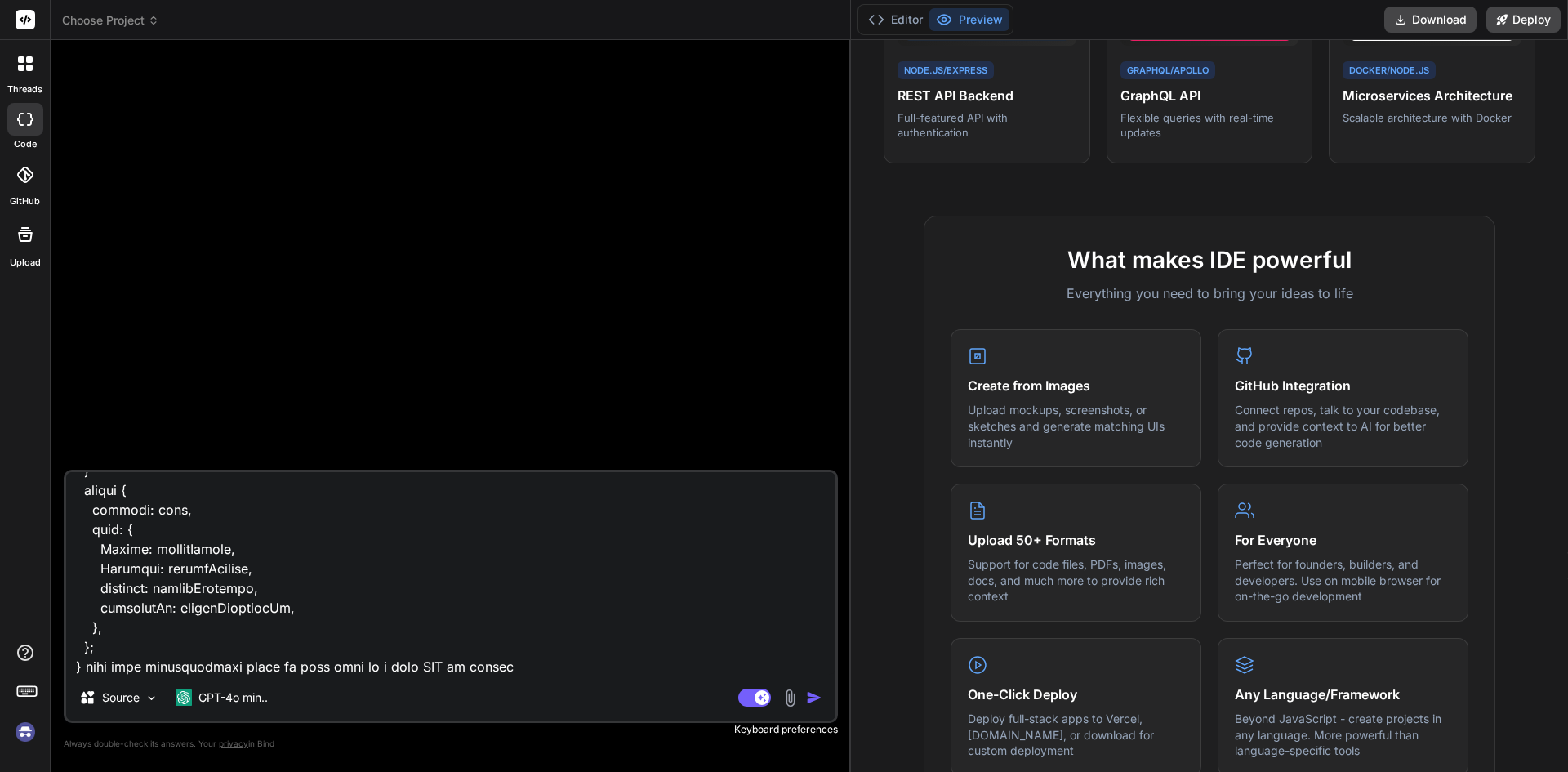
type textarea "export function getDatesInRange(startDate, endDate) { const dates = []; let cur…"
type textarea "x"
type textarea "export function getDatesInRange(startDate, endDate) { const dates = []; let cur…"
type textarea "x"
type textarea "export function getDatesInRange(startDate, endDate) { const dates = []; let cur…"
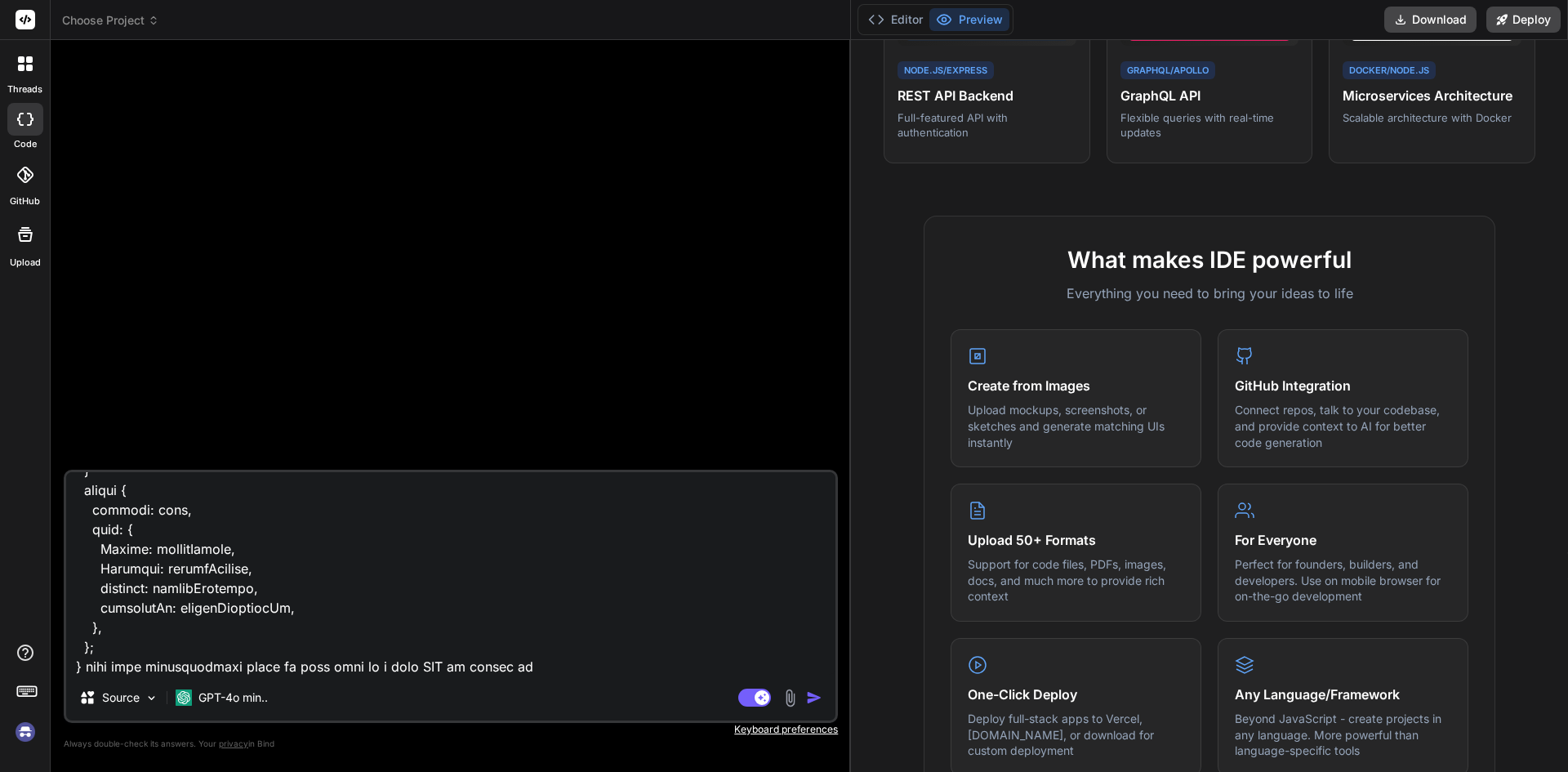
type textarea "x"
type textarea "export function getDatesInRange(startDate, endDate) { const dates = []; let cur…"
type textarea "x"
type textarea "export function getDatesInRange(startDate, endDate) { const dates = []; let cur…"
type textarea "x"
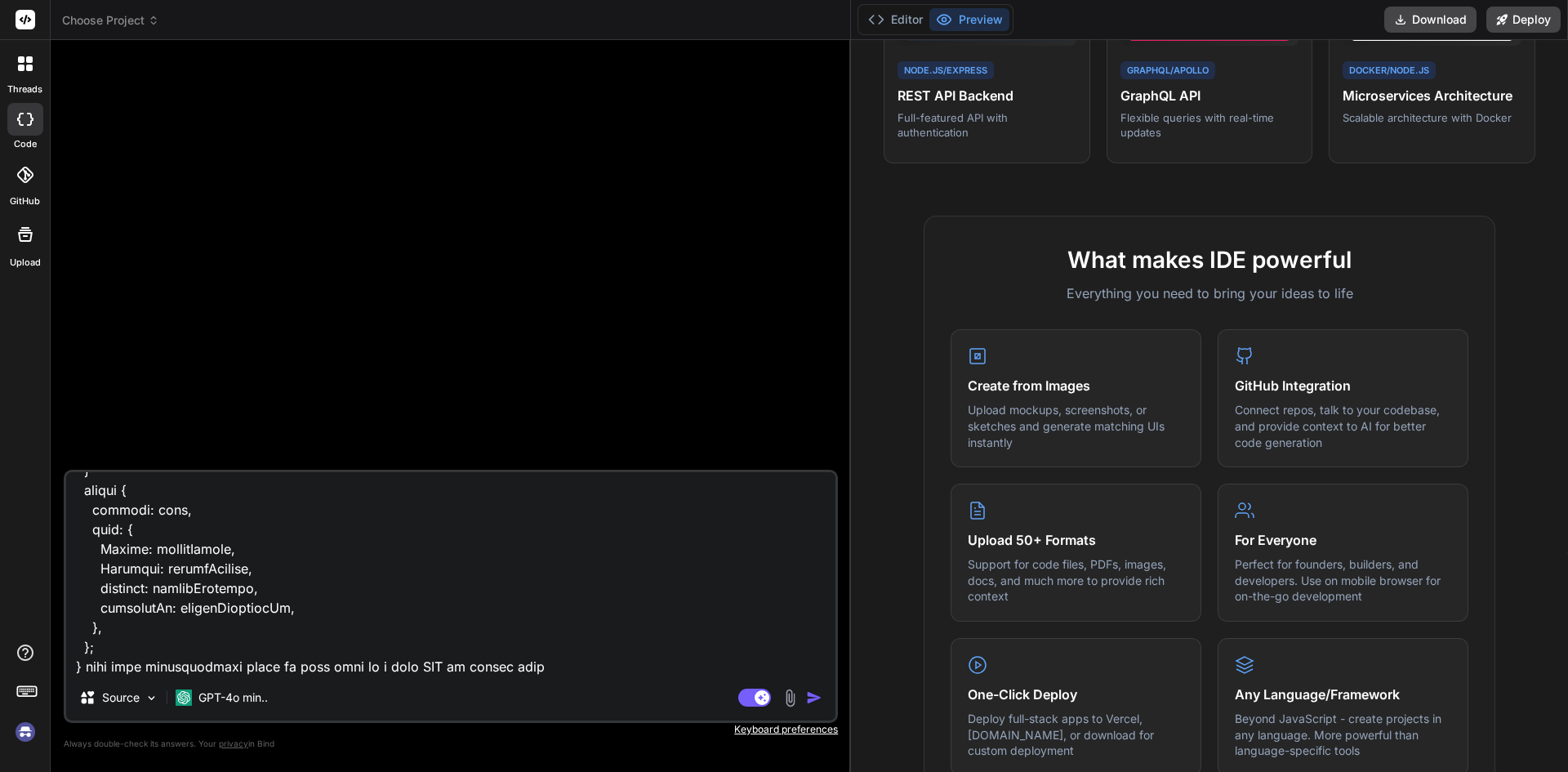
type textarea "export function getDatesInRange(startDate, endDate) { const dates = []; let cur…"
type textarea "x"
type textarea "export function getDatesInRange(startDate, endDate) { const dates = []; let cur…"
type textarea "x"
type textarea "export function getDatesInRange(startDate, endDate) { const dates = []; let cur…"
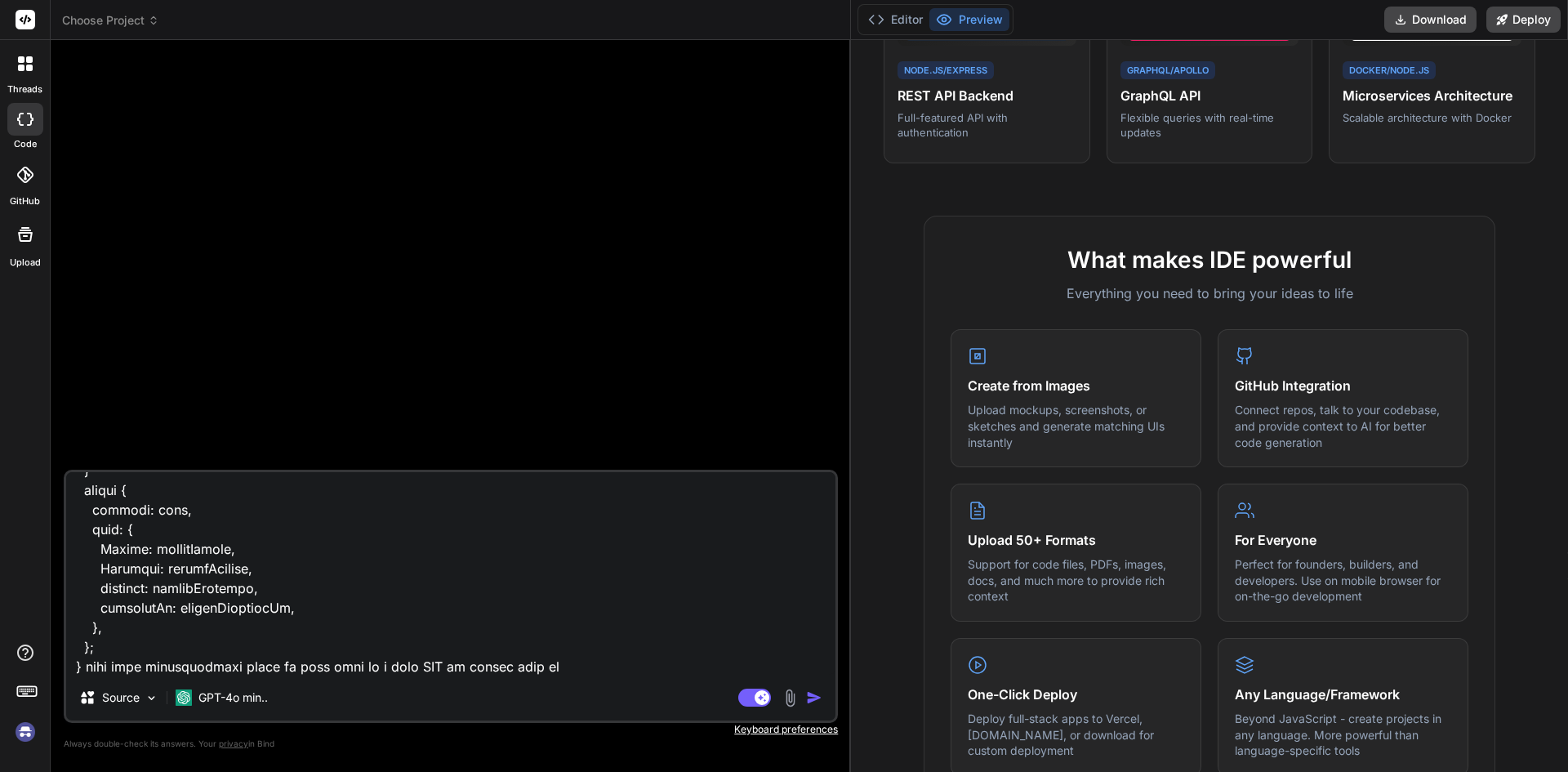
type textarea "x"
type textarea "export function getDatesInRange(startDate, endDate) { const dates = []; let cur…"
type textarea "x"
type textarea "export function getDatesInRange(startDate, endDate) { const dates = []; let cur…"
type textarea "x"
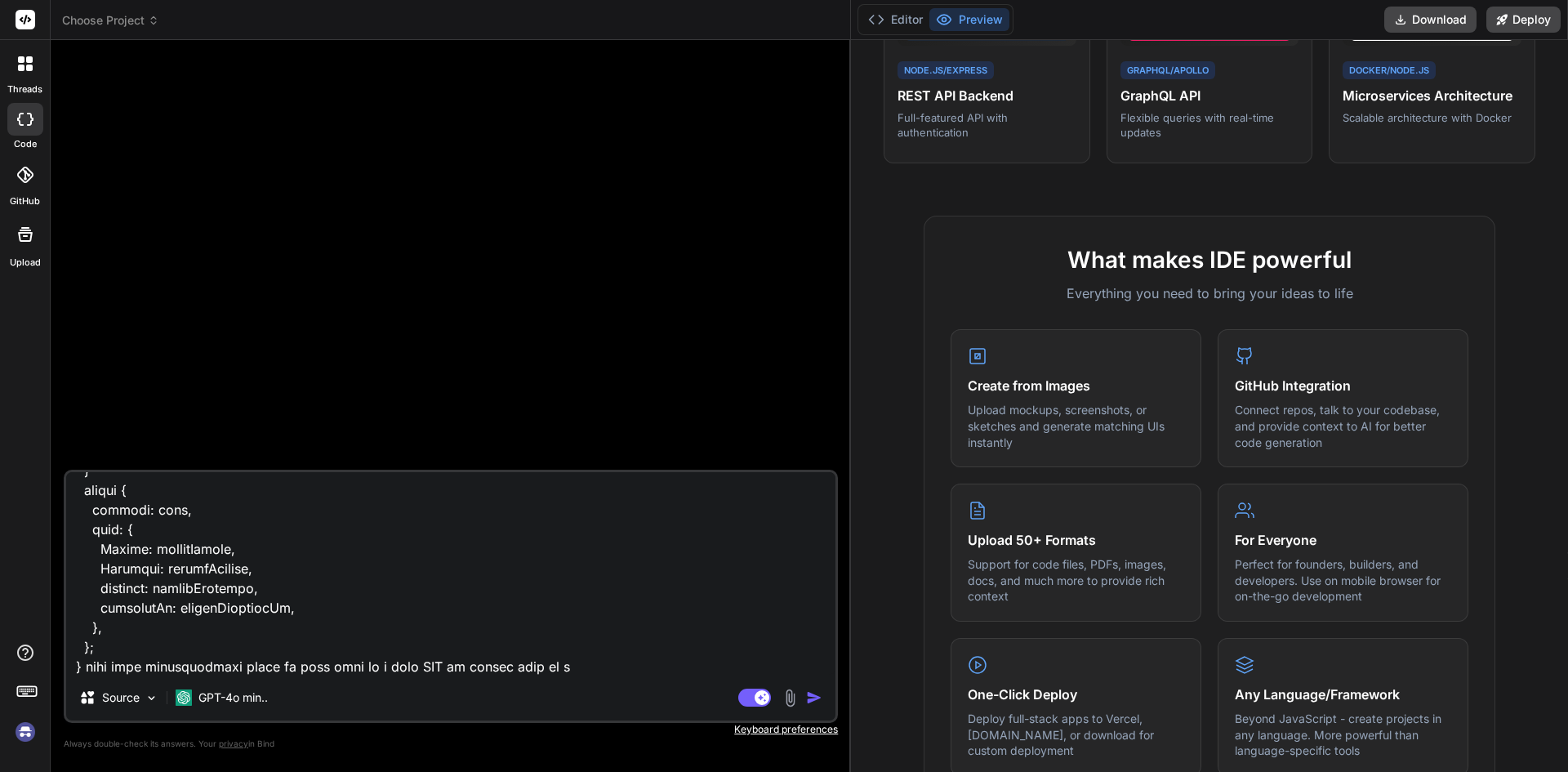
type textarea "export function getDatesInRange(startDate, endDate) { const dates = []; let cur…"
type textarea "x"
type textarea "export function getDatesInRange(startDate, endDate) { const dates = []; let cur…"
type textarea "x"
type textarea "export function getDatesInRange(startDate, endDate) { const dates = []; let cur…"
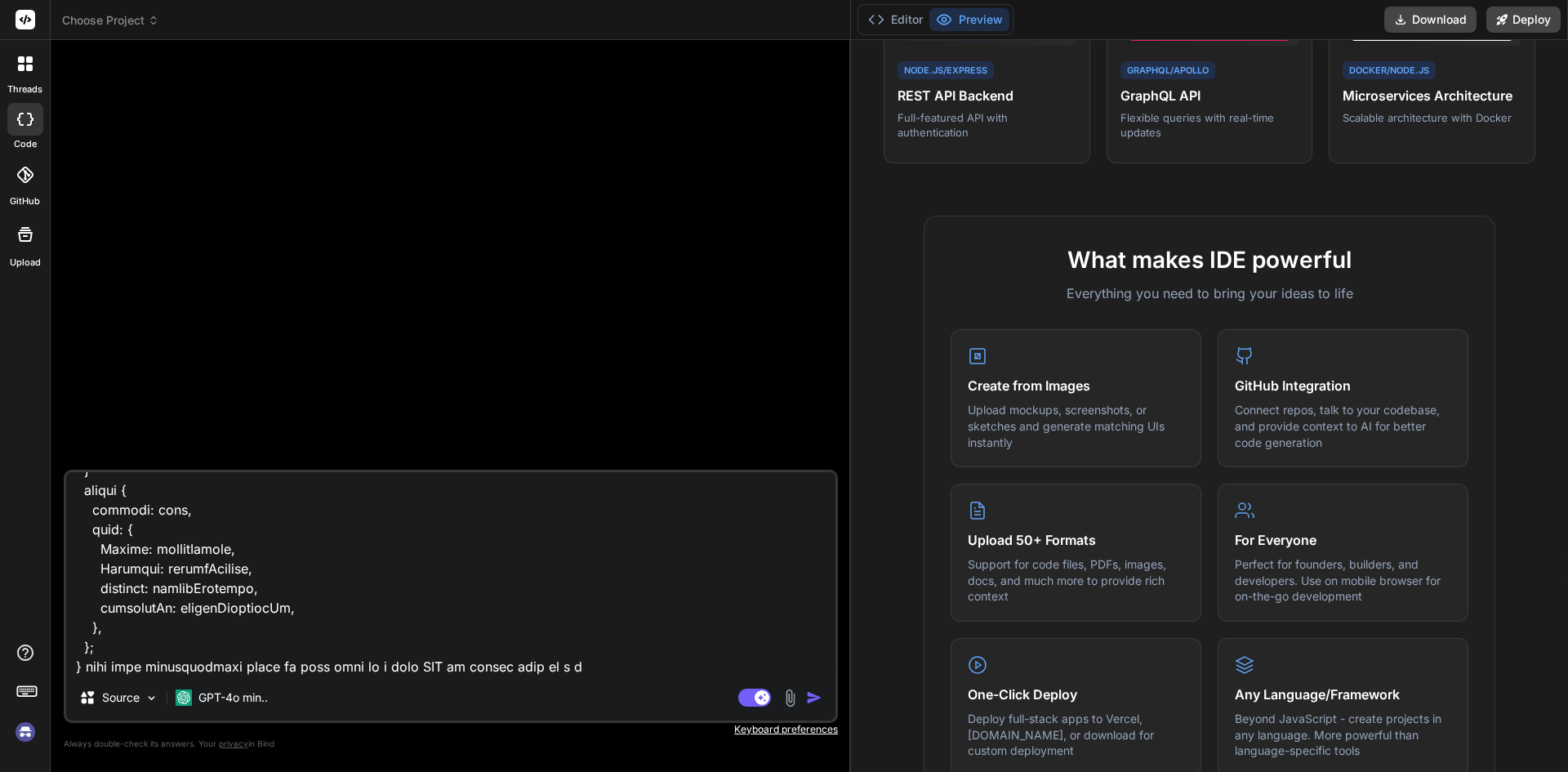
type textarea "x"
type textarea "export function getDatesInRange(startDate, endDate) { const dates = []; let cur…"
type textarea "x"
type textarea "export function getDatesInRange(startDate, endDate) { const dates = []; let cur…"
type textarea "x"
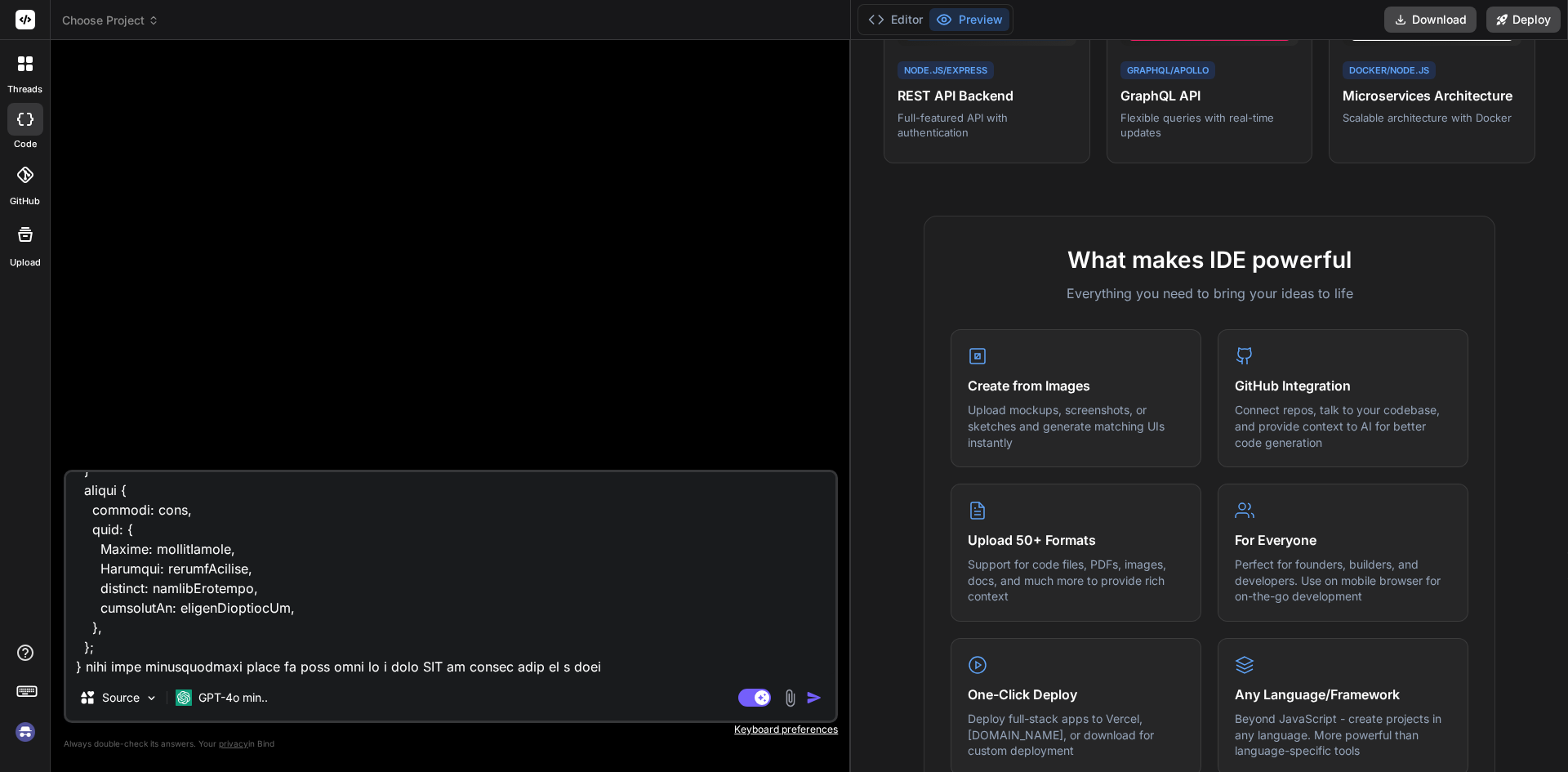
type textarea "export function getDatesInRange(startDate, endDate) { const dates = []; let cur…"
type textarea "x"
type textarea "export function getDatesInRange(startDate, endDate) { const dates = []; let cur…"
type textarea "x"
type textarea "export function getDatesInRange(startDate, endDate) { const dates = []; let cur…"
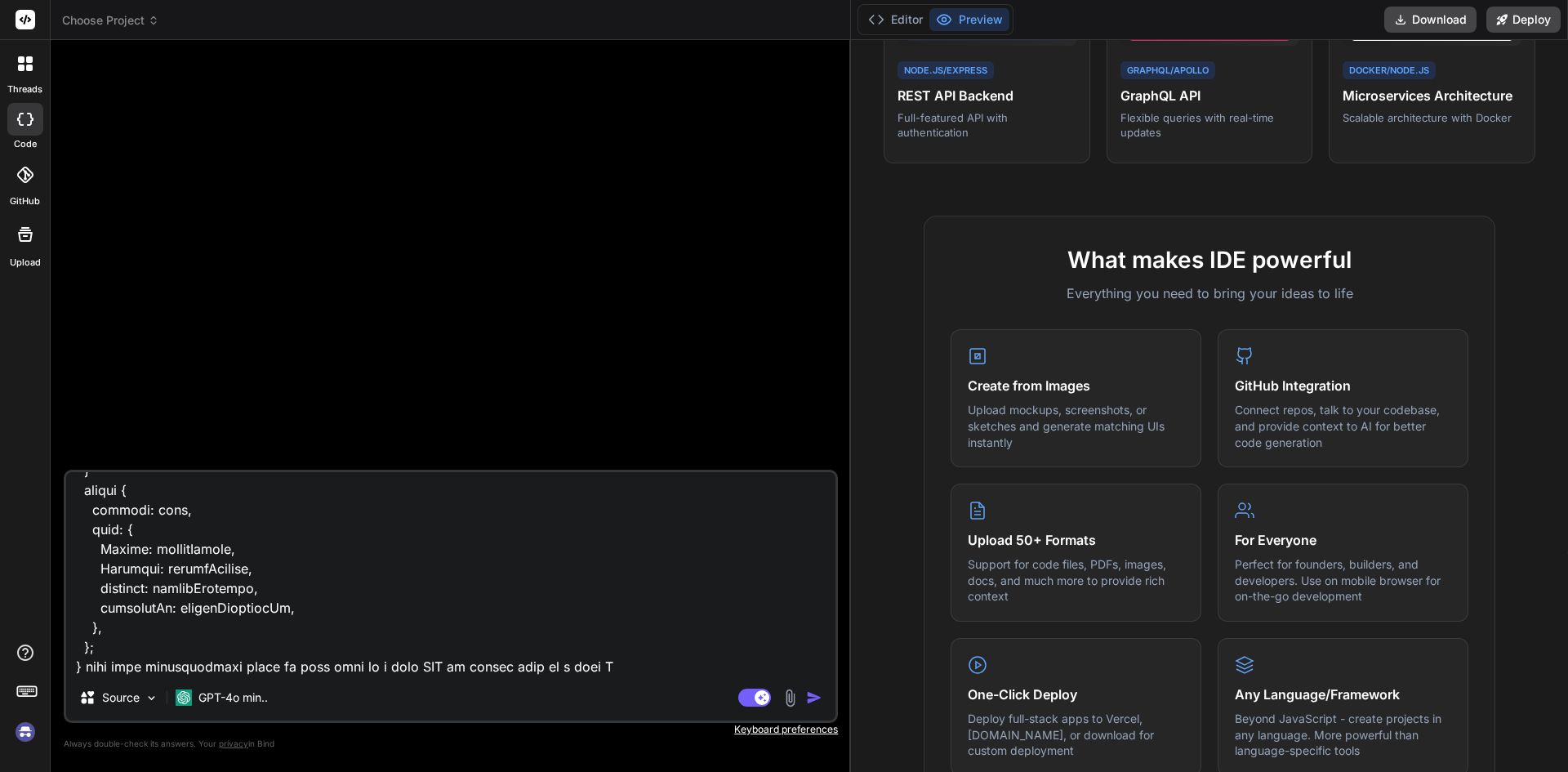
type textarea "x"
type textarea "export function getDatesInRange(startDate, endDate) { const dates = []; let cur…"
type textarea "x"
type textarea "export function getDatesInRange(startDate, endDate) { const dates = []; let cur…"
type textarea "x"
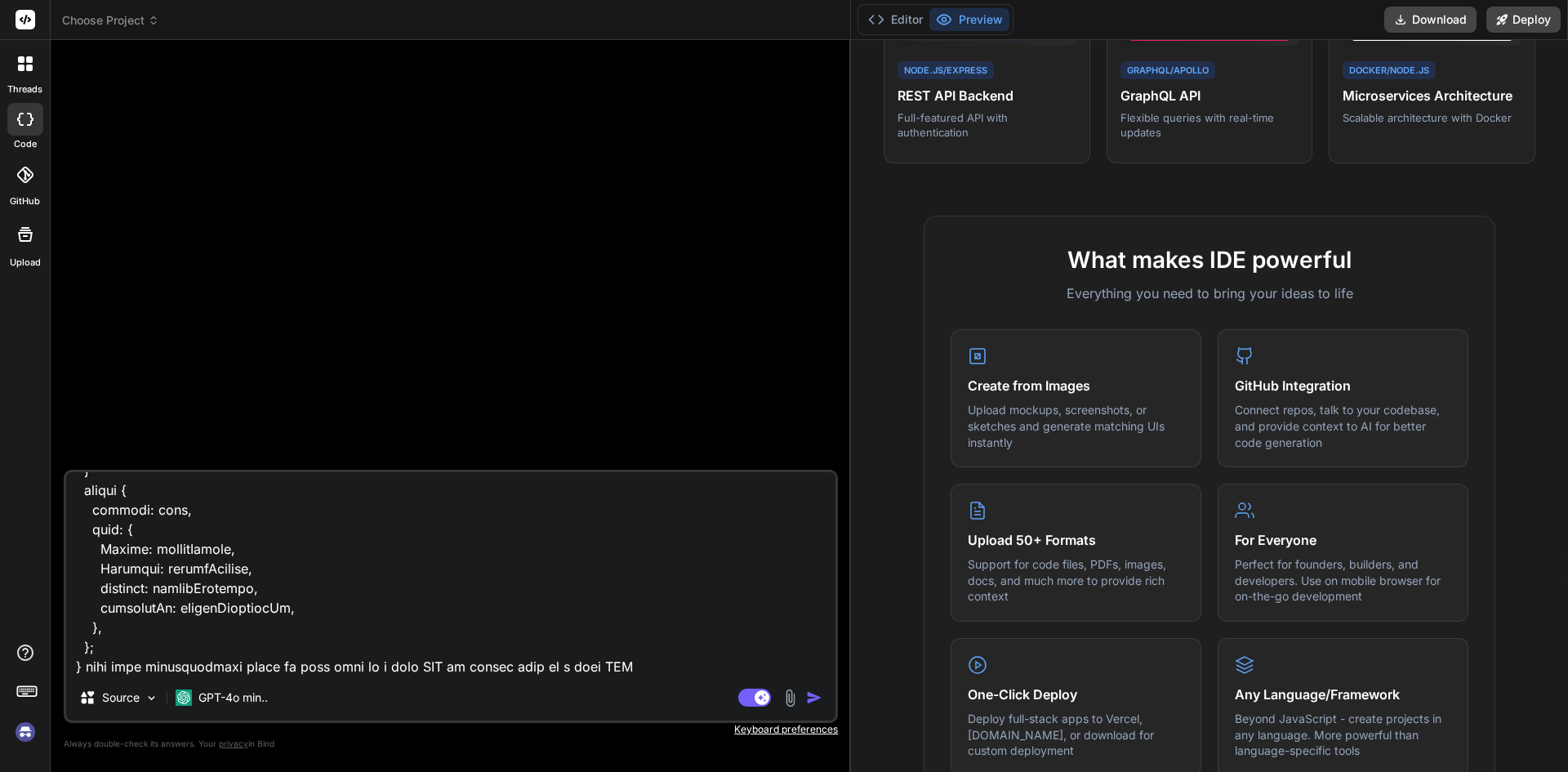
type textarea "export function getDatesInRange(startDate, endDate) { const dates = []; let cur…"
type textarea "x"
type textarea "export function getDatesInRange(startDate, endDate) { const dates = []; let cur…"
type textarea "x"
type textarea "export function getDatesInRange(startDate, endDate) { const dates = []; let cur…"
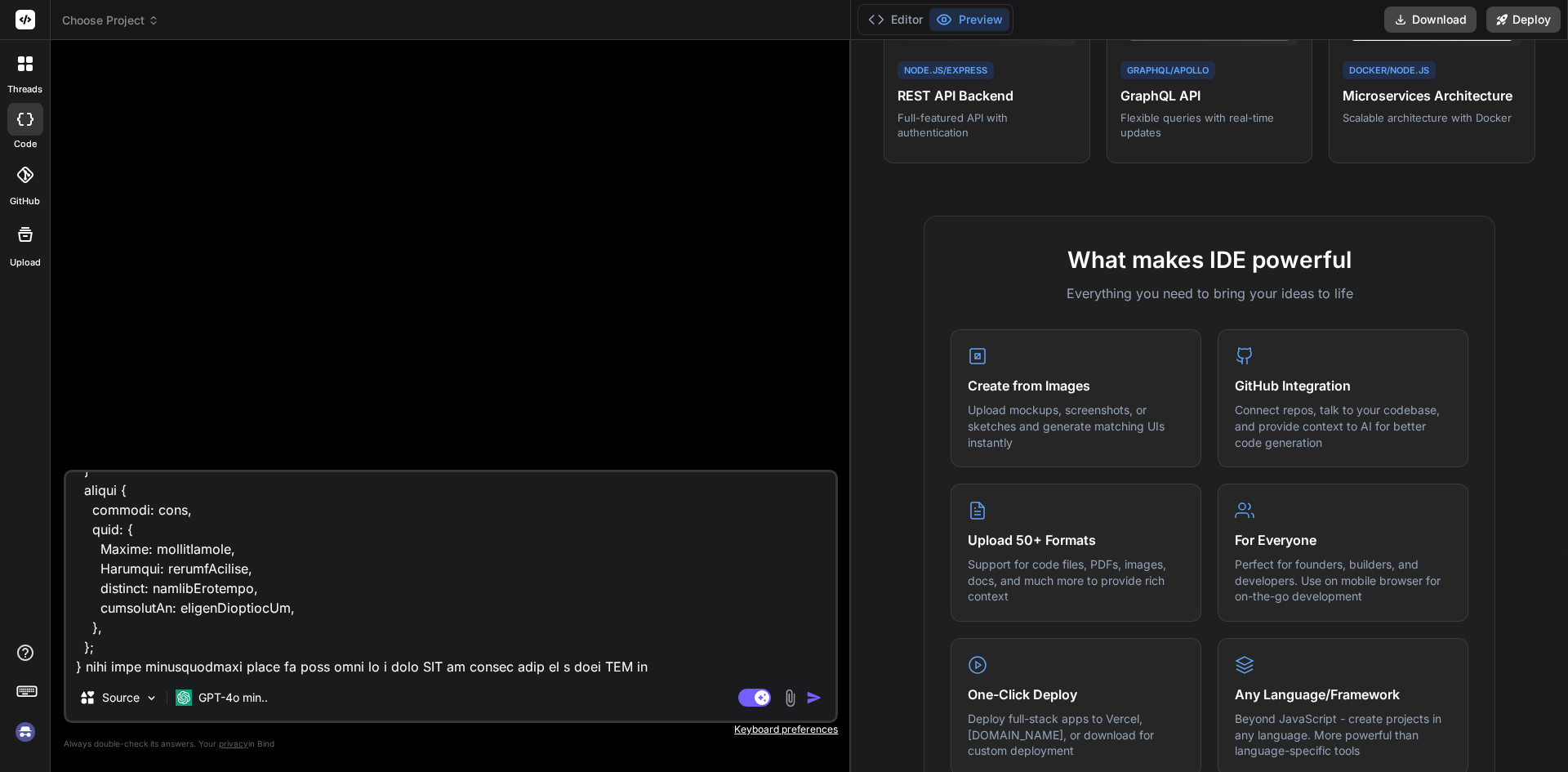
type textarea "x"
type textarea "export function getDatesInRange(startDate, endDate) { const dates = []; let cur…"
click at [813, 690] on img "button" at bounding box center [813, 697] width 16 height 16
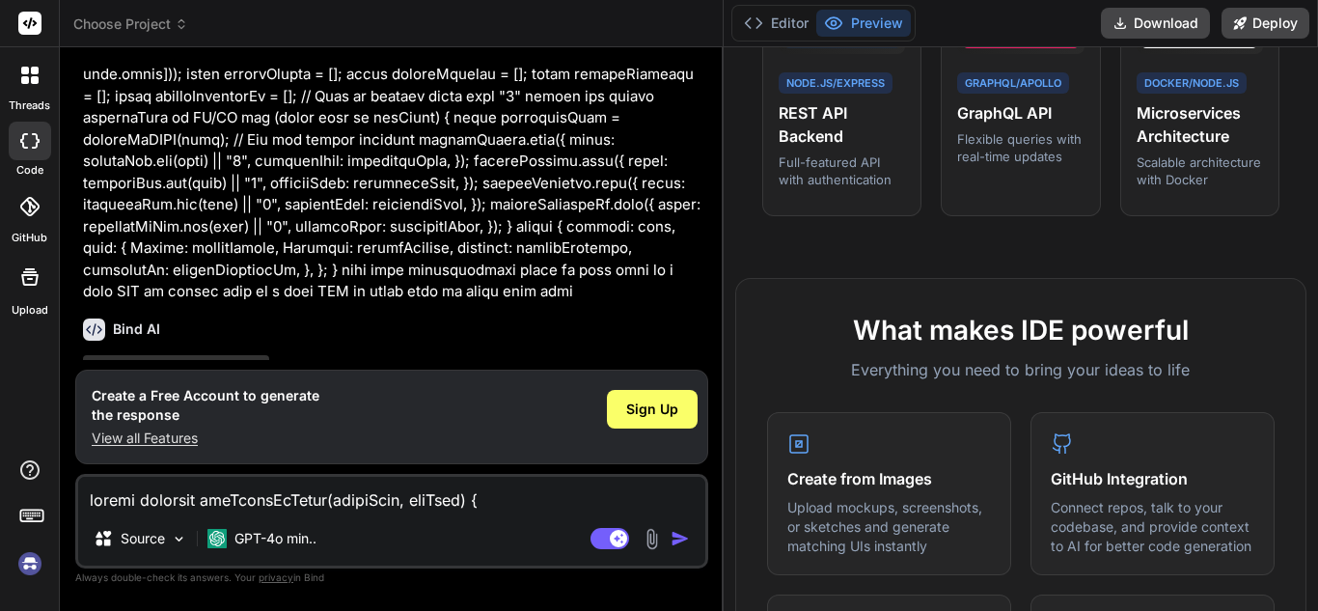
scroll to position [1494, 0]
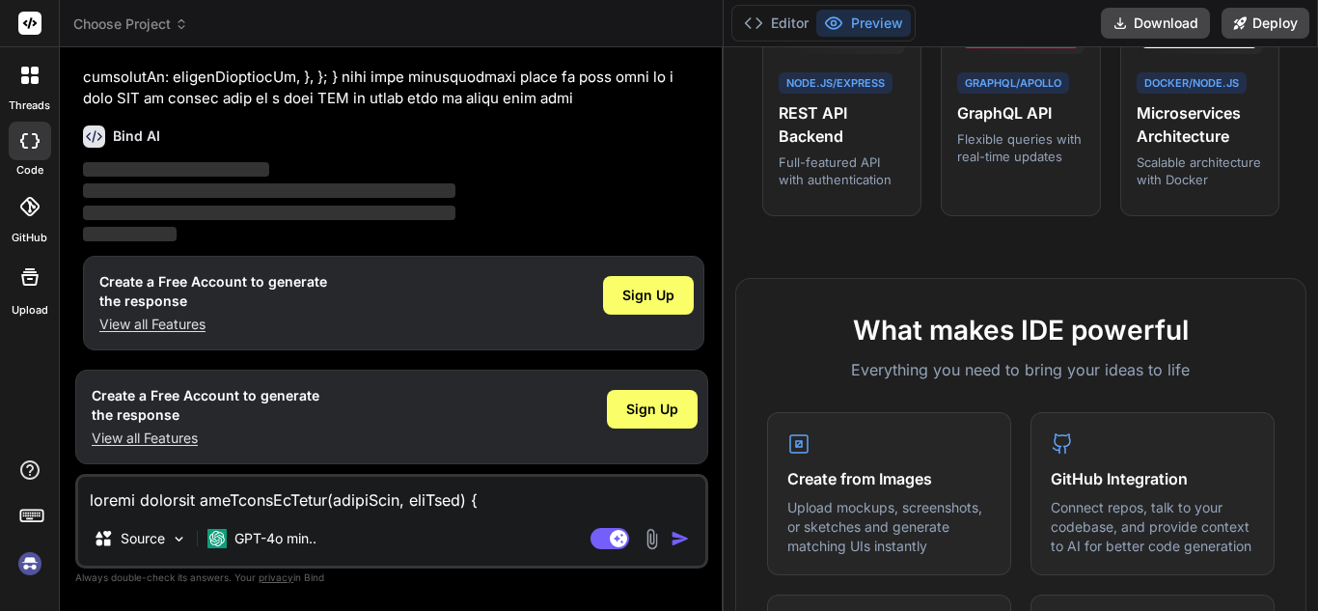
click at [26, 565] on img at bounding box center [30, 563] width 33 height 33
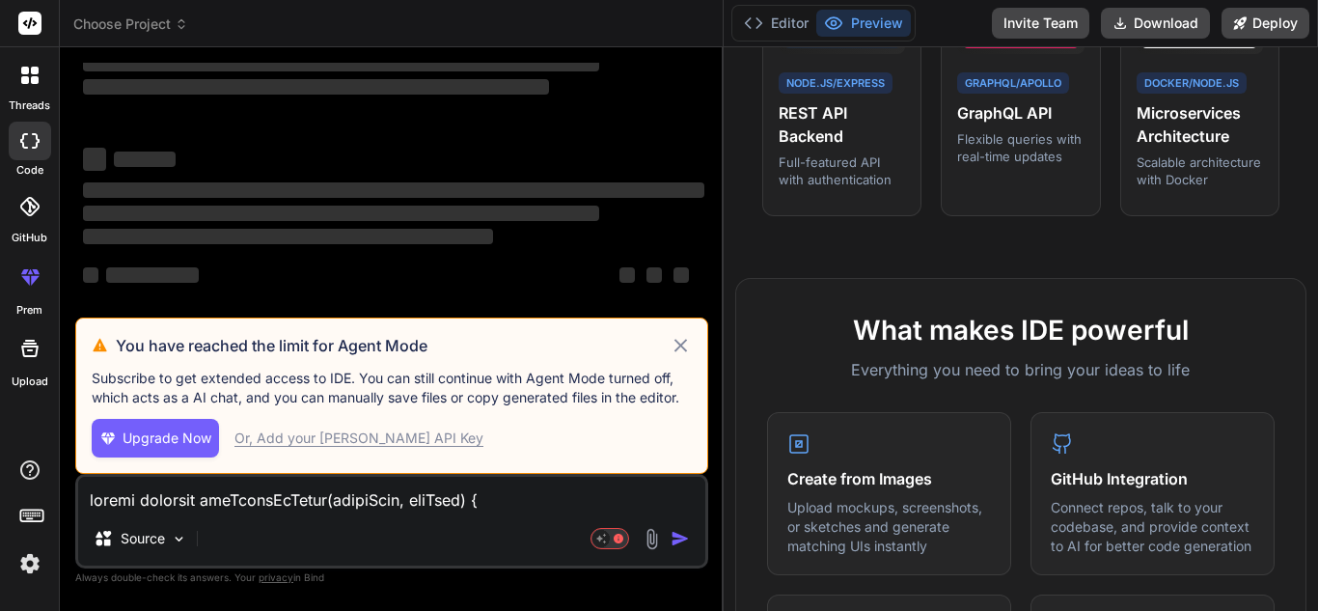
scroll to position [0, 0]
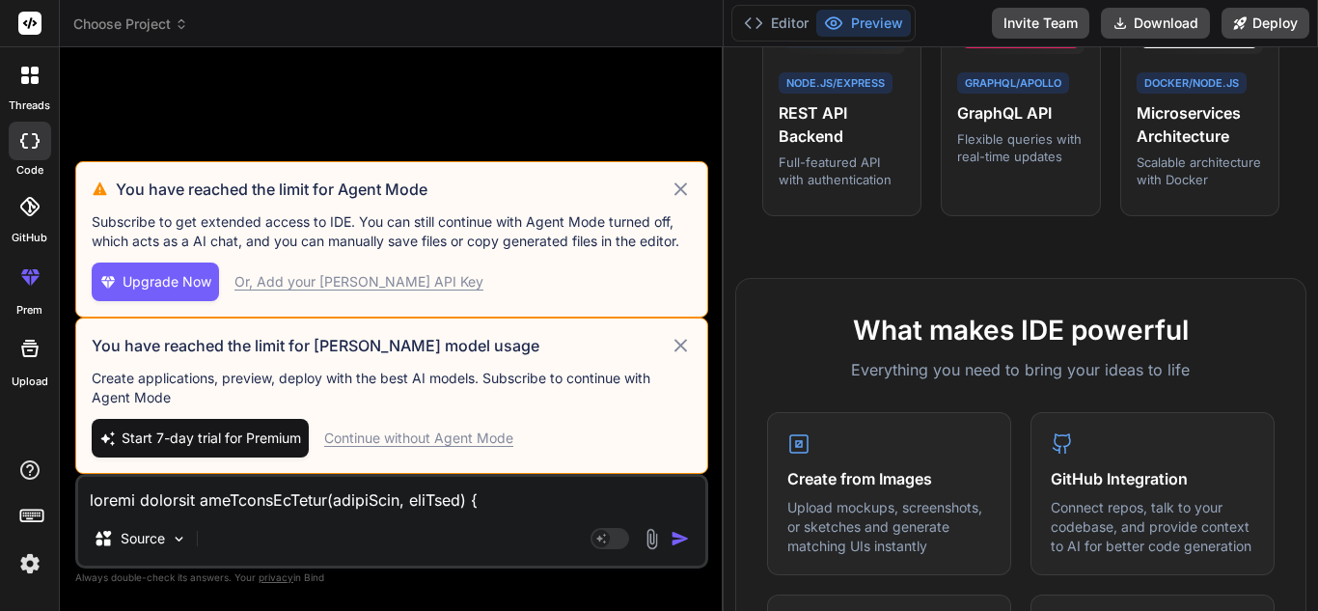
click at [468, 436] on div "Continue without Agent Mode" at bounding box center [418, 437] width 189 height 19
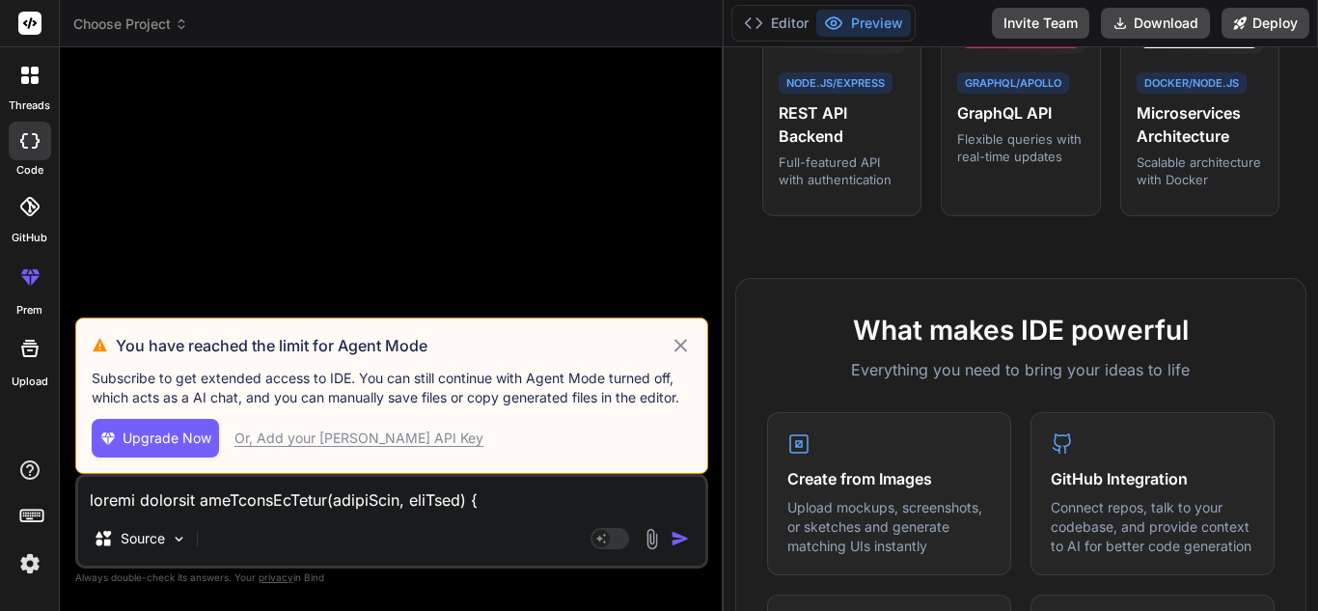
click at [675, 345] on icon at bounding box center [681, 345] width 22 height 23
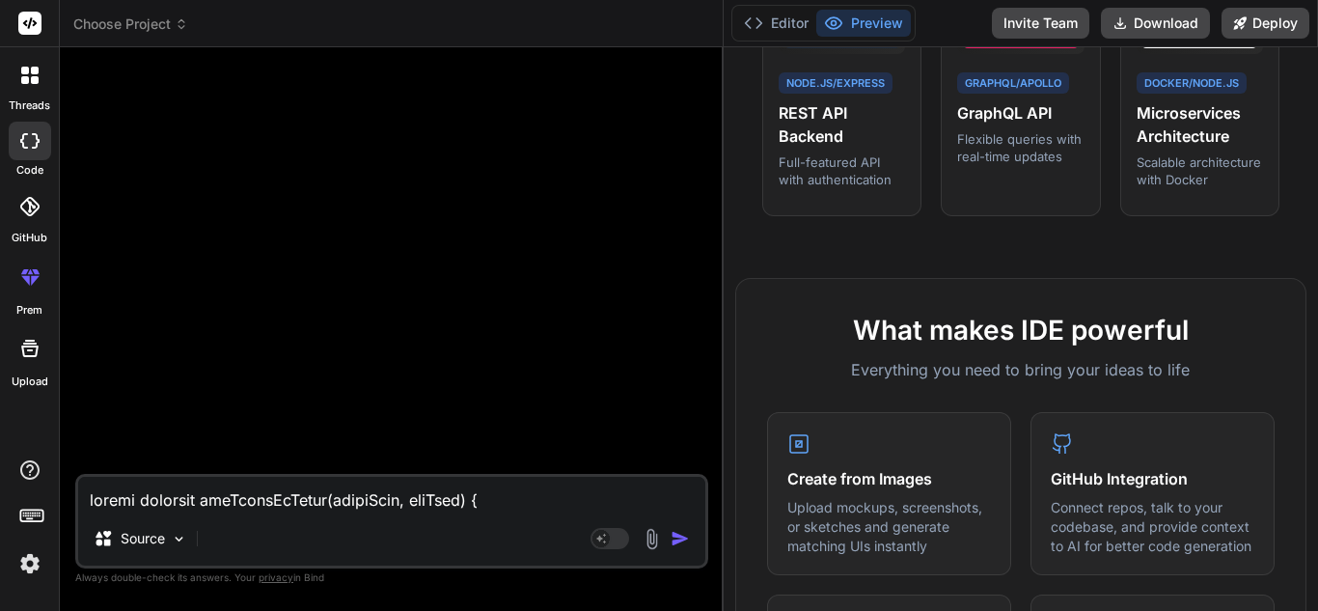
click at [488, 503] on textarea at bounding box center [391, 494] width 627 height 35
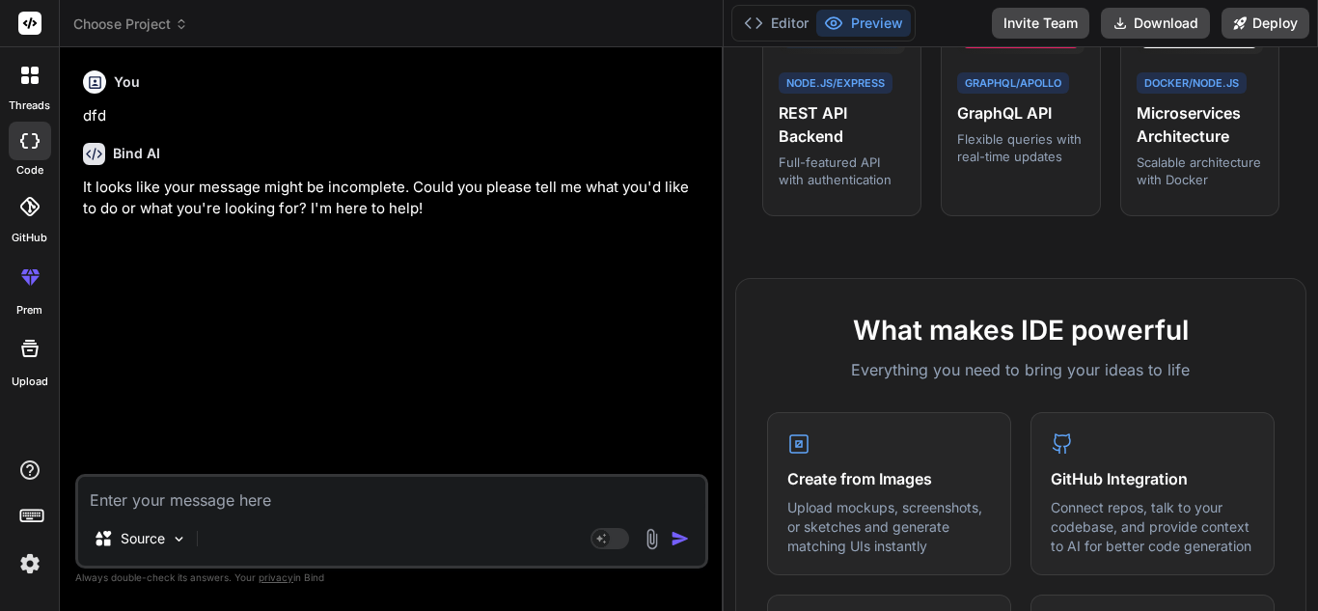
paste textarea "export function getDatesInRange(startDate, endDate) { const dates = []; let cur…"
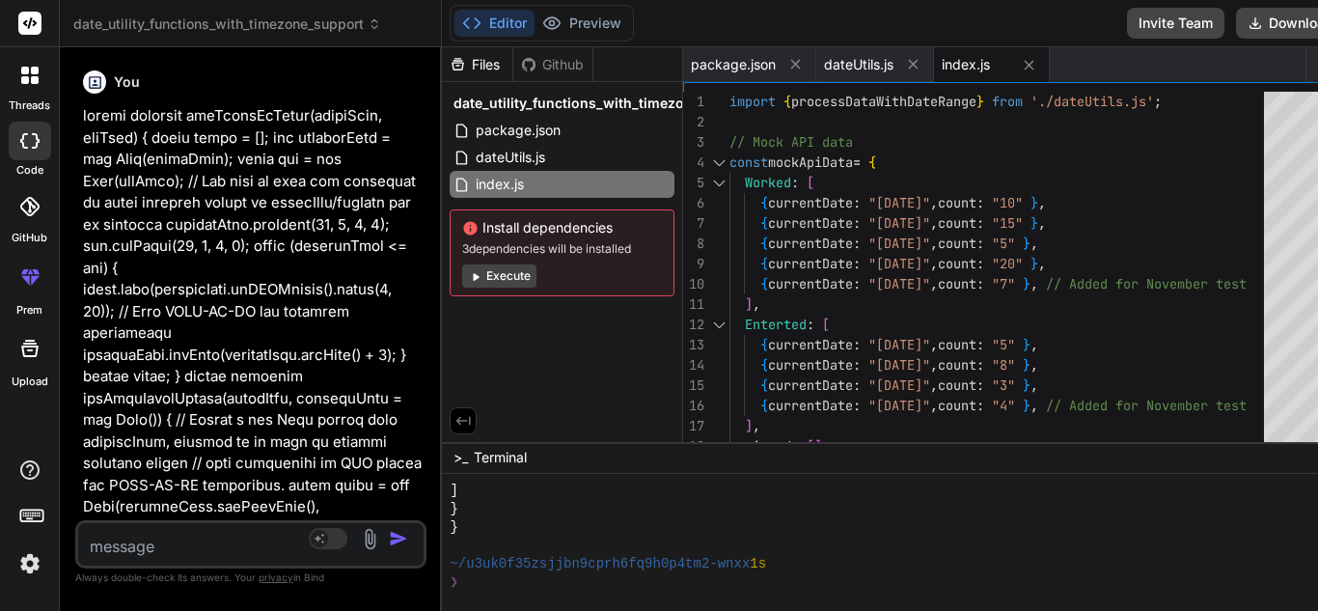
scroll to position [205, 0]
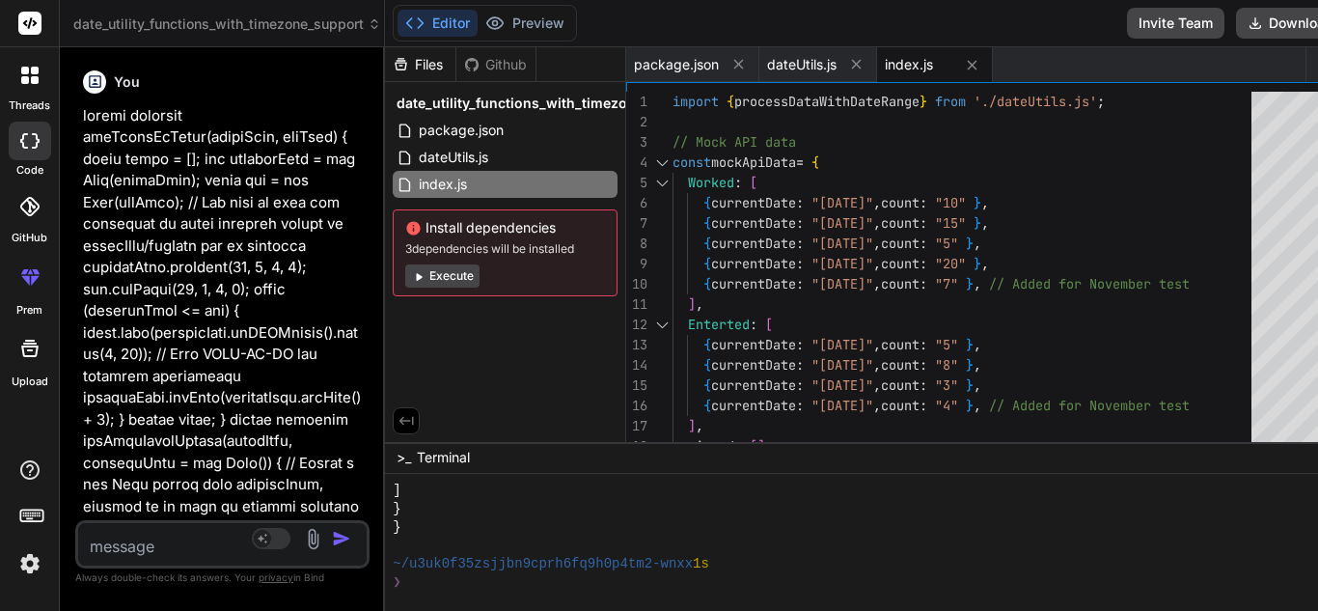
drag, startPoint x: 723, startPoint y: 345, endPoint x: 307, endPoint y: 311, distance: 417.3
click at [307, 311] on div "Bind AI Web Search Created with Pixso. Code Generator You dfd Bind AI It looks …" at bounding box center [222, 329] width 325 height 564
click at [766, 65] on span "dateUtils.js" at bounding box center [800, 64] width 69 height 19
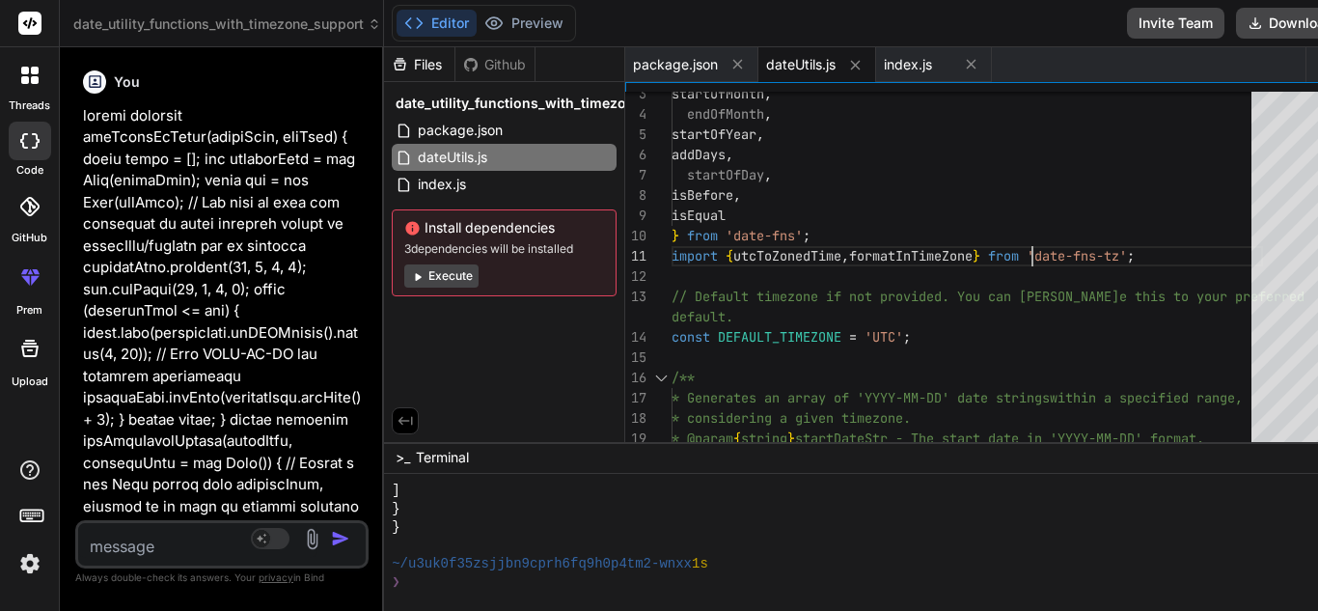
scroll to position [0, 0]
drag, startPoint x: 1032, startPoint y: 251, endPoint x: 1091, endPoint y: 260, distance: 59.5
drag, startPoint x: 1091, startPoint y: 260, endPoint x: 1081, endPoint y: 261, distance: 10.7
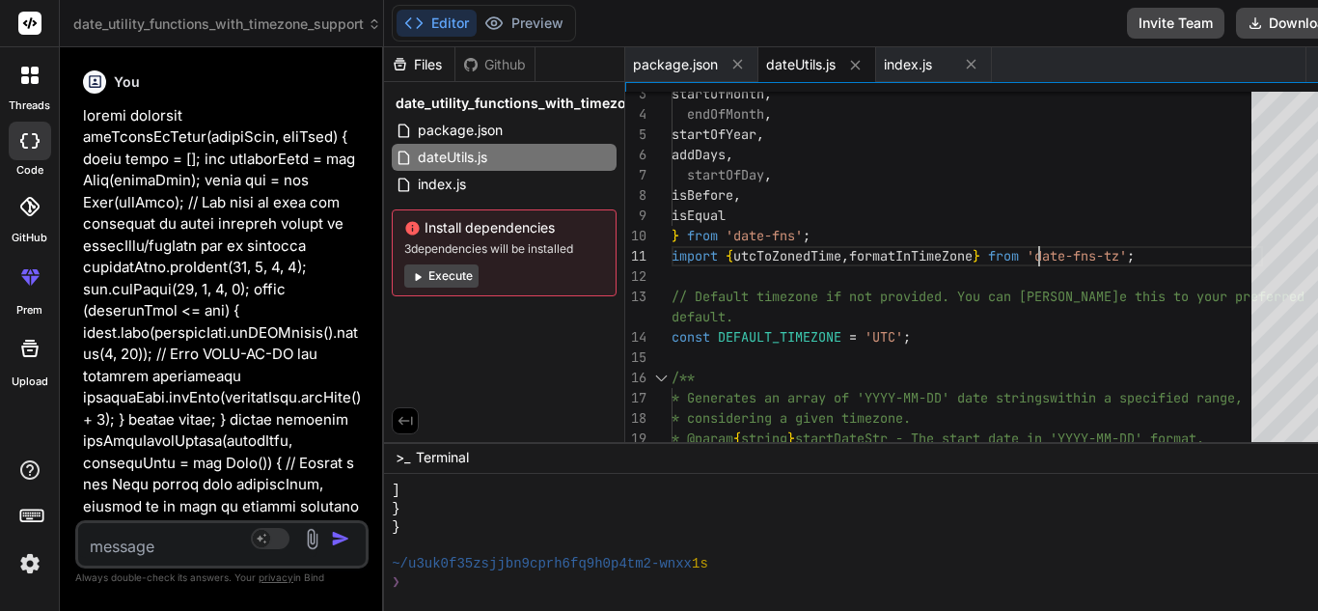
drag, startPoint x: 1034, startPoint y: 258, endPoint x: 1044, endPoint y: 249, distance: 13.0
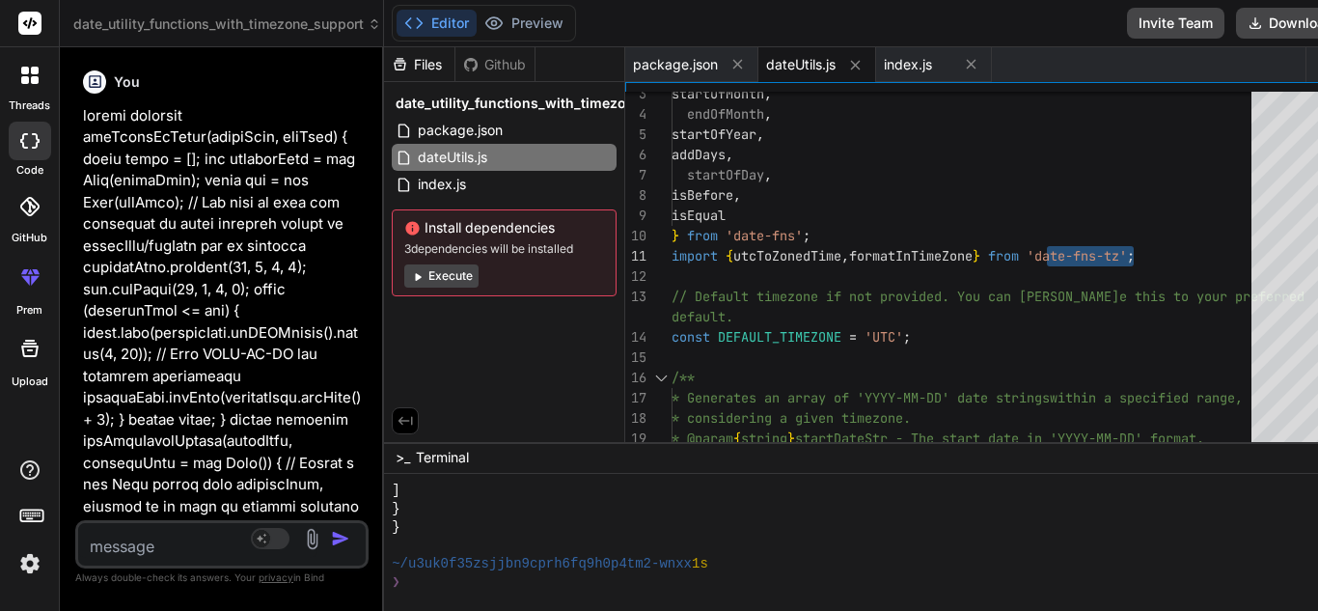
click at [141, 538] on textarea at bounding box center [197, 540] width 239 height 35
paste textarea ""moment": "^2.29.1","
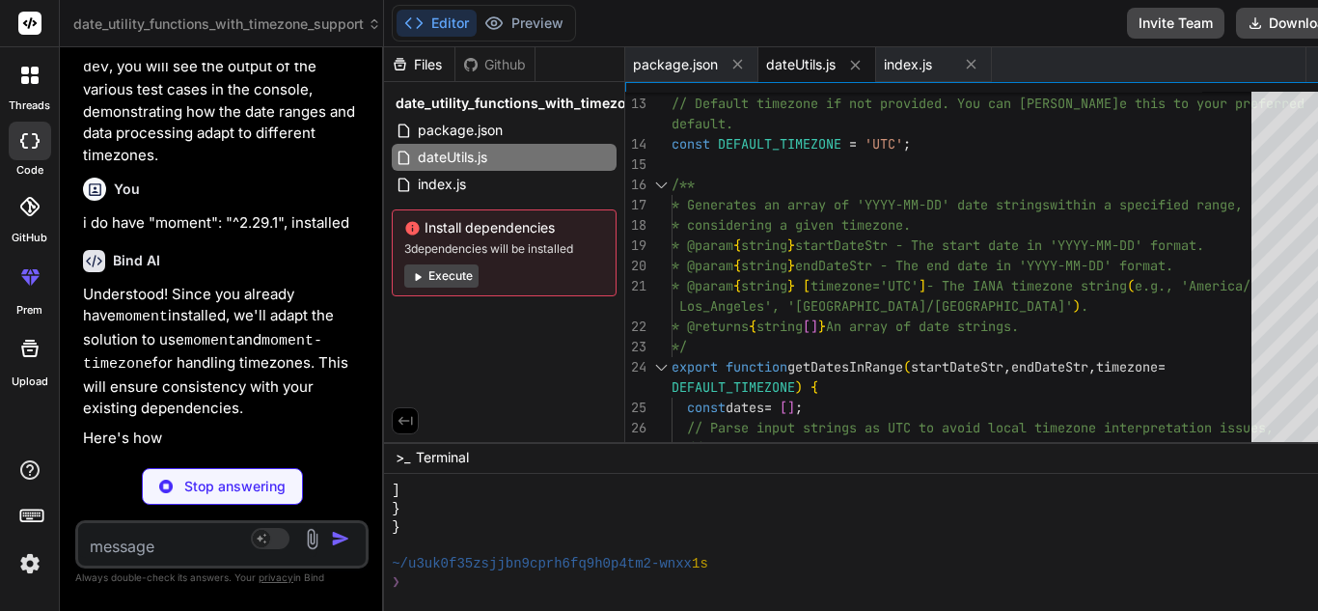
scroll to position [5888, 0]
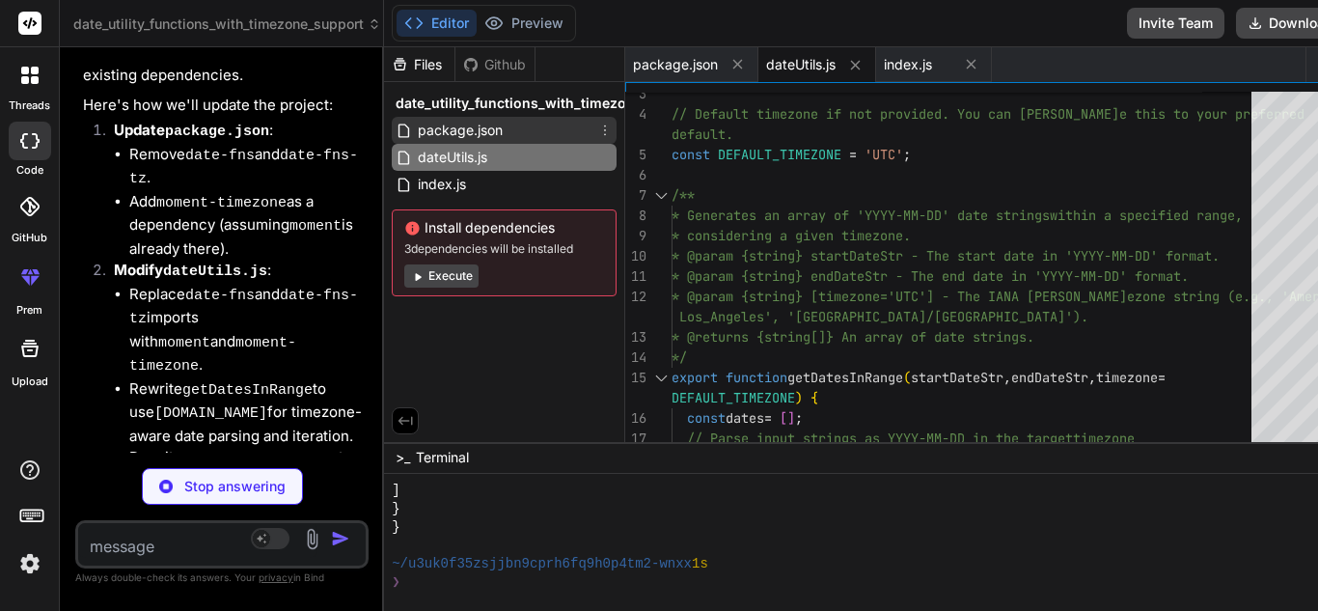
click at [416, 128] on span "package.json" at bounding box center [460, 130] width 89 height 23
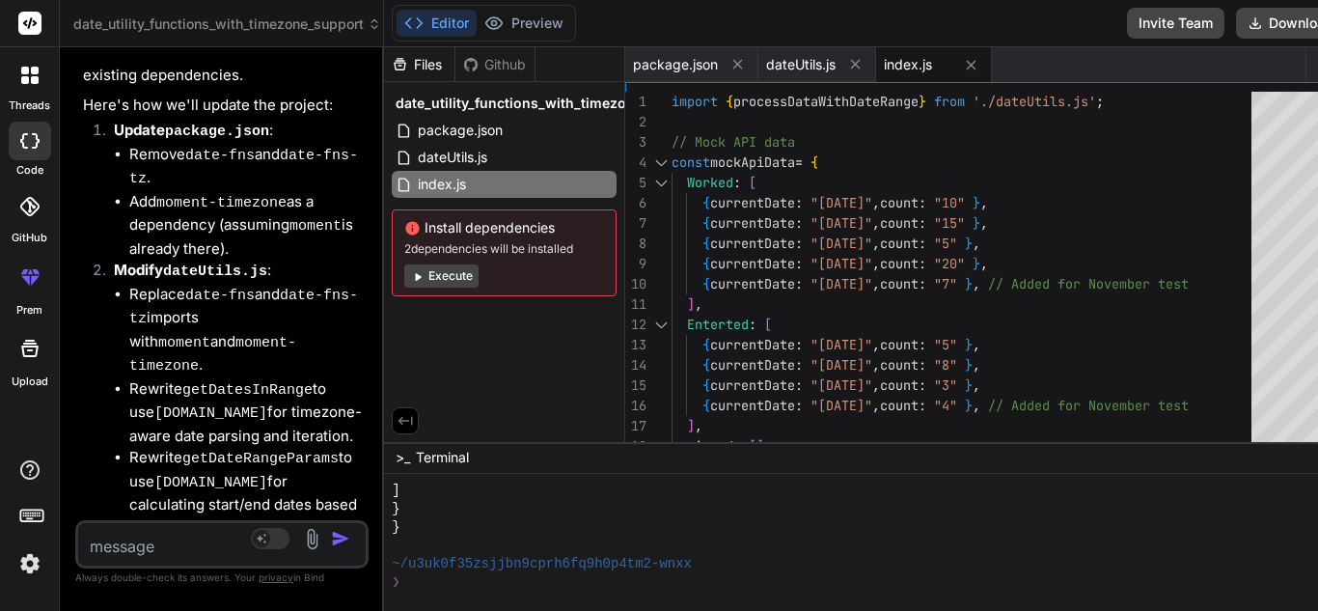
click at [431, 277] on button "Execute" at bounding box center [441, 275] width 74 height 23
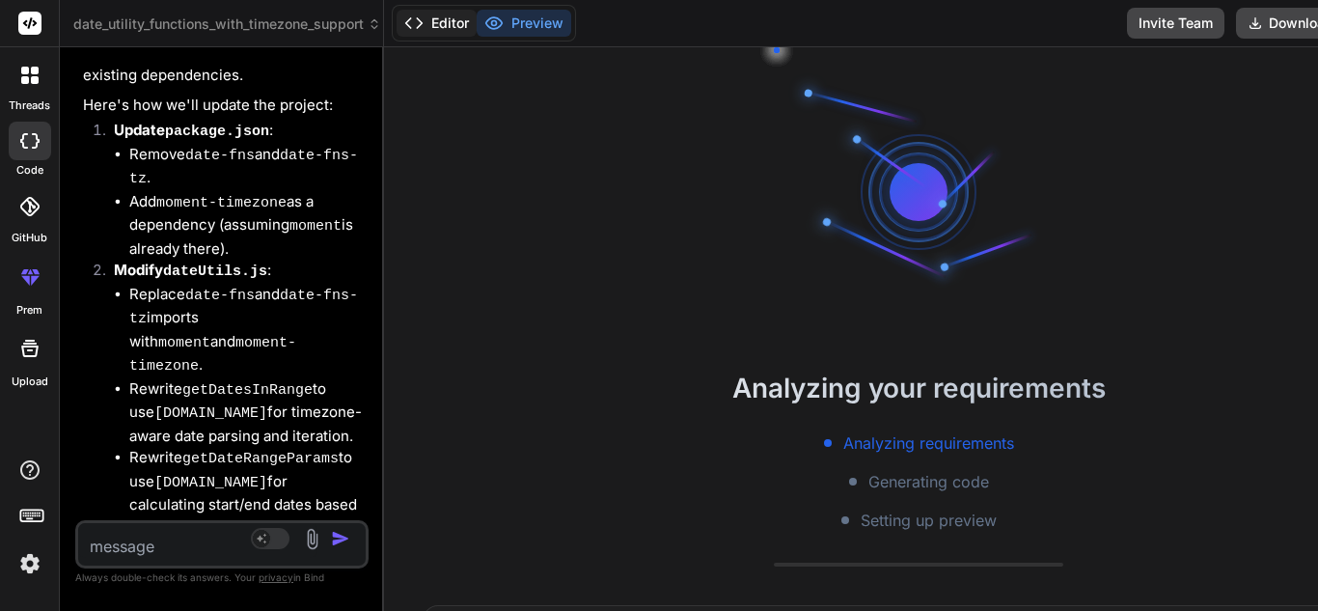
click at [423, 25] on button "Editor" at bounding box center [437, 23] width 80 height 27
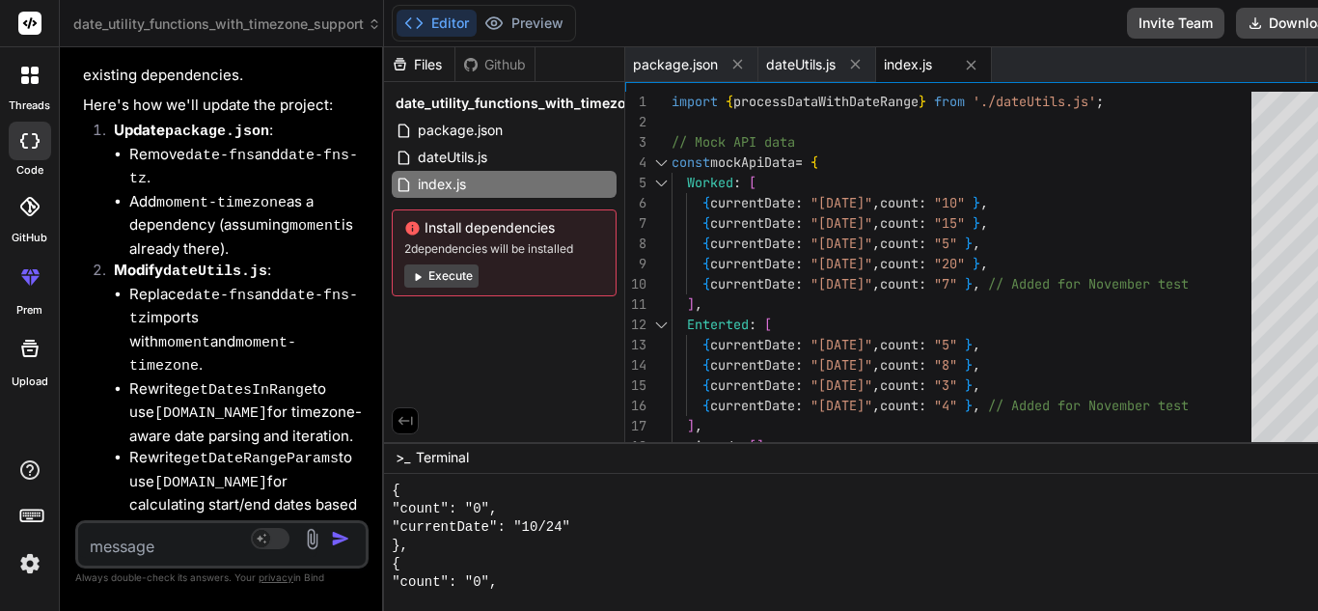
scroll to position [16597, 0]
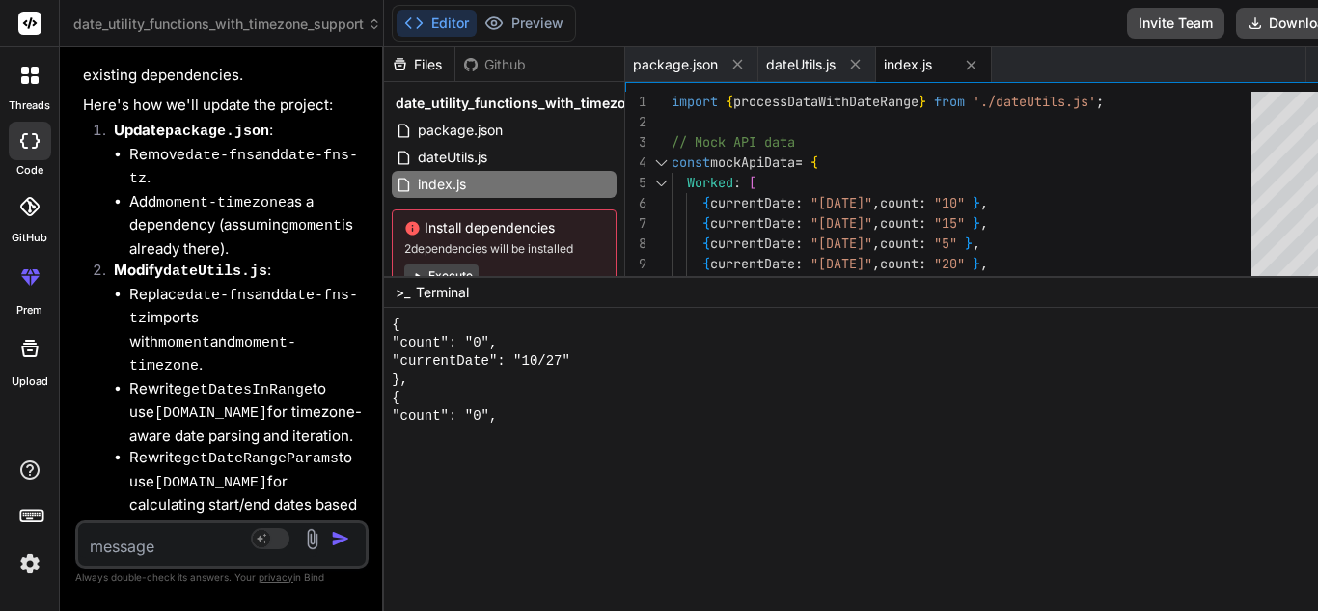
drag, startPoint x: 675, startPoint y: 442, endPoint x: 669, endPoint y: 276, distance: 166.1
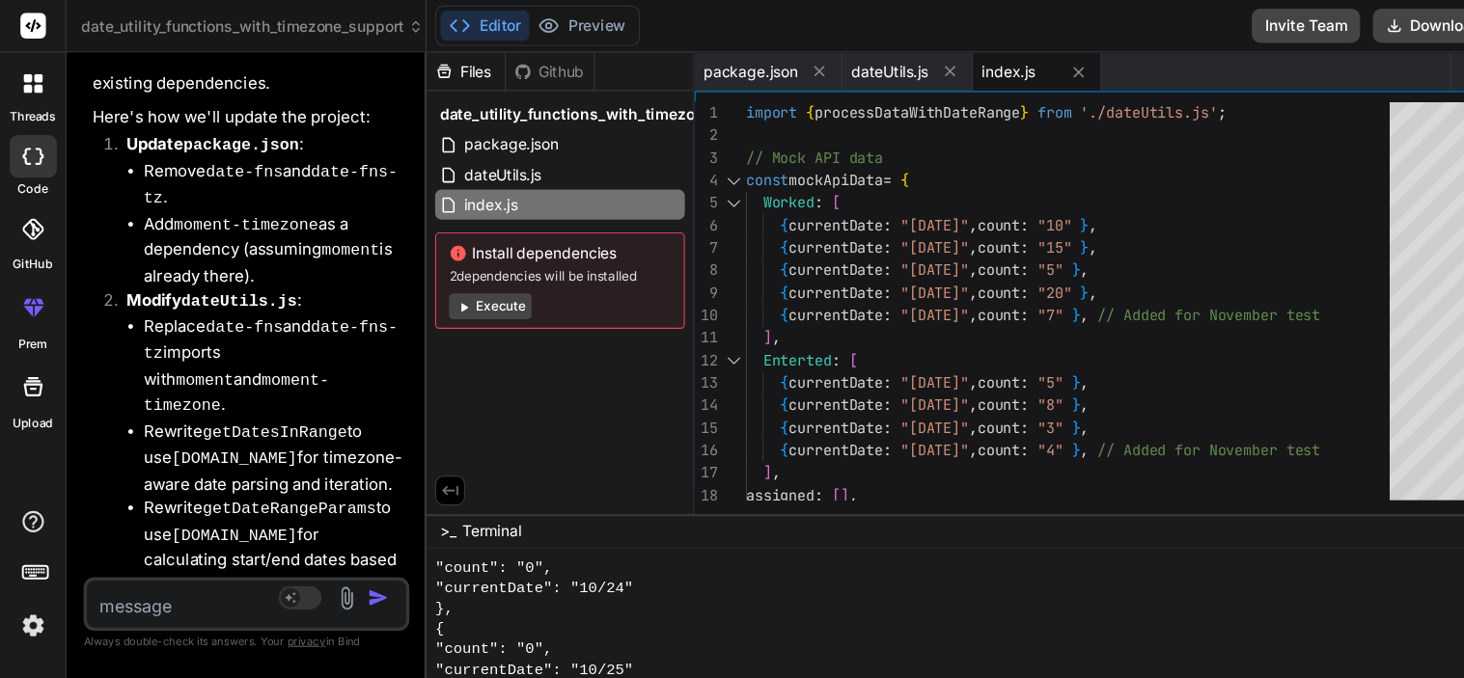
scroll to position [13897, 0]
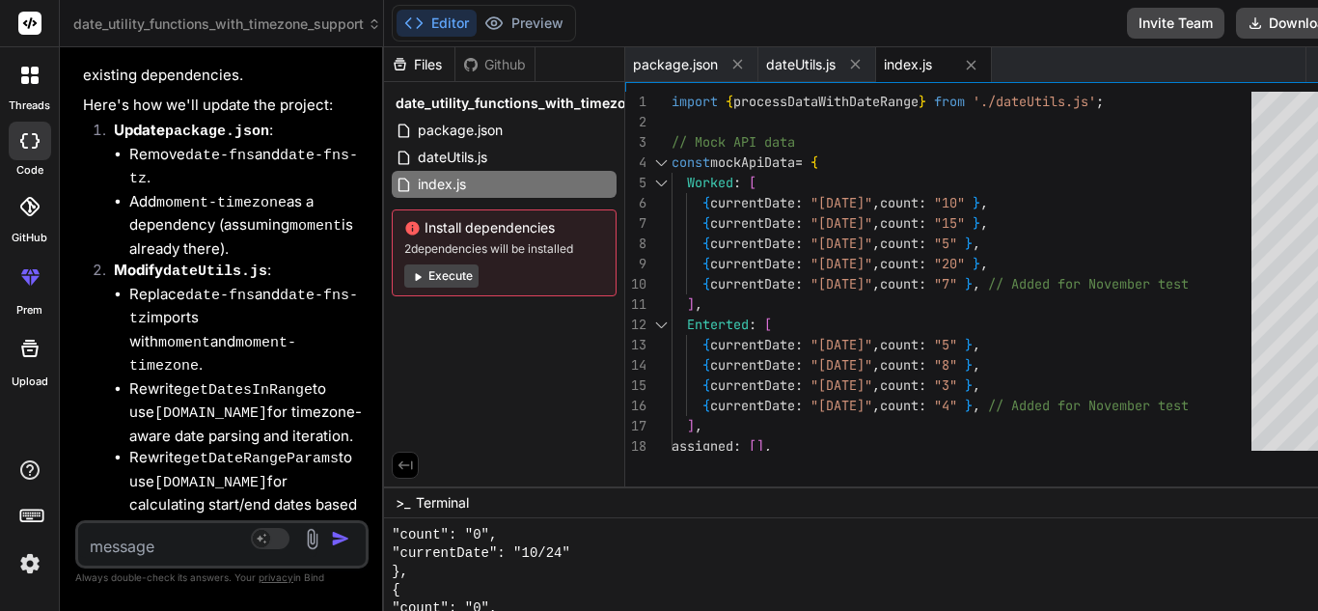
drag, startPoint x: 787, startPoint y: 276, endPoint x: 785, endPoint y: 488, distance: 212.3
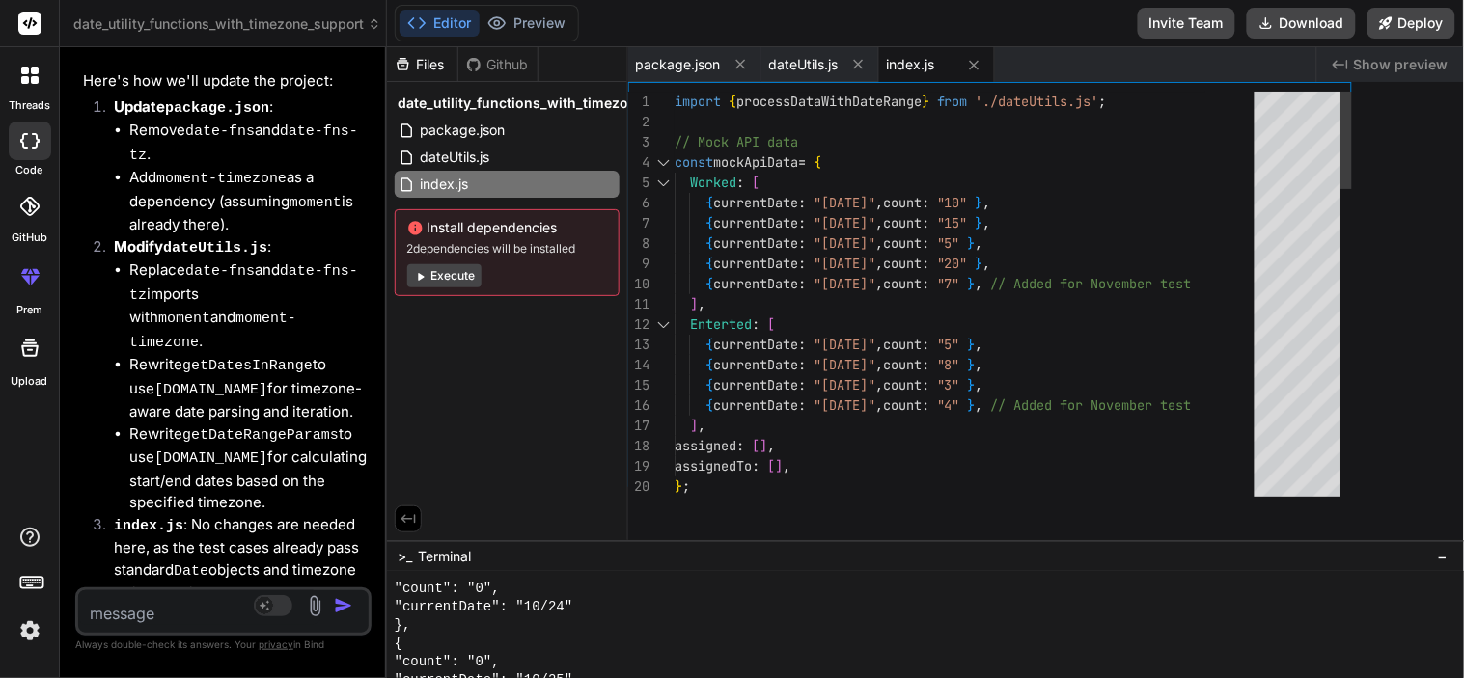
scroll to position [14648, 0]
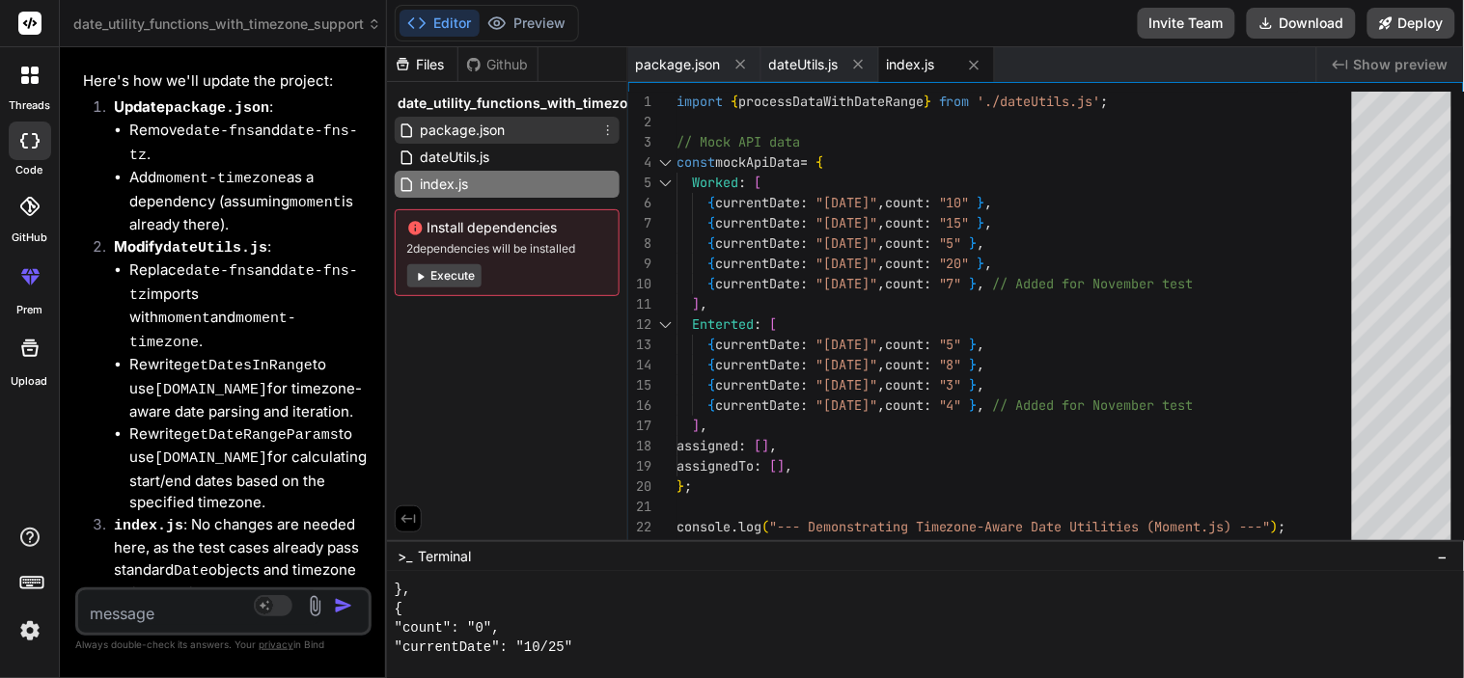
click at [484, 140] on span "package.json" at bounding box center [463, 130] width 89 height 23
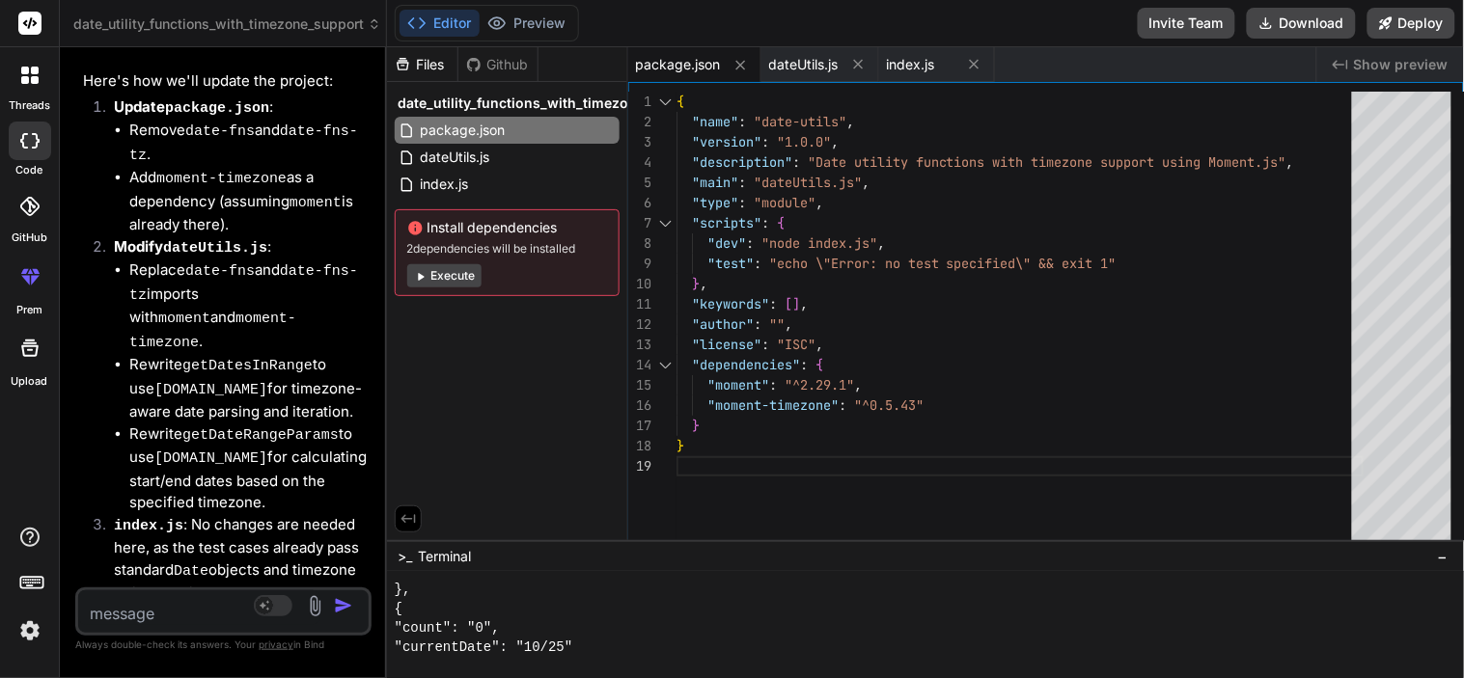
scroll to position [0, 0]
click at [710, 403] on div "{ "name" : "date-utils" , "version" : "1.0.0" , "description" : "Date utility f…" at bounding box center [1019, 321] width 687 height 458
click at [728, 409] on div "{ "name" : "date-utils" , "version" : "1.0.0" , "description" : "Date utility f…" at bounding box center [1019, 321] width 687 height 458
drag, startPoint x: 714, startPoint y: 405, endPoint x: 833, endPoint y: 401, distance: 118.8
click at [833, 401] on div "{ "name" : "date-utils" , "version" : "1.0.0" , "description" : "Date utility f…" at bounding box center [1019, 321] width 687 height 458
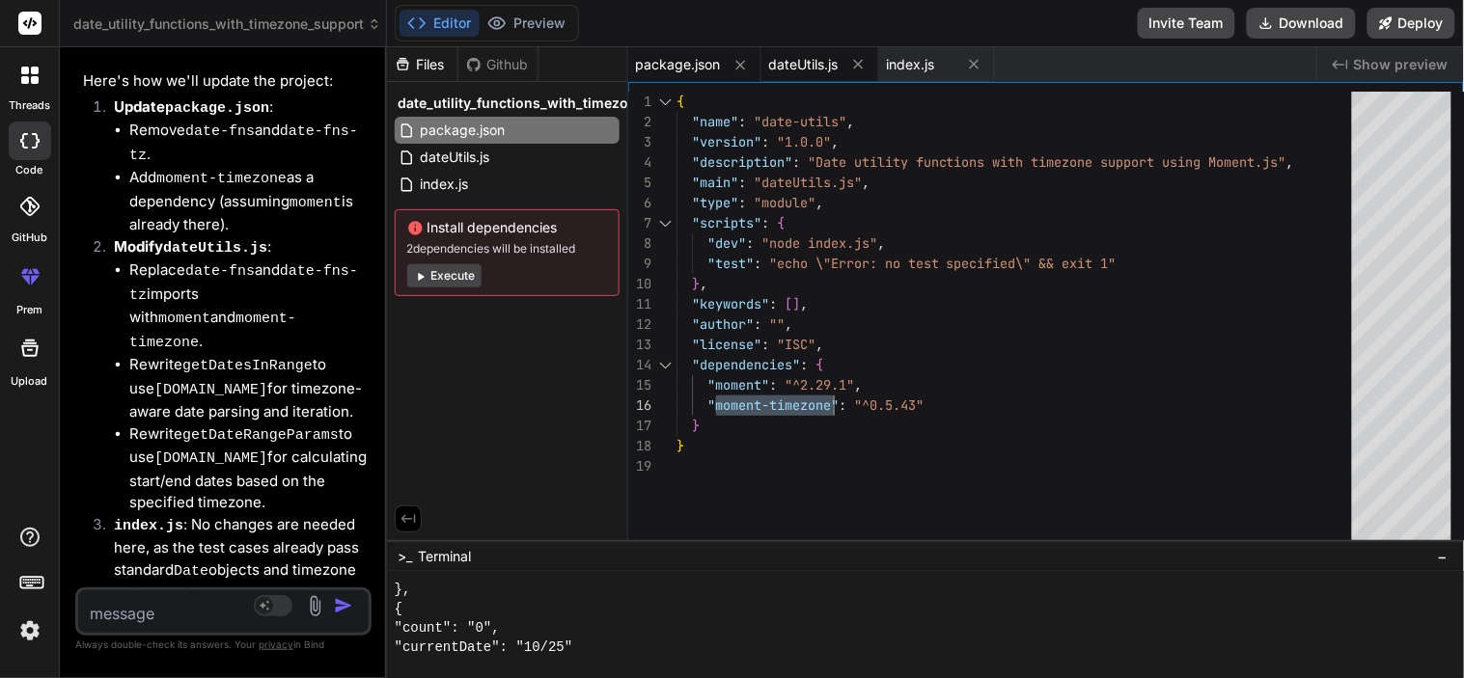
click at [787, 60] on span "dateUtils.js" at bounding box center [803, 64] width 69 height 19
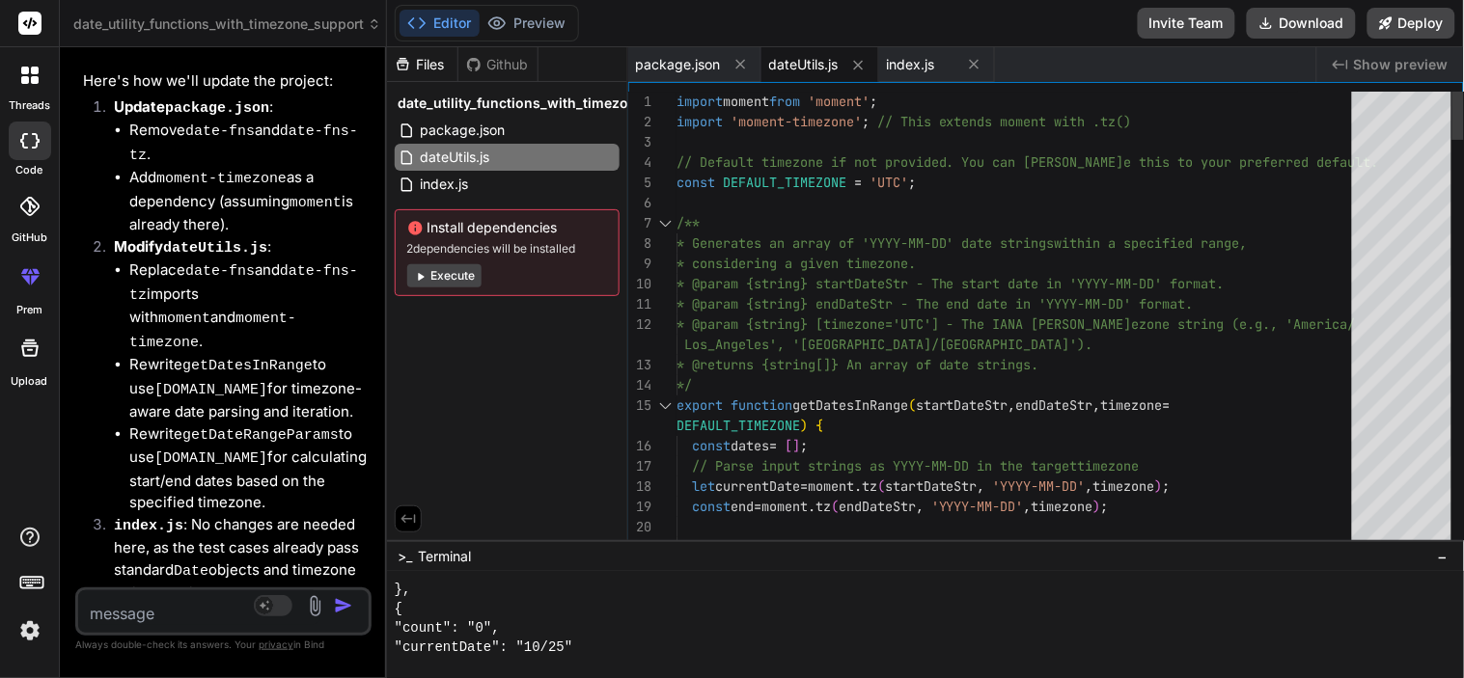
click at [1352, 92] on div at bounding box center [1402, 116] width 100 height 48
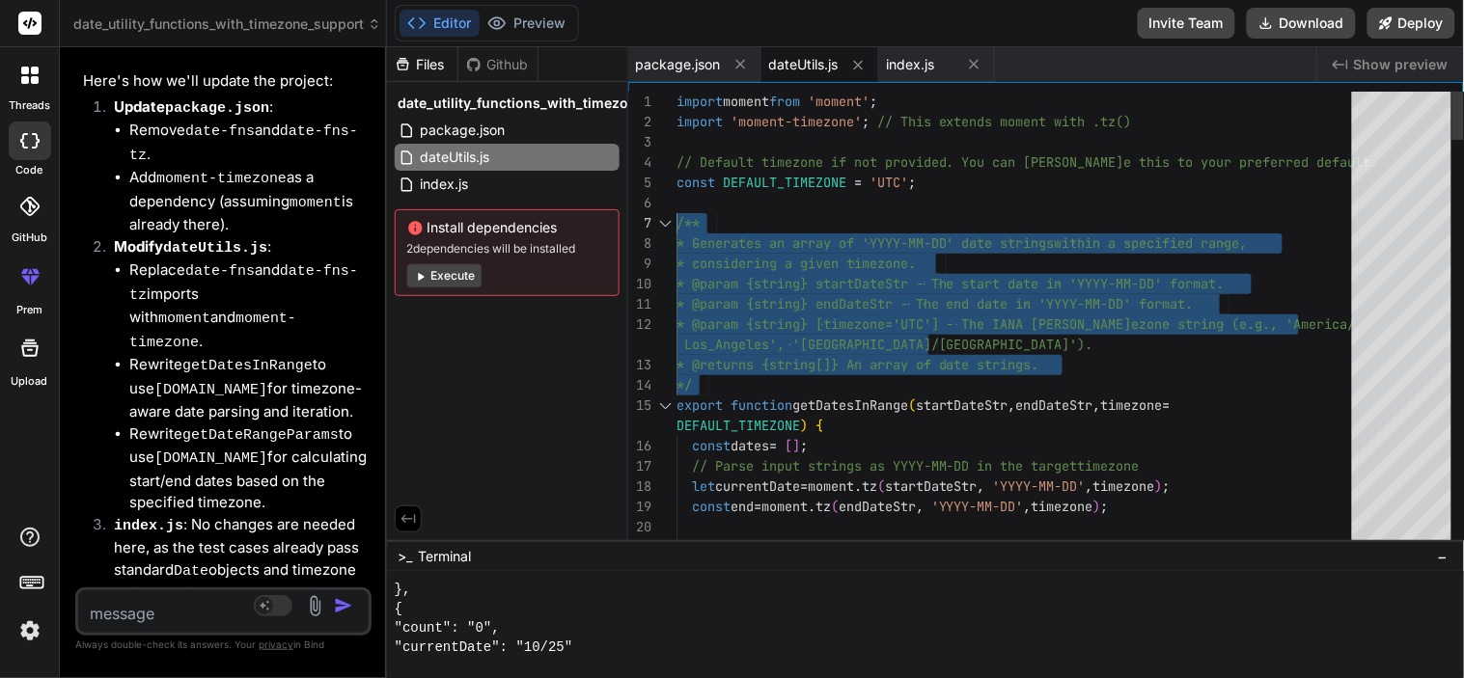
drag, startPoint x: 711, startPoint y: 380, endPoint x: 647, endPoint y: 206, distance: 185.3
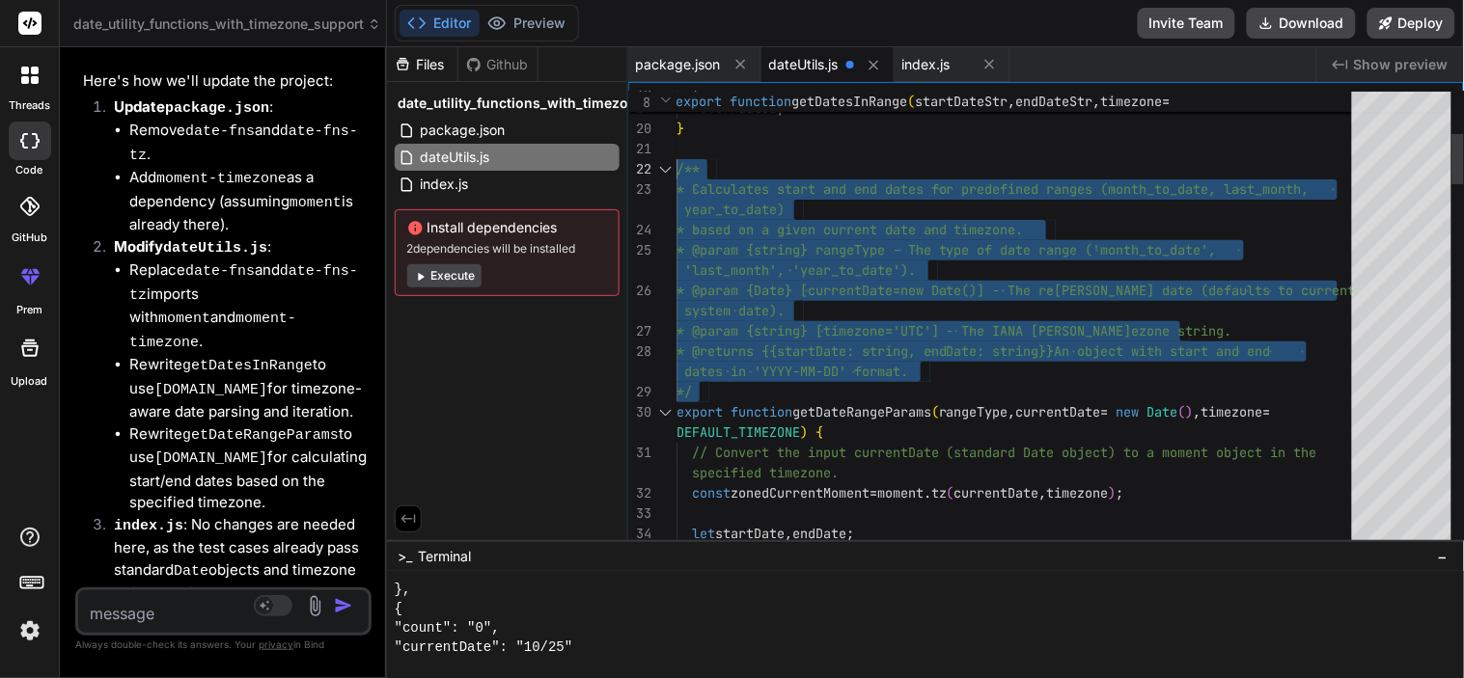
drag, startPoint x: 715, startPoint y: 390, endPoint x: 661, endPoint y: 161, distance: 235.0
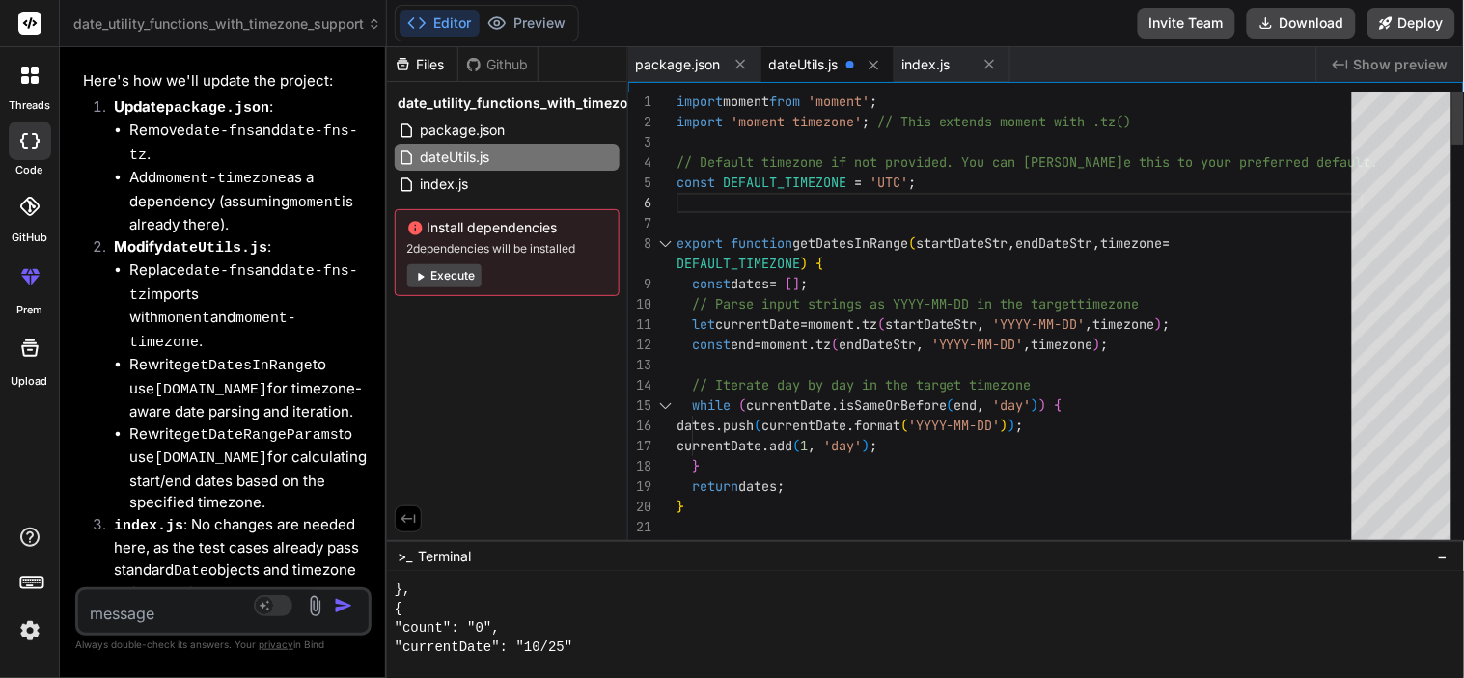
drag, startPoint x: 737, startPoint y: 118, endPoint x: 856, endPoint y: 123, distance: 118.8
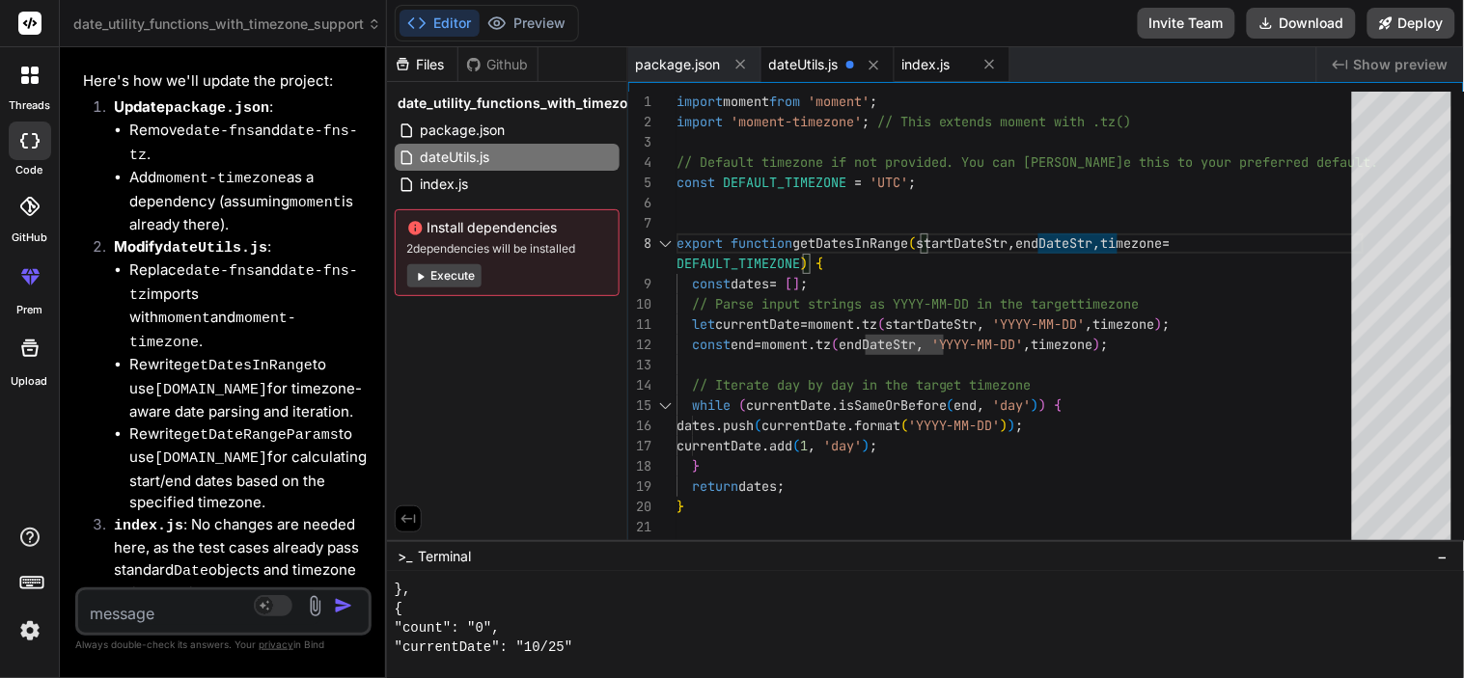
click at [936, 59] on span "index.js" at bounding box center [926, 64] width 48 height 19
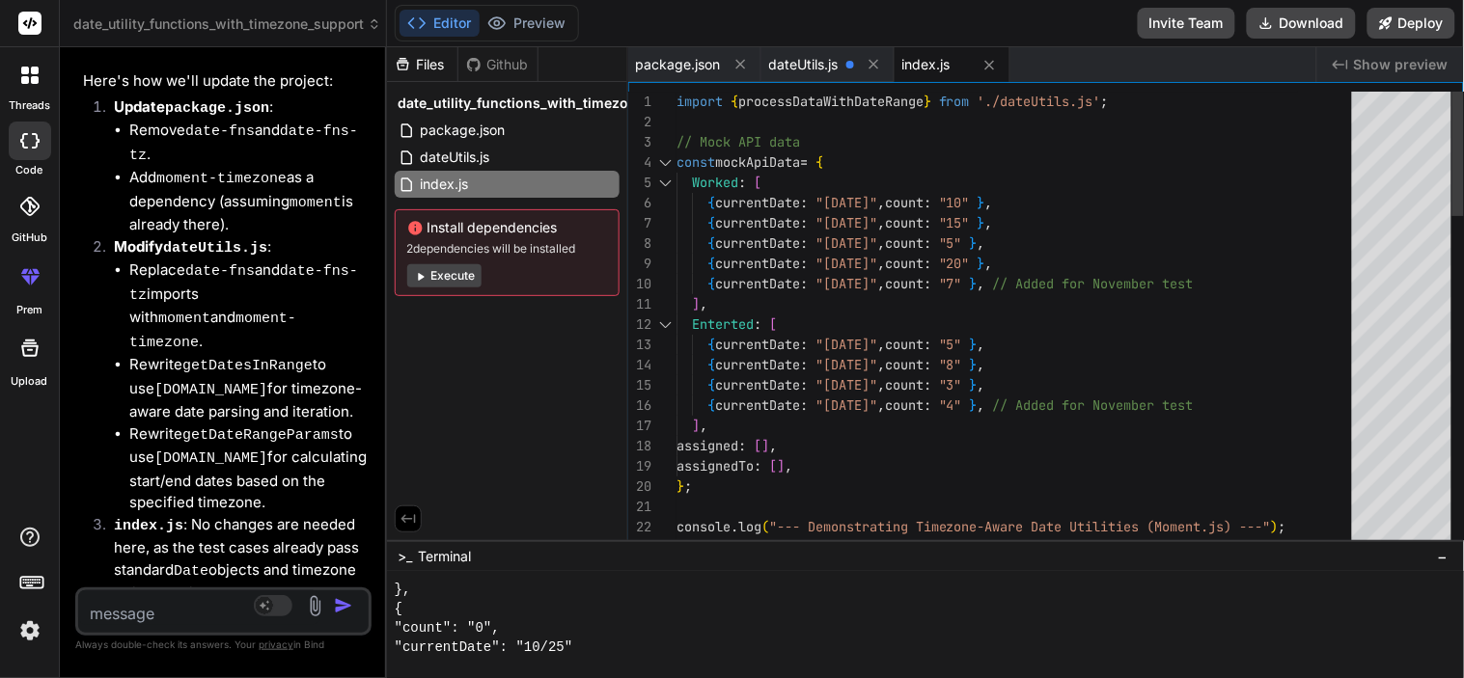
click at [814, 183] on div "Worked : [" at bounding box center [1019, 183] width 687 height 20
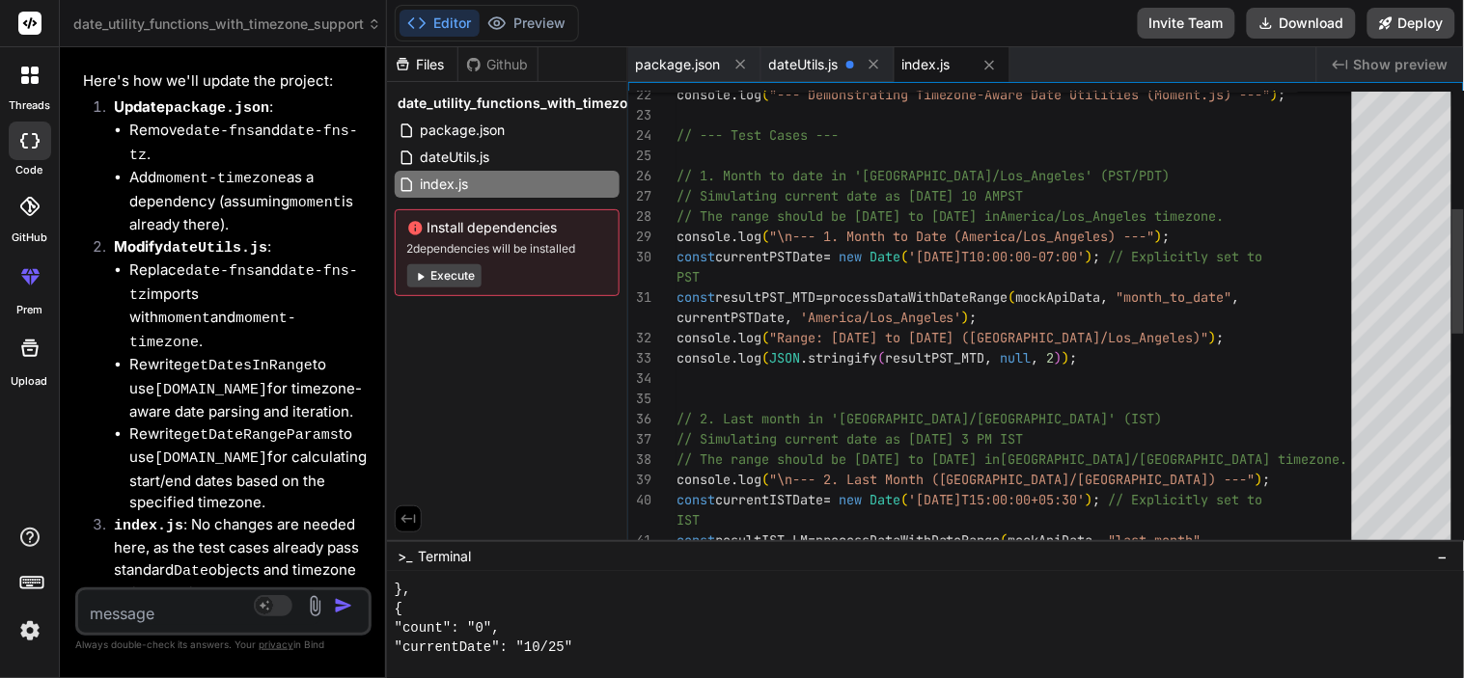
click at [909, 294] on div "console . log ( "--- Demonstrating Timezone-Aware Date Utilities ( Moment.js) -…" at bounding box center [1019, 500] width 687 height 1682
click at [886, 243] on div "console . log ( "--- Demonstrating Timezone-Aware Date Utilities ( Moment.js) -…" at bounding box center [1019, 500] width 687 height 1682
click at [760, 252] on div "console . log ( "--- Demonstrating Timezone-Aware Date Utilities ( Moment.js) -…" at bounding box center [1019, 500] width 687 height 1682
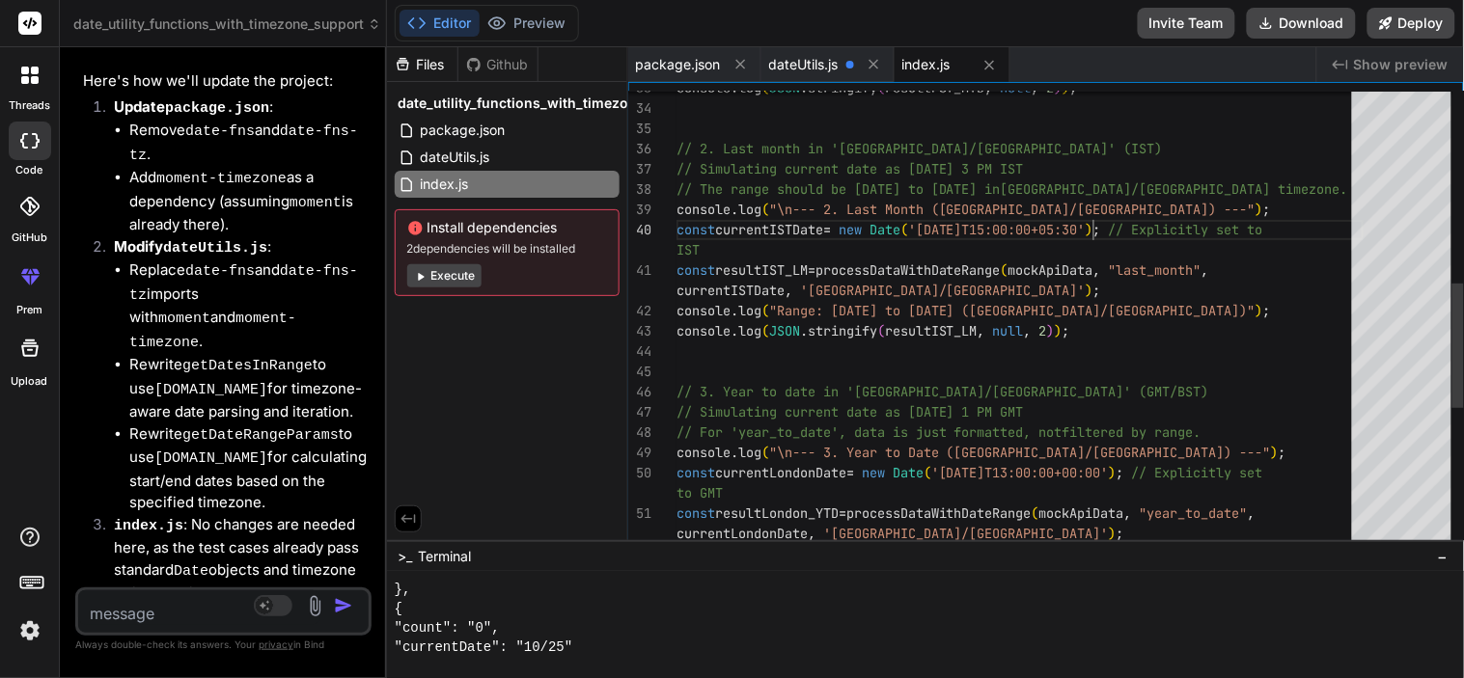
click at [1094, 230] on div "console . log ( JSON . stringify ( resultPST_MTD , null , 2 ) ) ; // 2. Last mo…" at bounding box center [1019, 230] width 687 height 1682
click at [1201, 288] on div "console . log ( JSON . stringify ( resultPST_MTD , null , 2 ) ) ; // 2. Last mo…" at bounding box center [1019, 230] width 687 height 1682
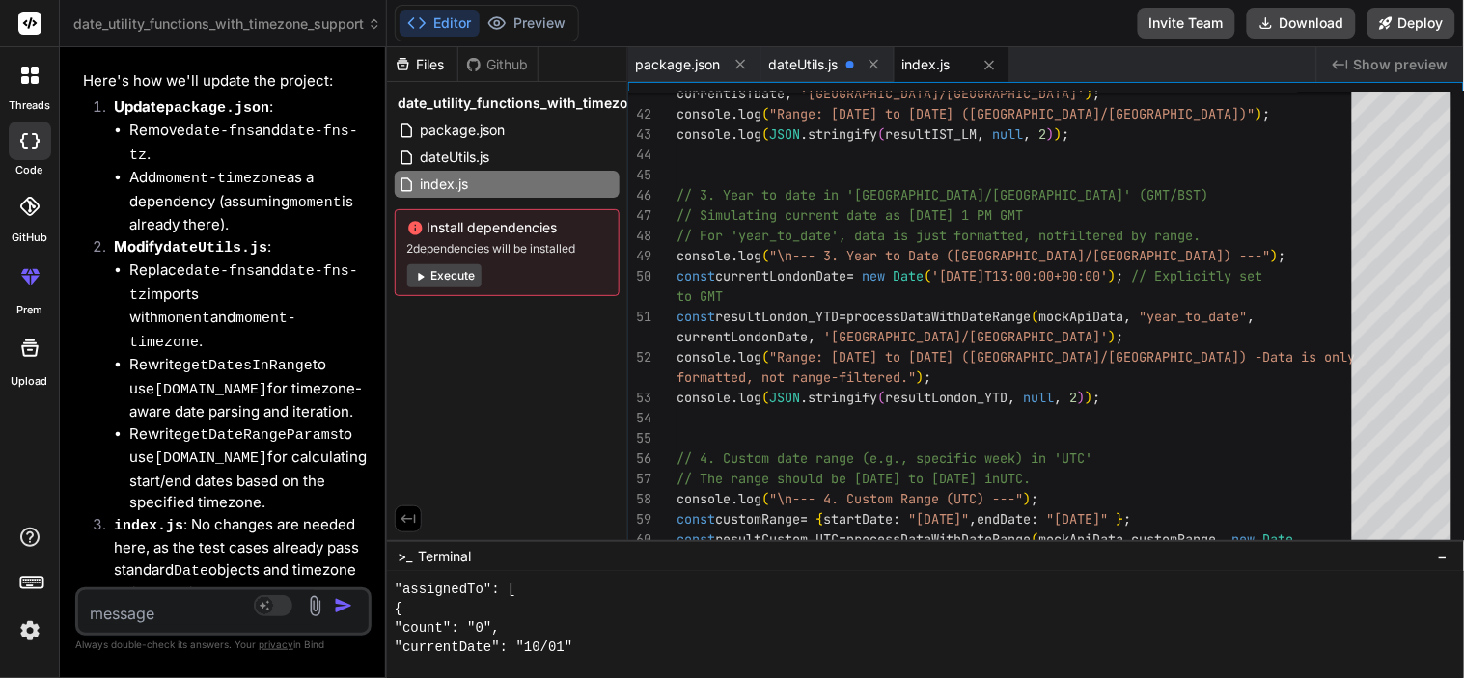
click at [181, 612] on textarea at bounding box center [199, 608] width 242 height 35
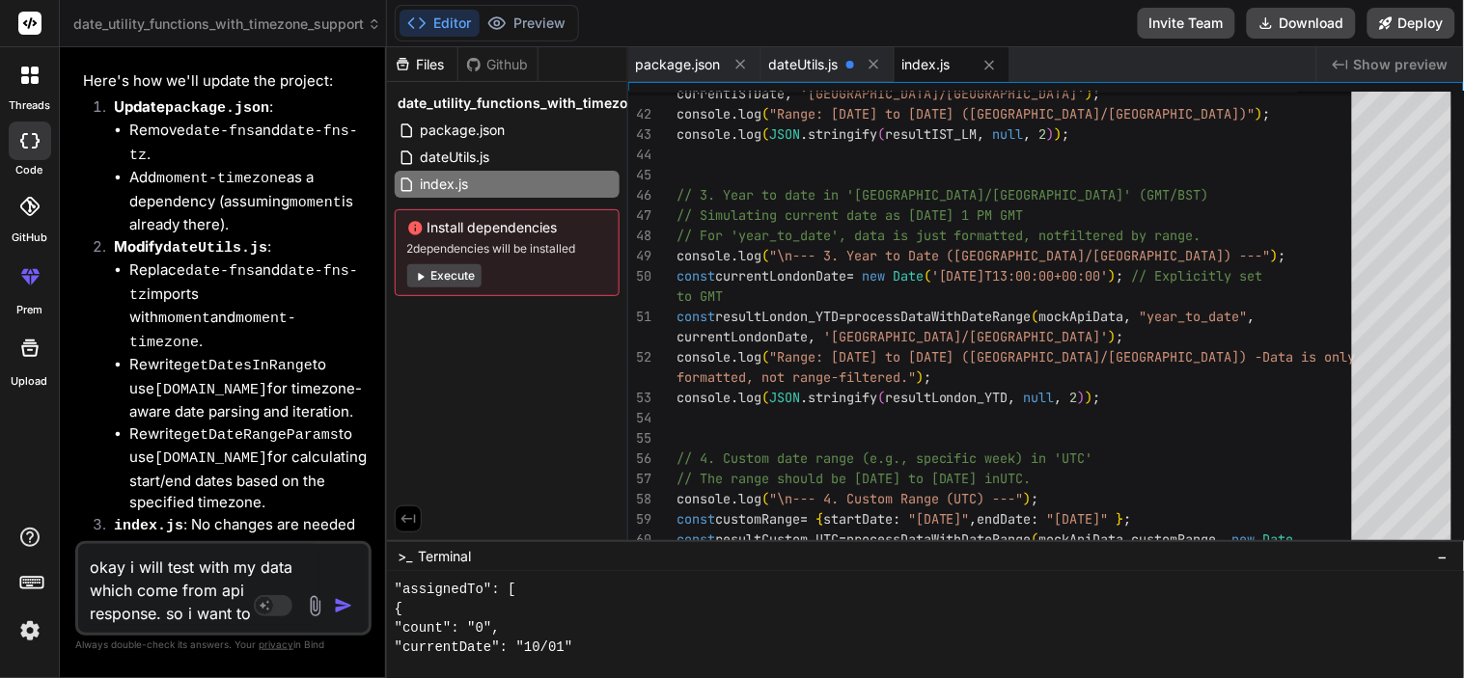
click at [228, 611] on textarea "okay i will test with my data which come from api response. so i want to" at bounding box center [199, 584] width 242 height 81
click at [234, 611] on textarea "okay i will test with my data which come from api response. so i want to" at bounding box center [199, 584] width 242 height 81
click at [245, 612] on textarea "okay i will test with my data which come from api response. so i want to" at bounding box center [199, 584] width 242 height 81
paste textarea "{ "success": true, "data": { "Worked": [], "Enterted": [ { "count": "16", "curr…"
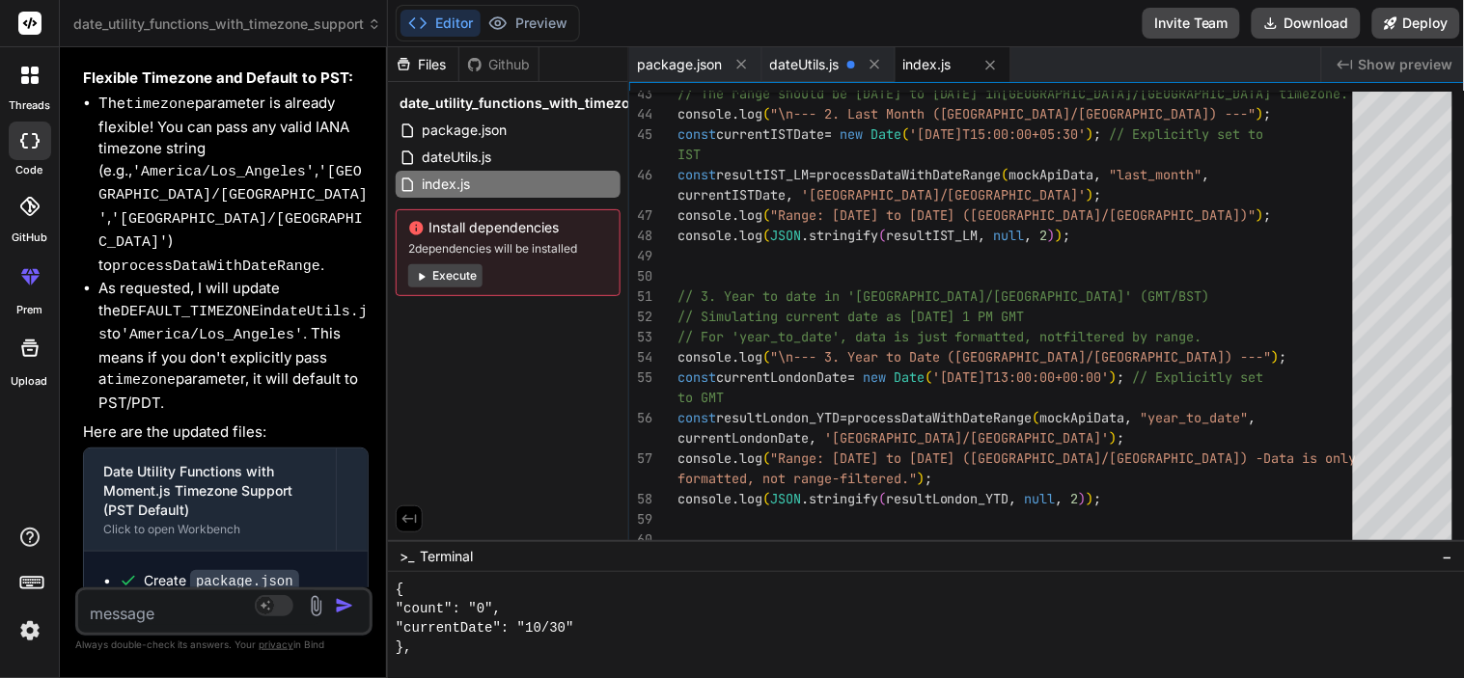
scroll to position [8422, 0]
click at [236, 628] on code "index.js" at bounding box center [228, 639] width 76 height 23
click at [241, 598] on code "dateUtils.js" at bounding box center [244, 609] width 109 height 23
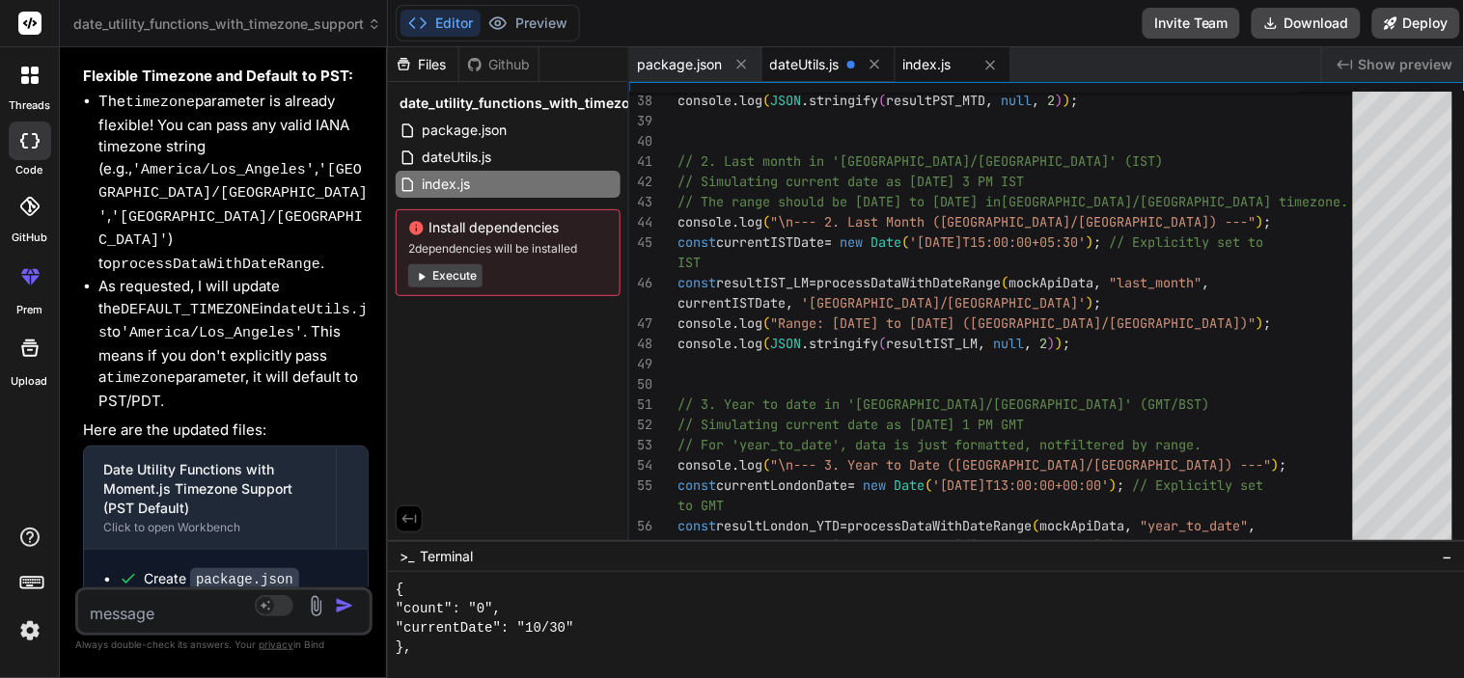
click at [794, 63] on span "dateUtils.js" at bounding box center [804, 64] width 69 height 19
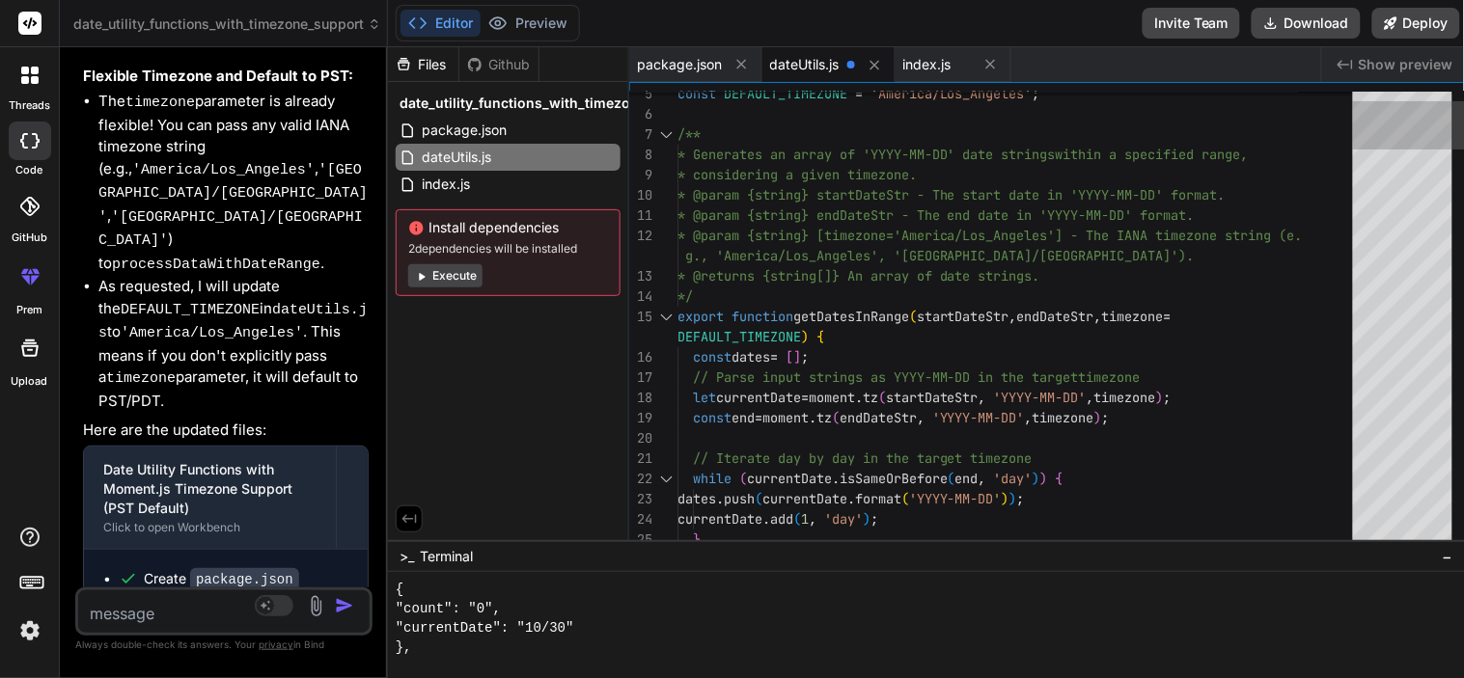
click at [1404, 225] on div at bounding box center [1403, 321] width 100 height 458
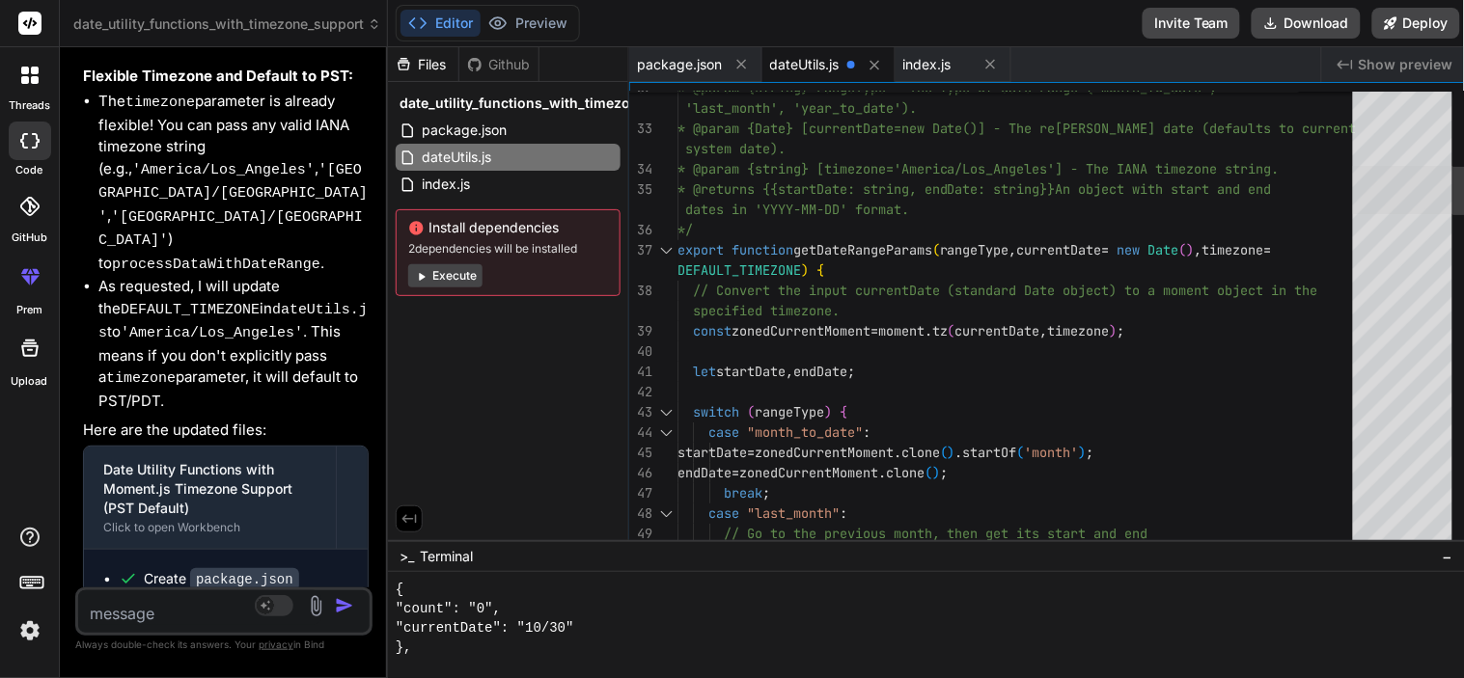
click at [1375, 197] on div at bounding box center [1403, 190] width 100 height 48
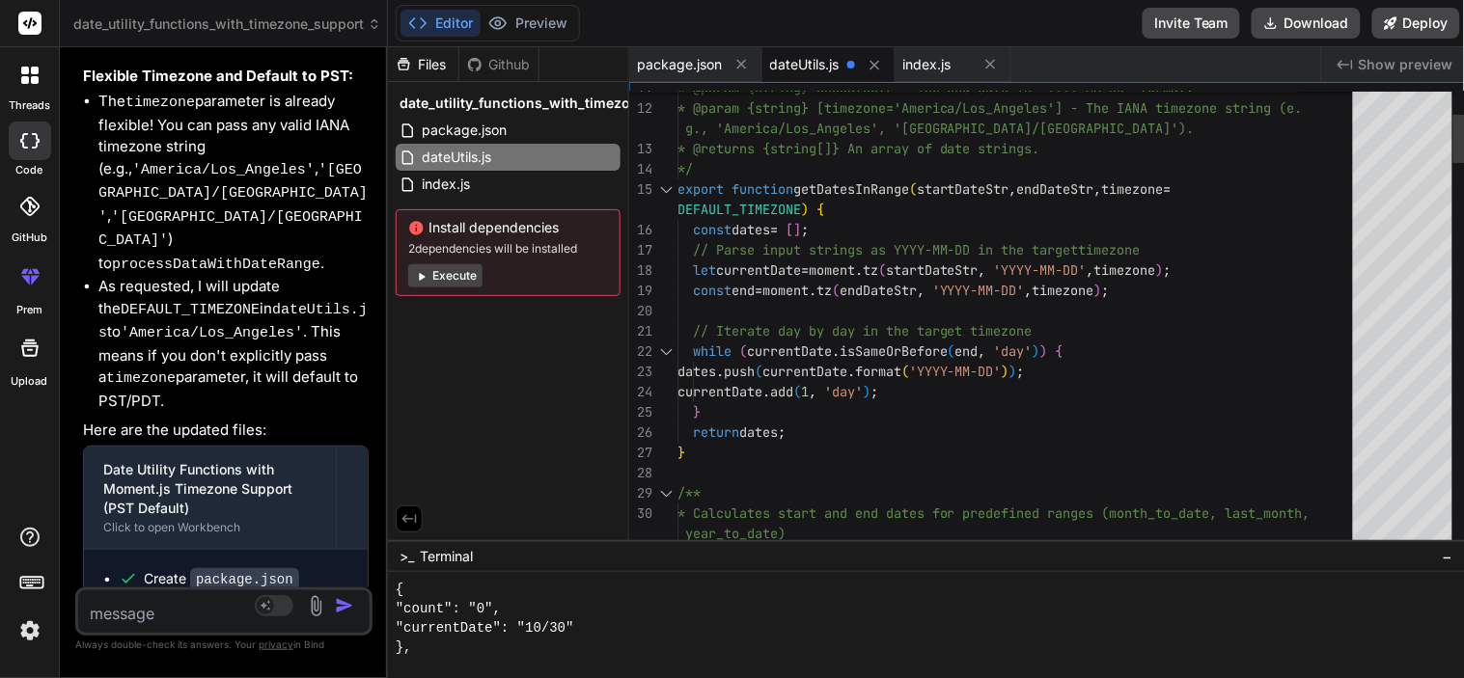
click at [922, 60] on span "index.js" at bounding box center [927, 64] width 48 height 19
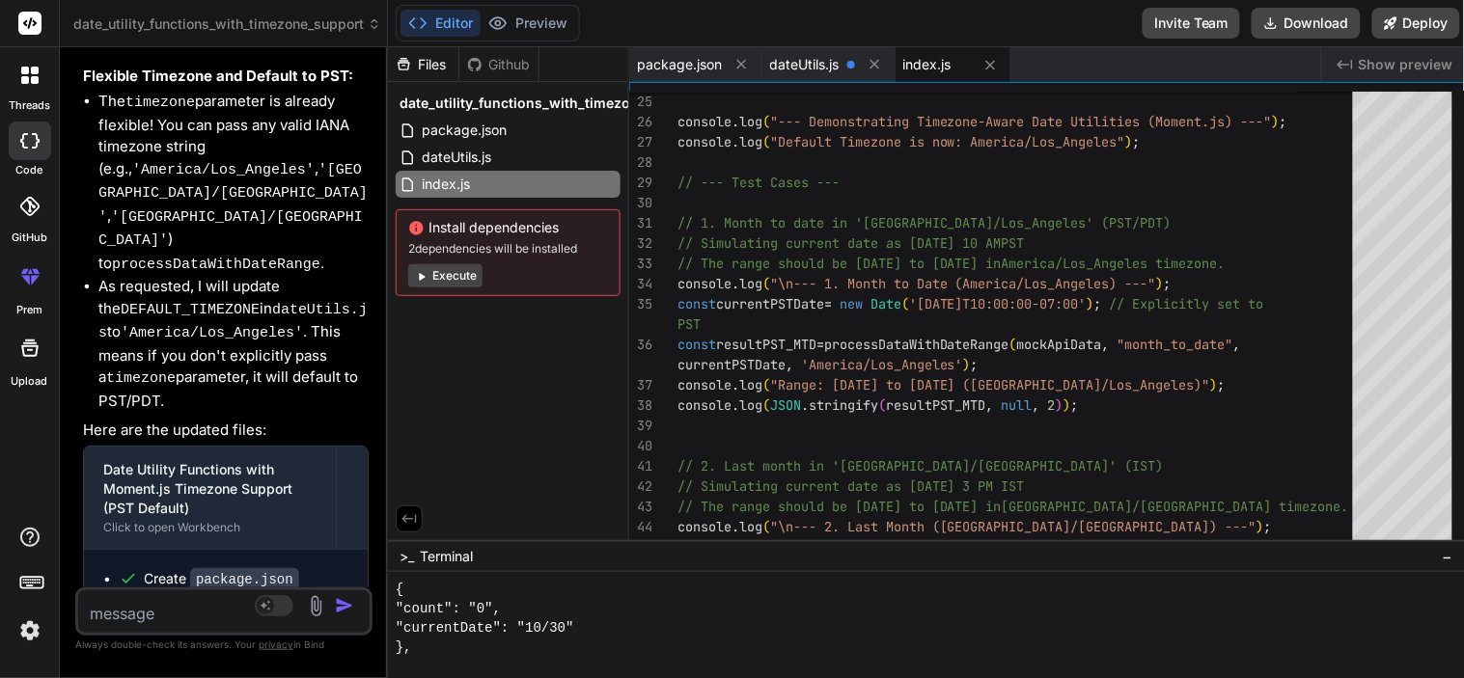
click at [181, 594] on textarea at bounding box center [199, 608] width 243 height 35
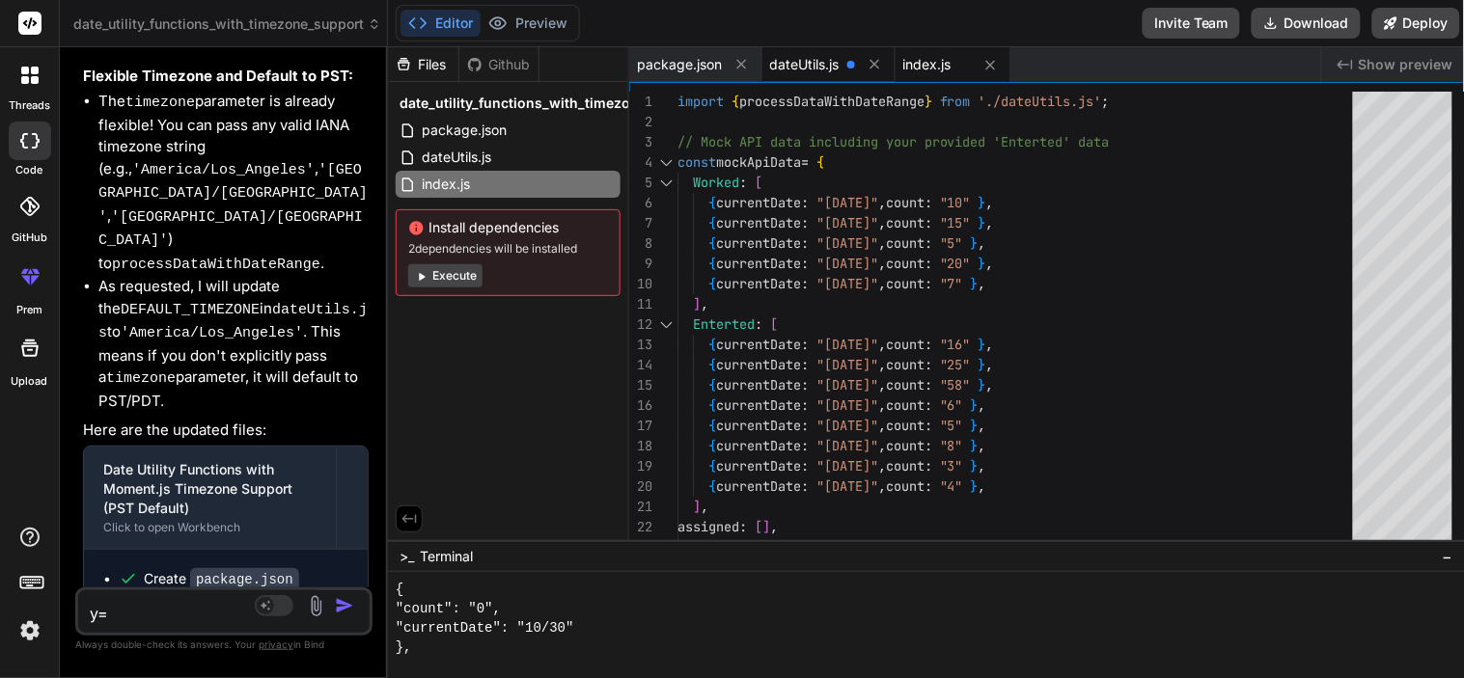
click at [786, 56] on span "dateUtils.js" at bounding box center [804, 64] width 69 height 19
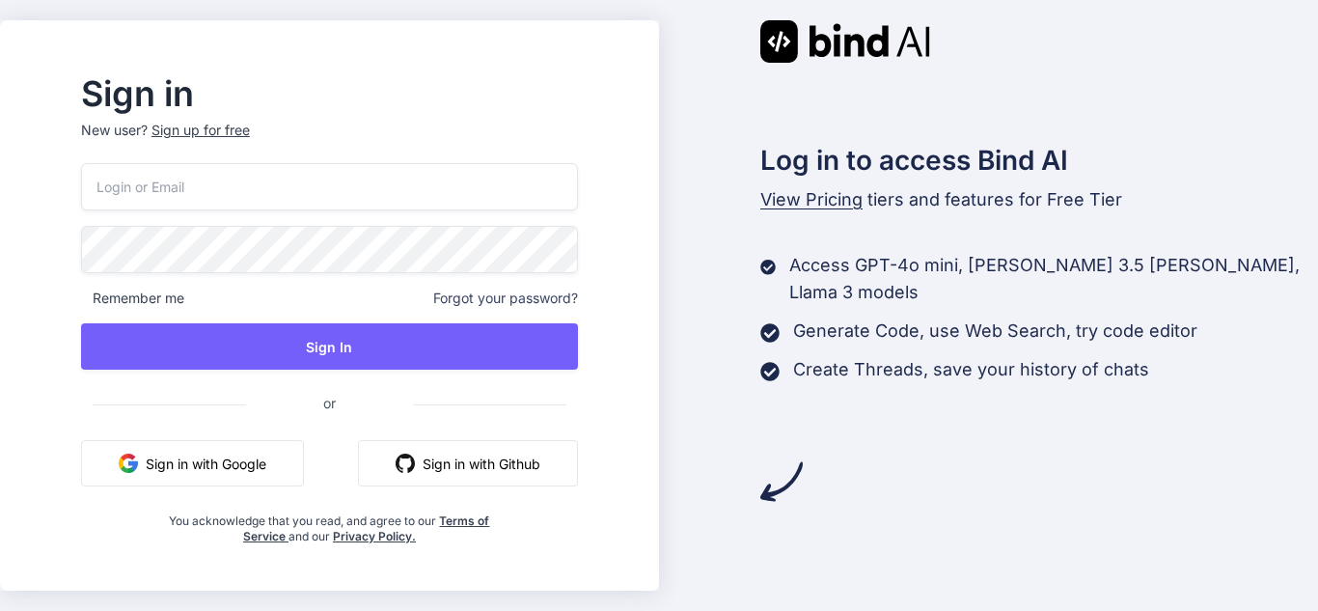
click at [231, 194] on input "email" at bounding box center [329, 186] width 497 height 47
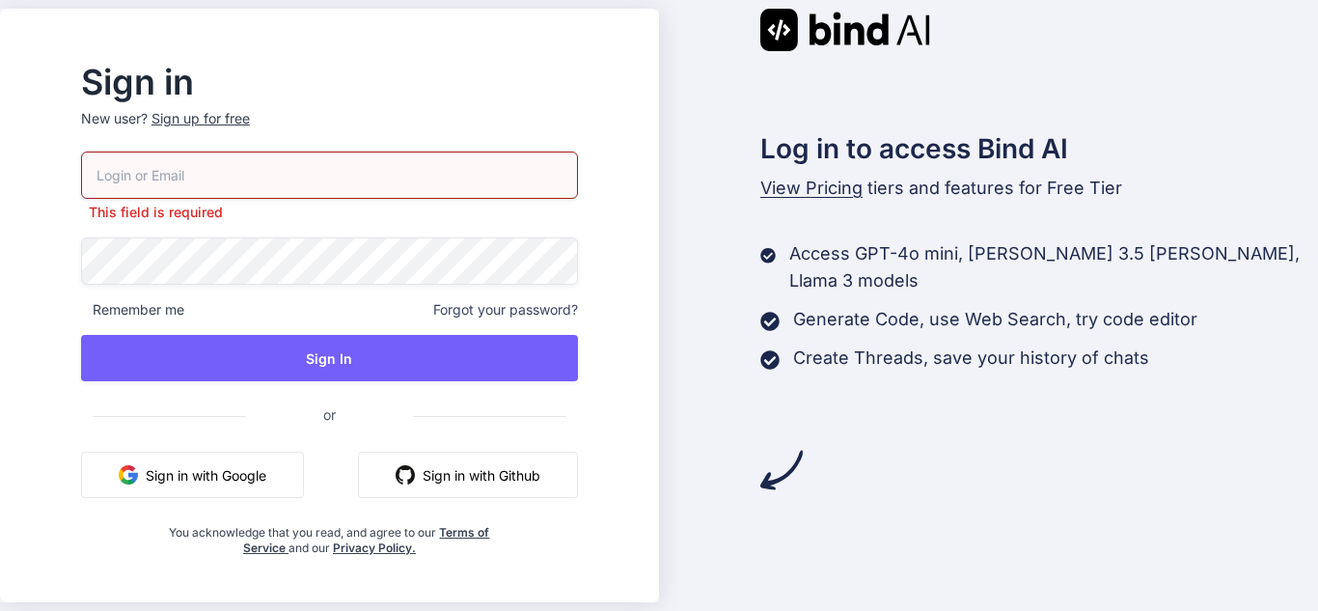
click at [304, 168] on input "email" at bounding box center [329, 174] width 497 height 47
type input "dev9@yopmail.com"
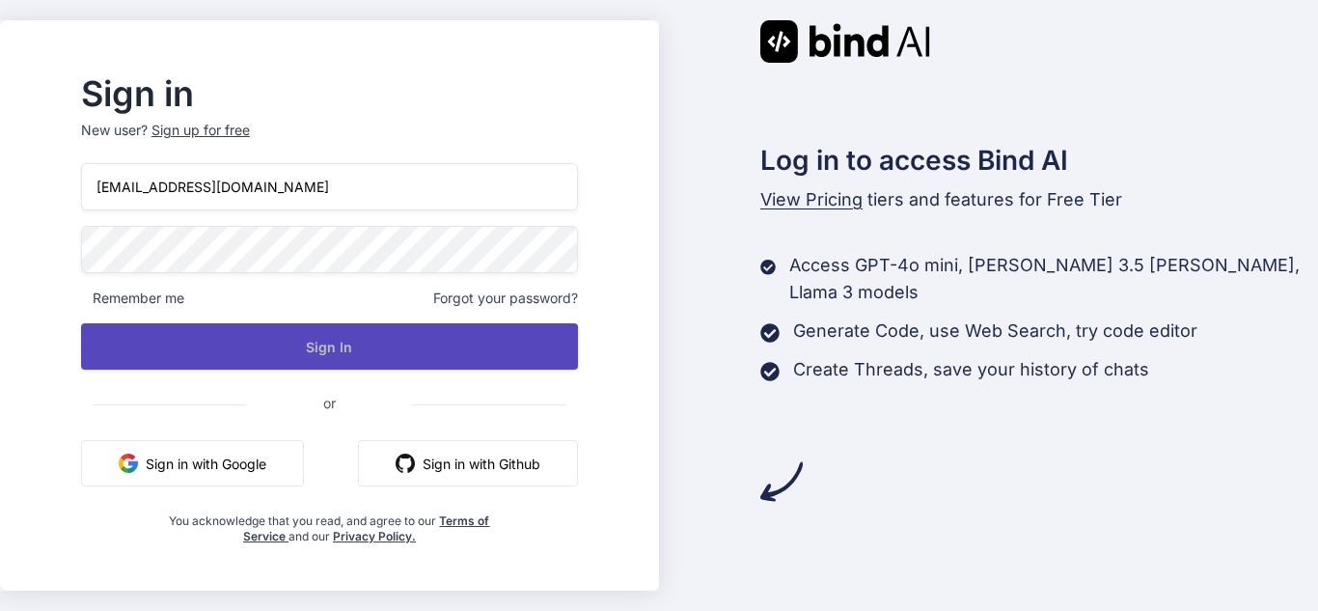
click at [300, 355] on button "Sign In" at bounding box center [329, 346] width 497 height 46
